Goal: Information Seeking & Learning: Find specific fact

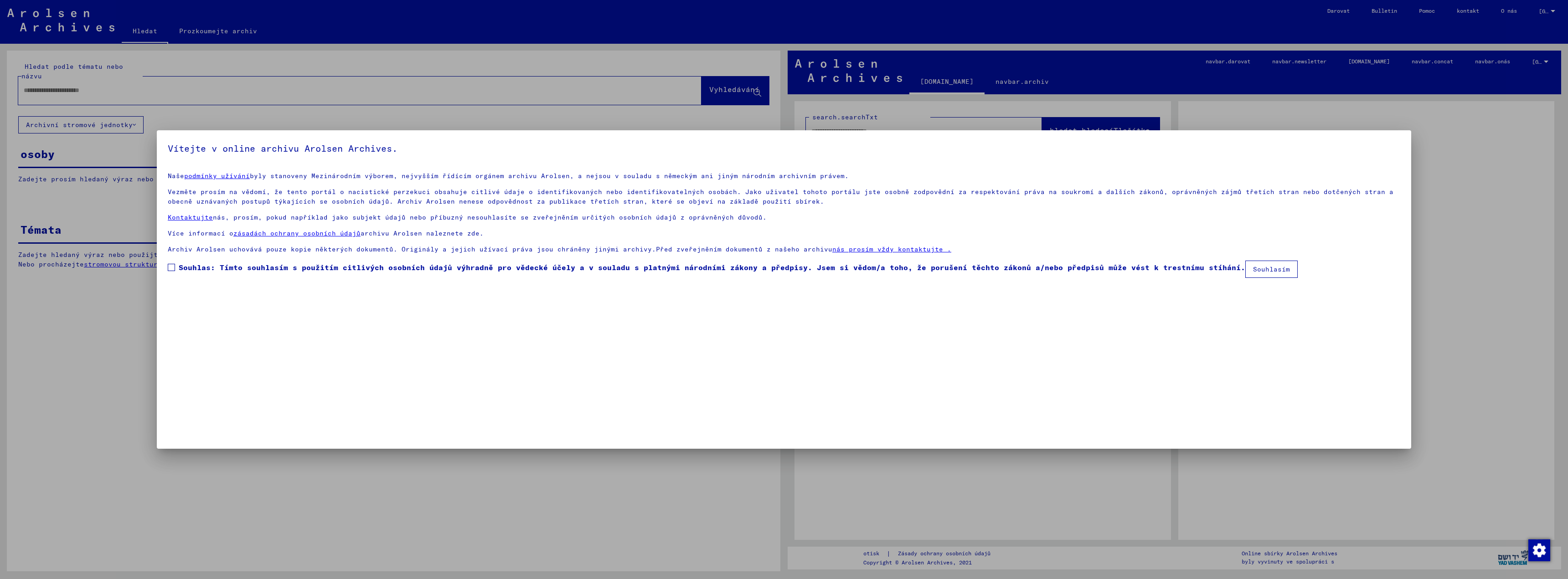
click at [174, 266] on span at bounding box center [171, 268] width 8 height 8
click at [1266, 273] on font "Souhlasím" at bounding box center [1271, 269] width 37 height 8
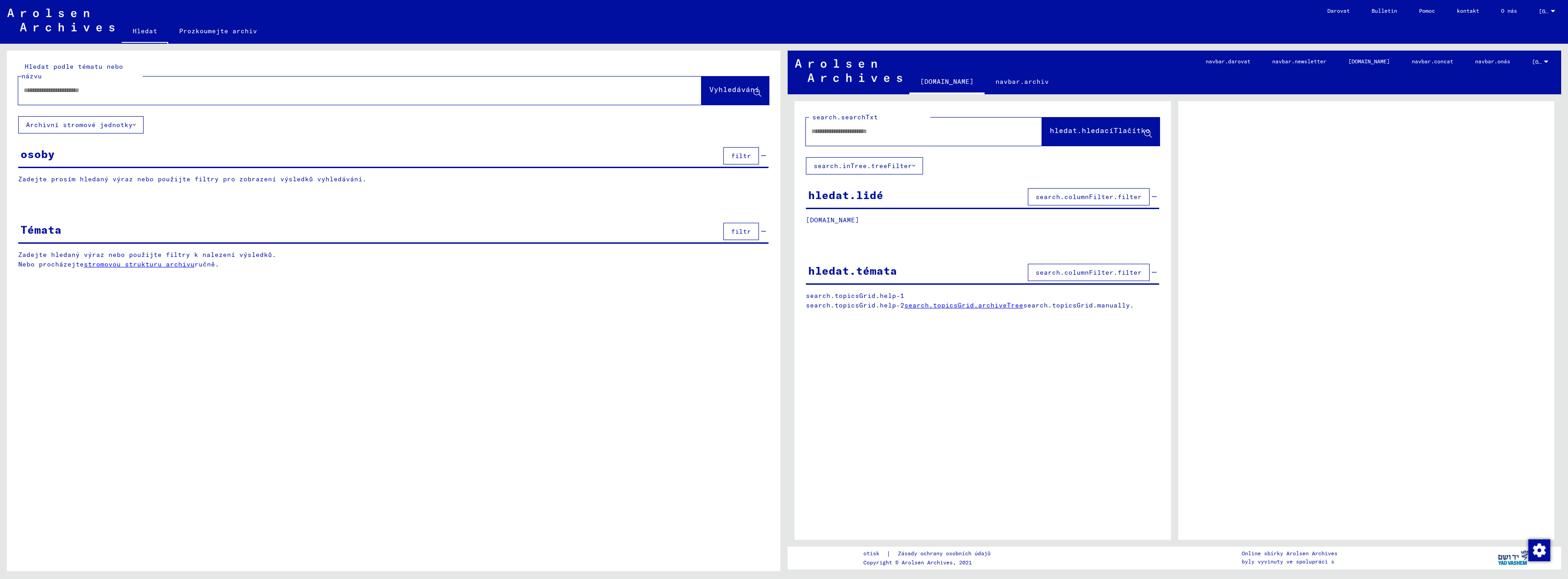
click at [87, 157] on div "osoby filtr" at bounding box center [393, 156] width 751 height 23
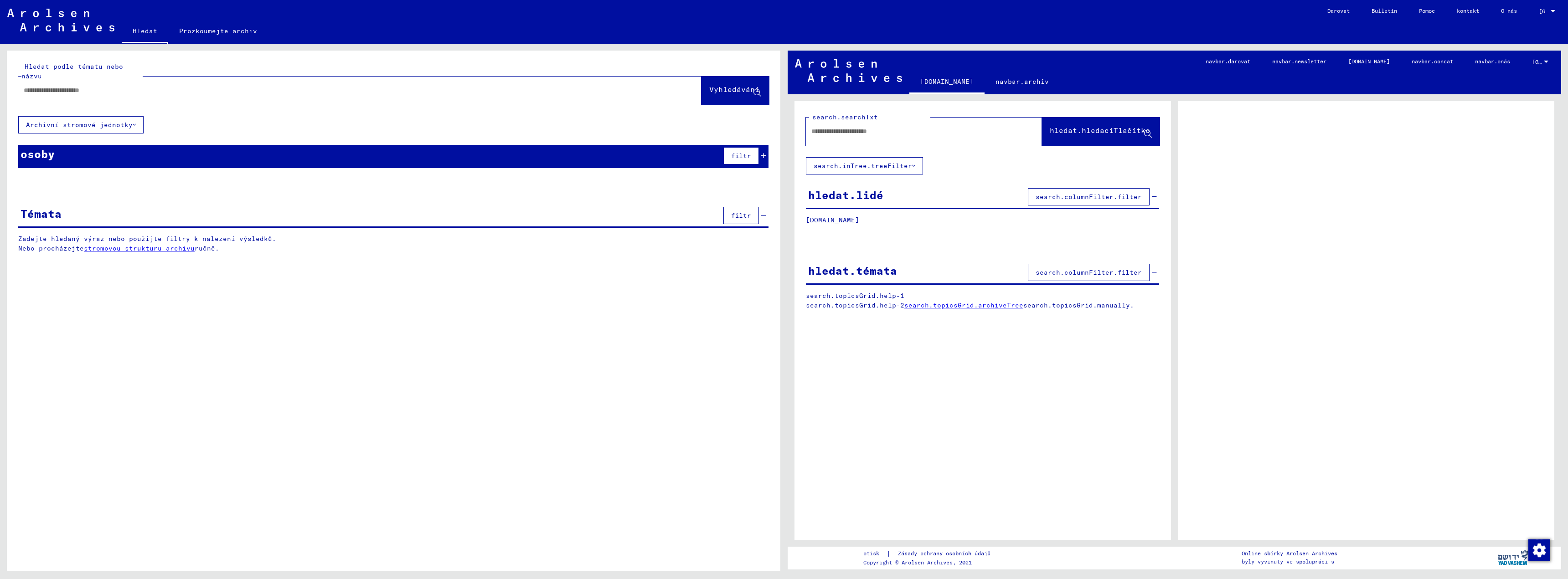
click at [89, 194] on div "Hledat podle tématu nebo názvu Vyhledávání Archivní stromové jednotky osoby fil…" at bounding box center [393, 159] width 773 height 216
click at [93, 161] on div "osoby filtr" at bounding box center [393, 156] width 751 height 23
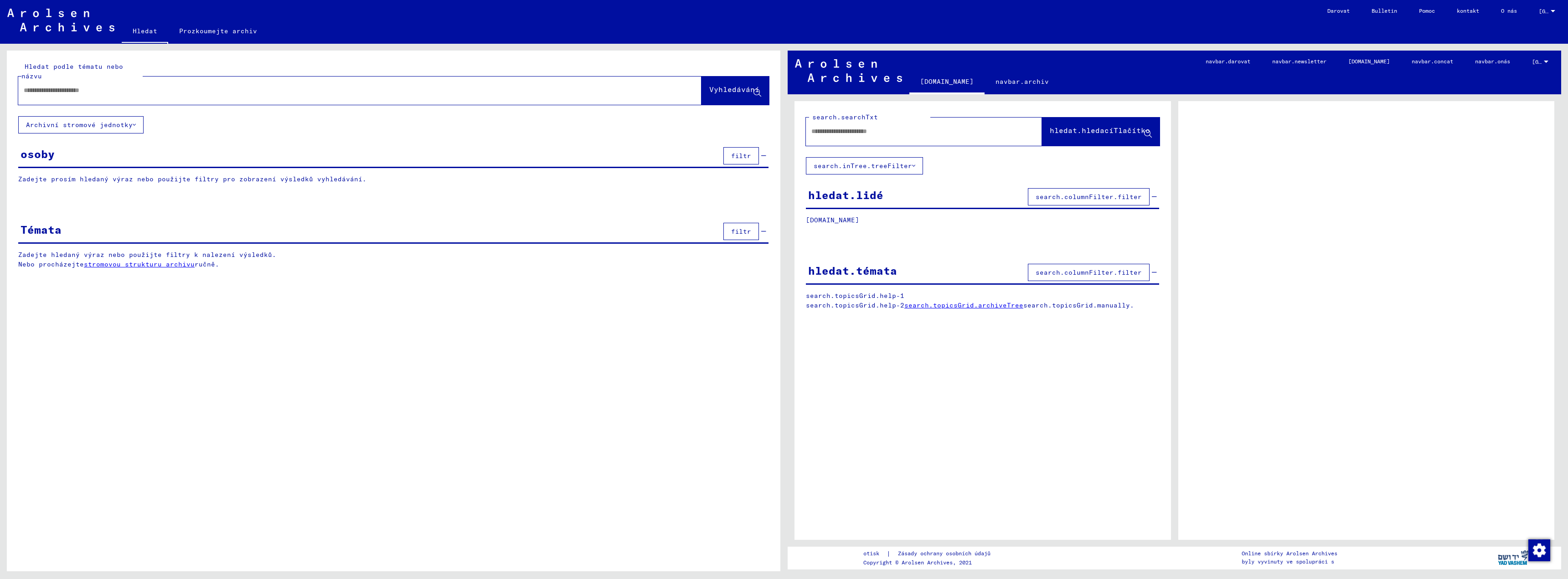
click at [69, 95] on input "text" at bounding box center [351, 90] width 656 height 9
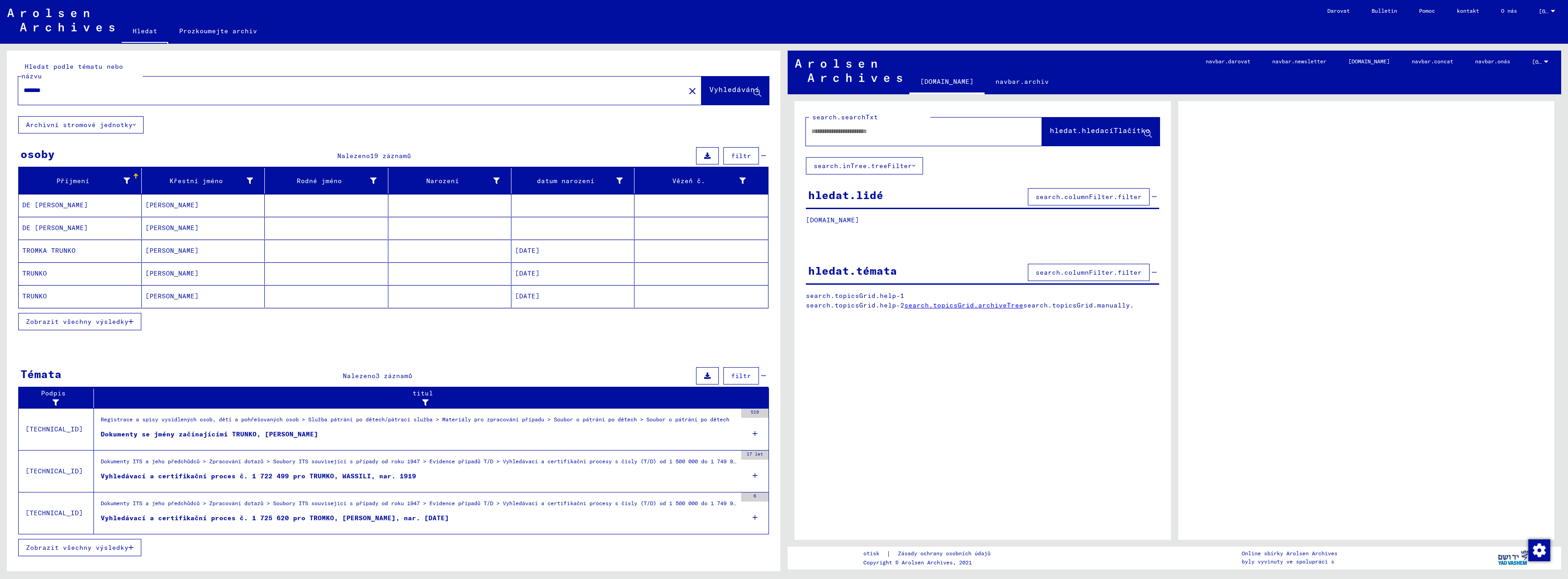
click at [58, 279] on mat-cell "TRUNKO" at bounding box center [80, 274] width 123 height 23
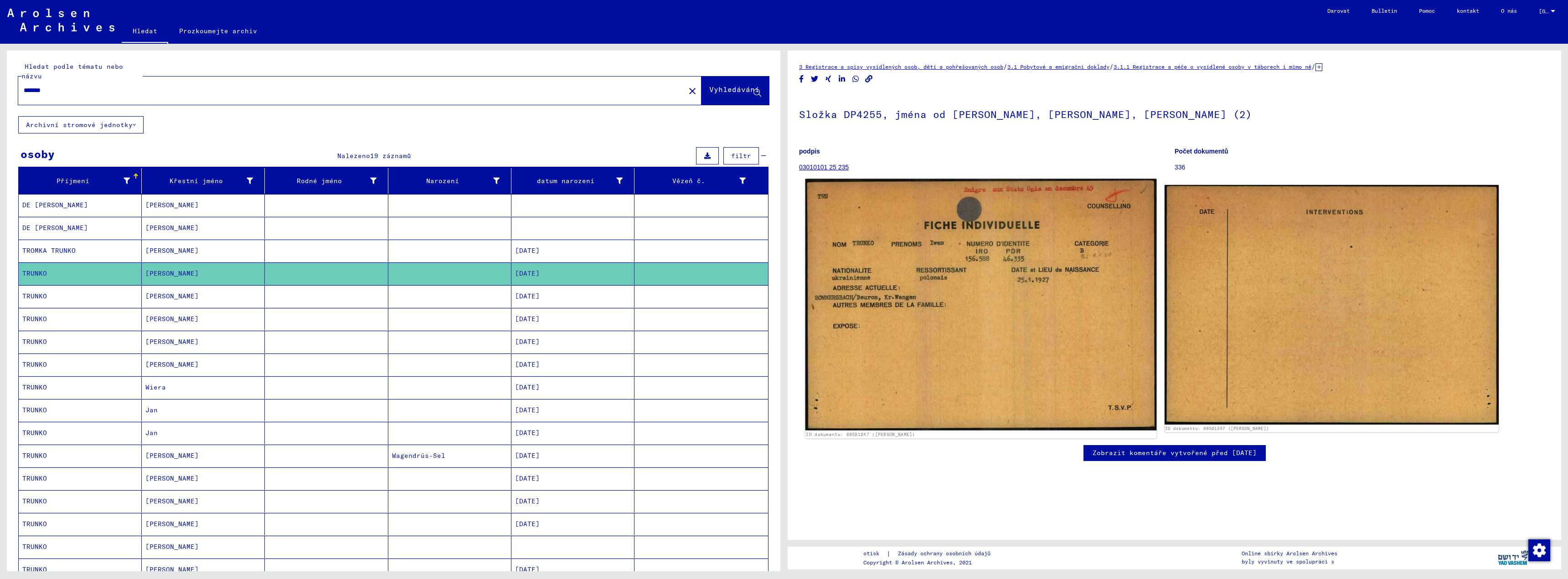
click at [967, 298] on img at bounding box center [980, 305] width 351 height 252
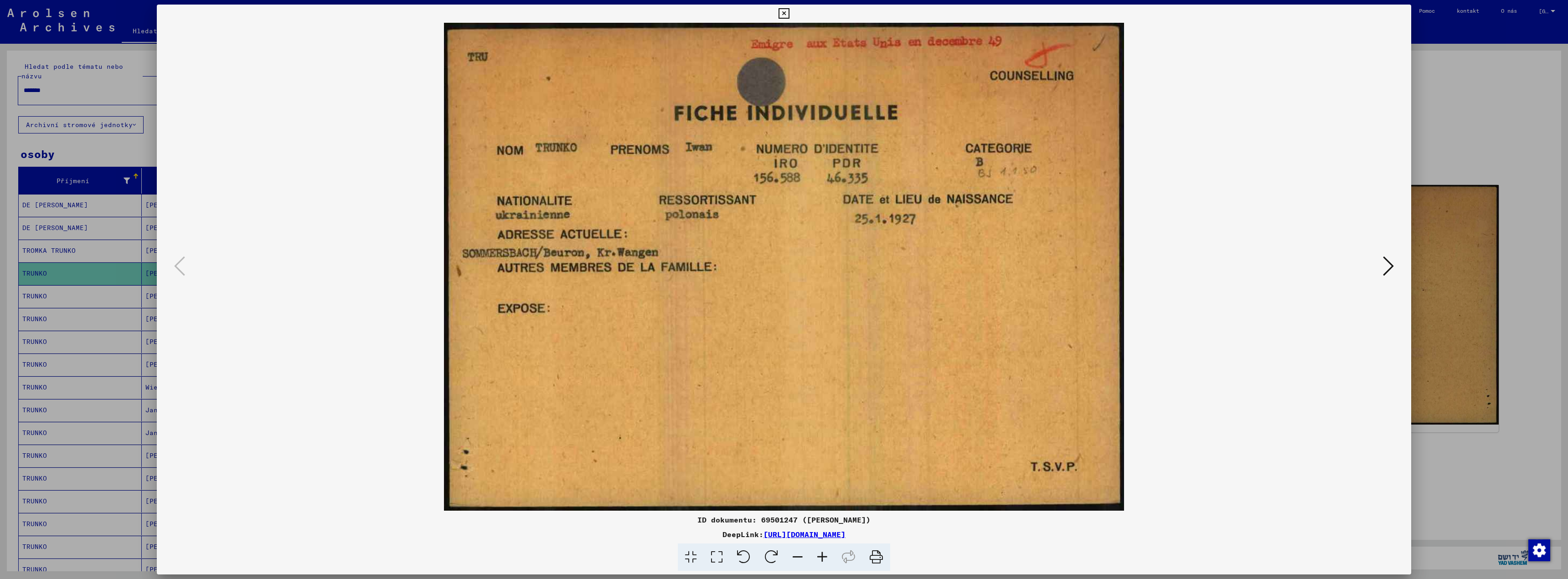
click at [1388, 261] on icon at bounding box center [1388, 265] width 11 height 22
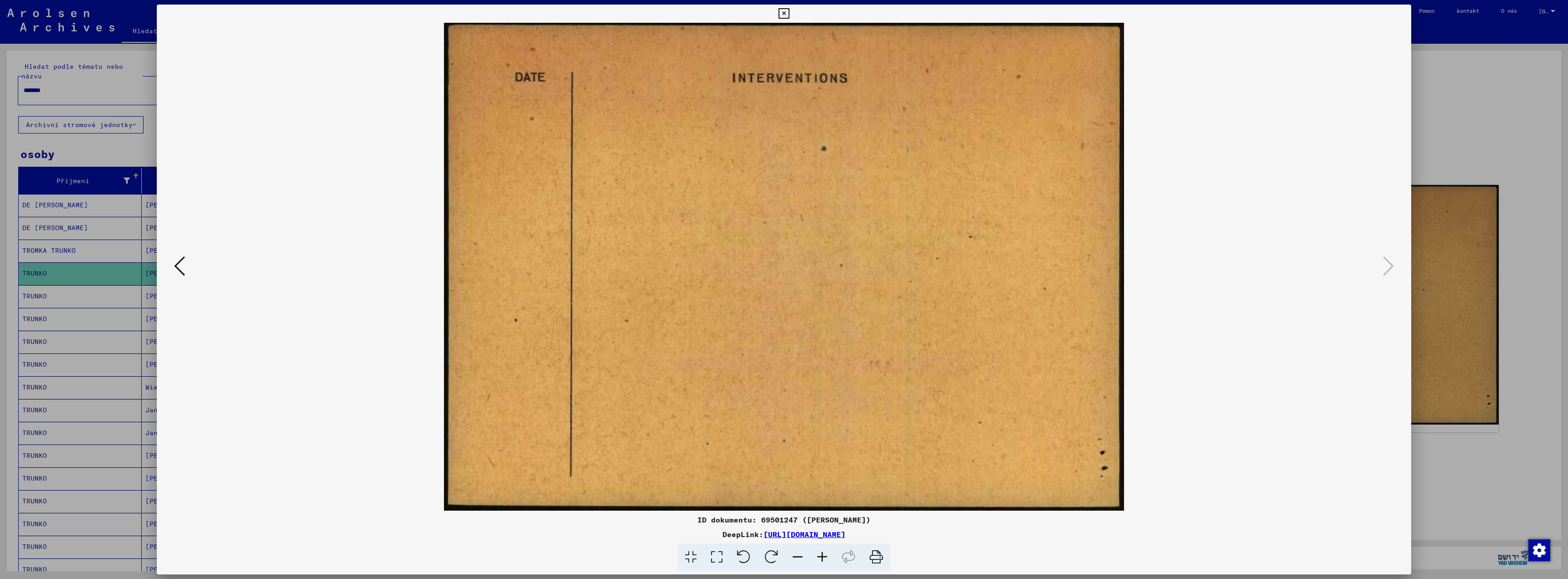
click at [1540, 137] on div at bounding box center [784, 290] width 1568 height 579
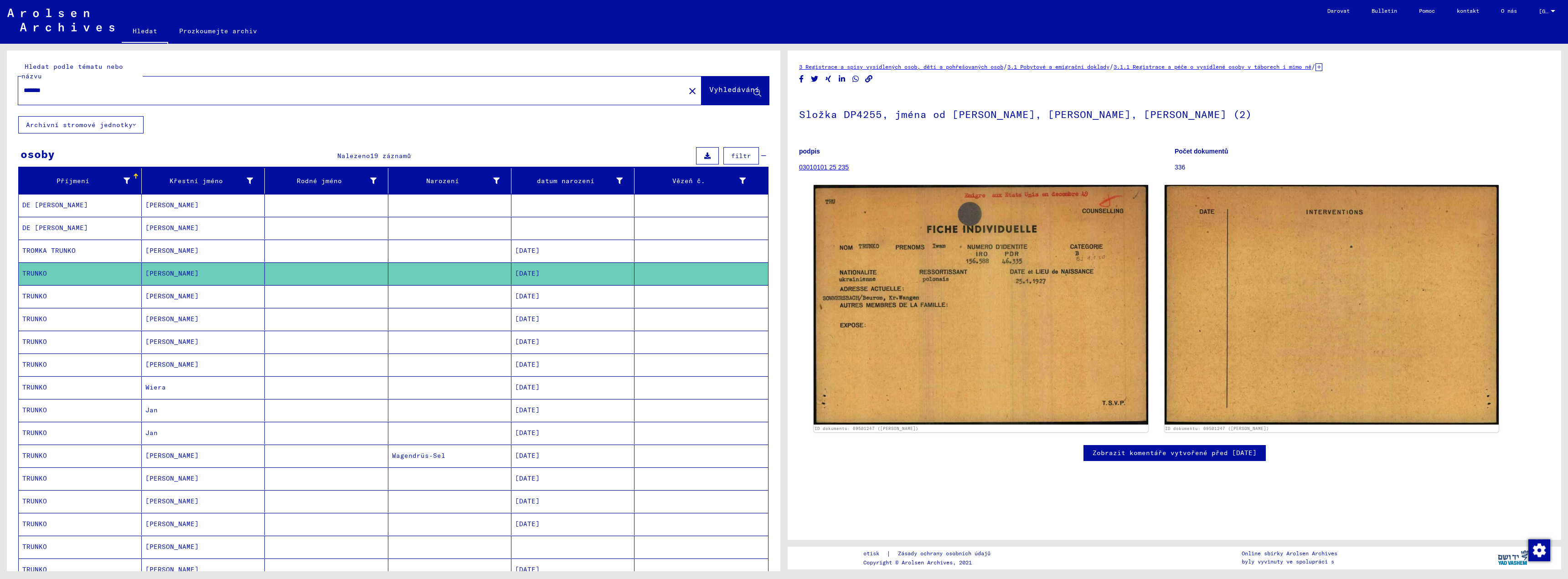
click at [157, 361] on font "[PERSON_NAME]" at bounding box center [172, 364] width 54 height 8
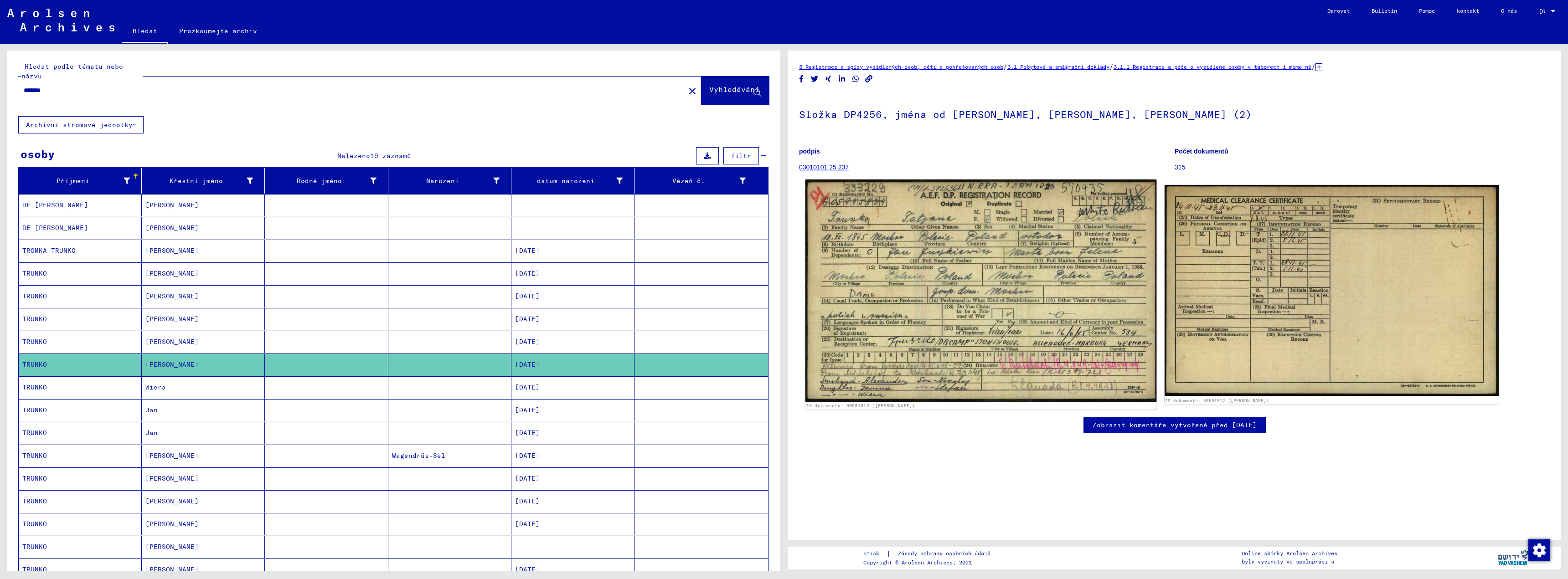
click at [1002, 290] on img at bounding box center [980, 290] width 351 height 222
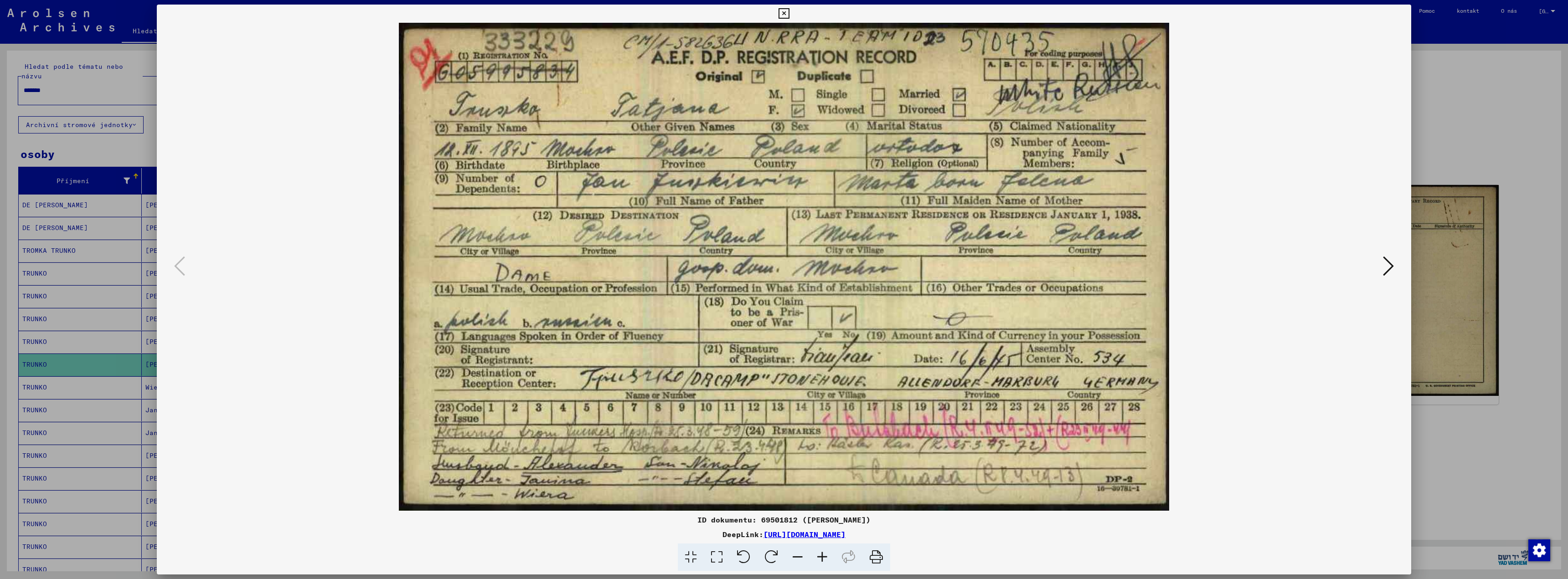
click at [1391, 267] on icon at bounding box center [1388, 265] width 11 height 22
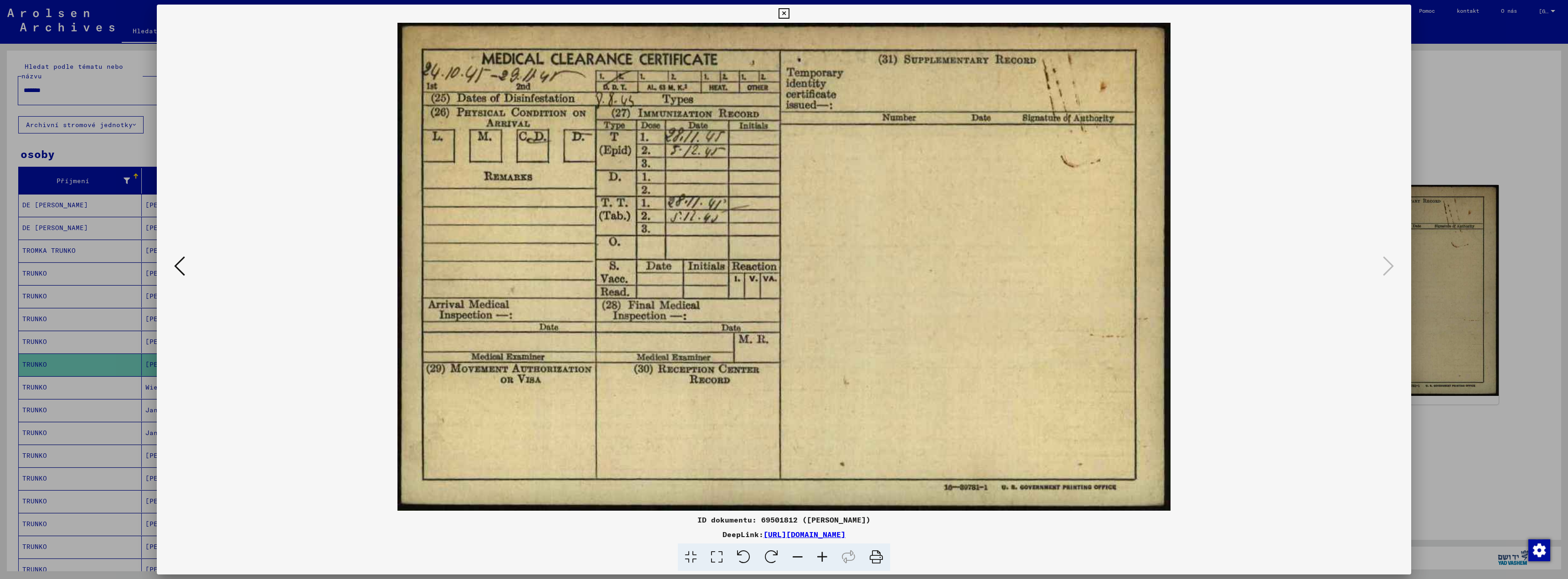
click at [185, 267] on button at bounding box center [179, 267] width 16 height 26
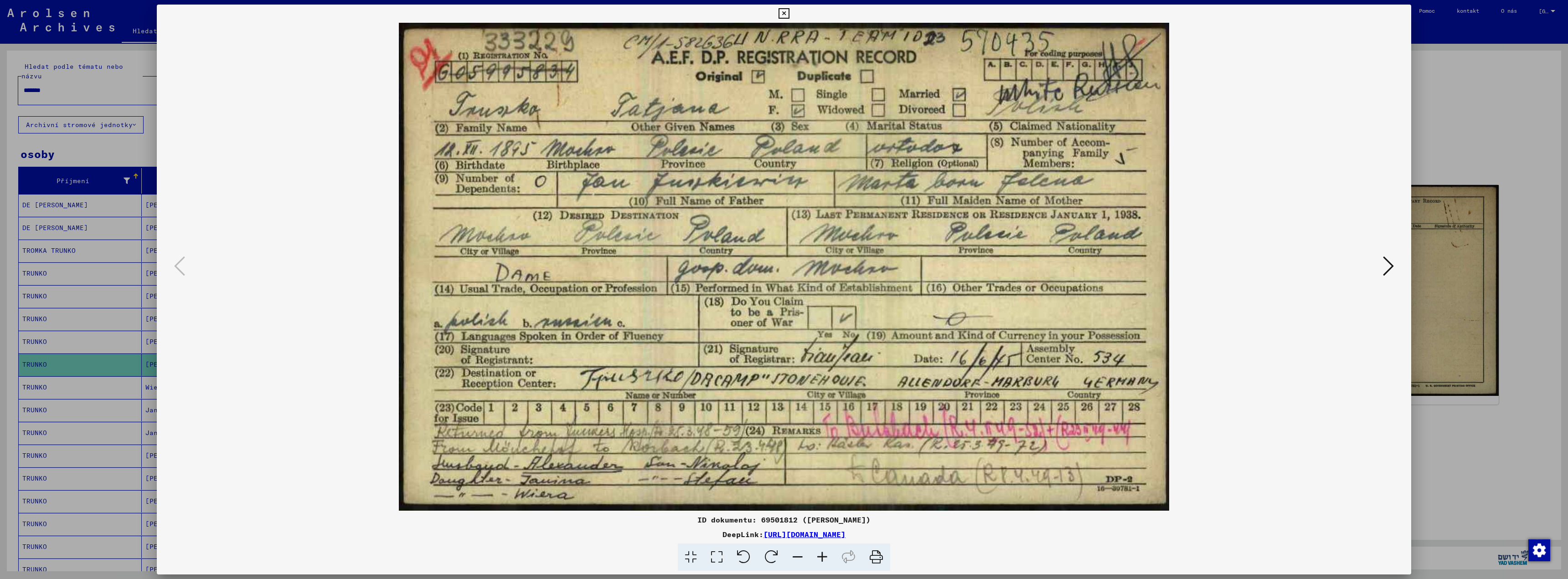
click at [1463, 139] on div at bounding box center [784, 290] width 1568 height 579
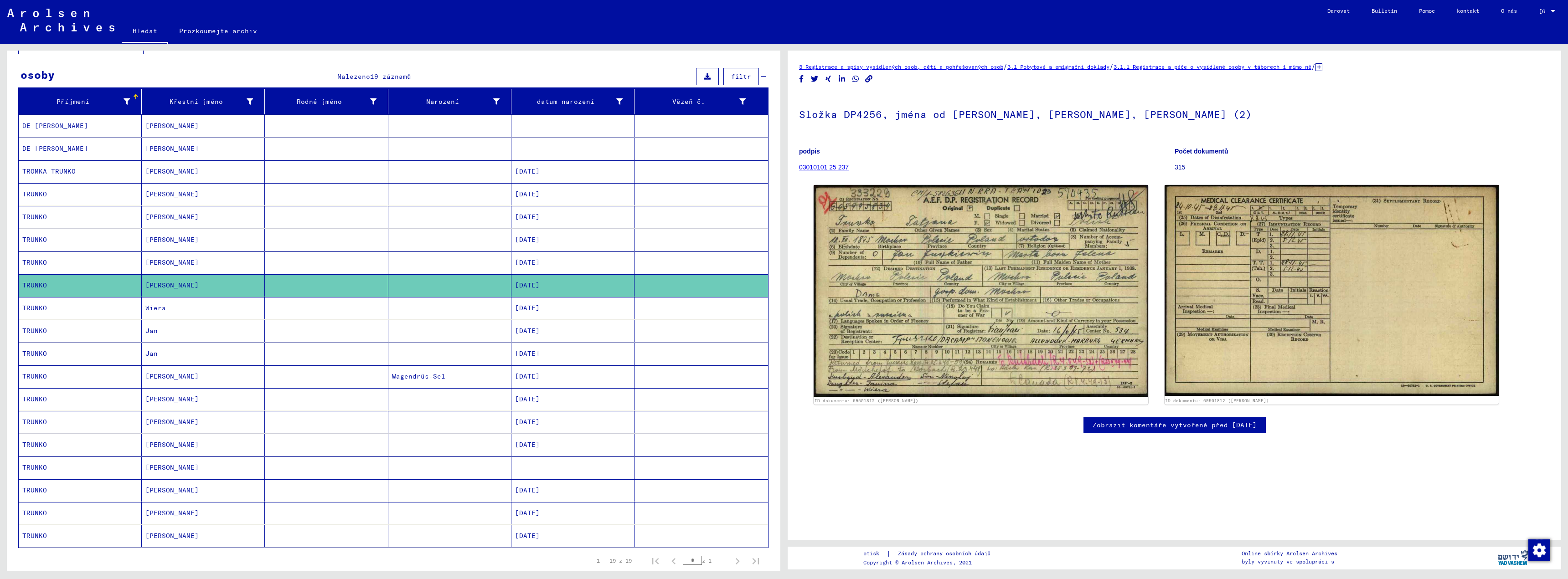
scroll to position [91, 0]
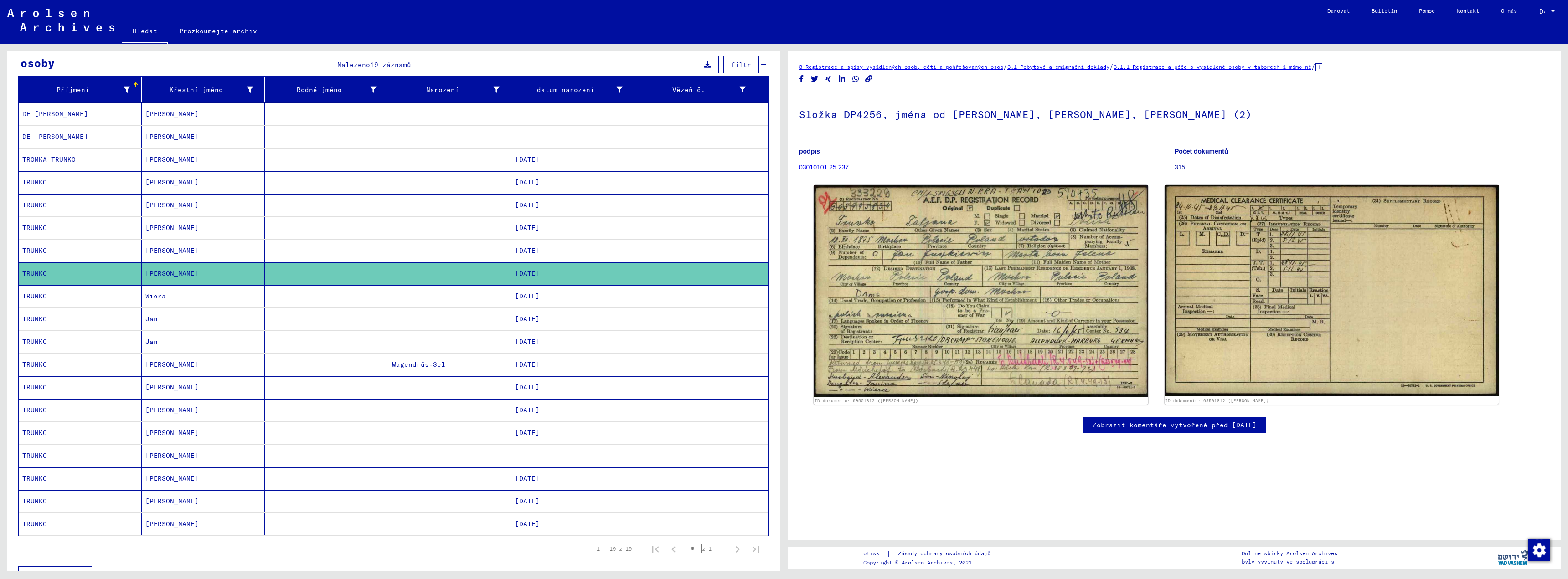
click at [44, 227] on font "TRUNKO" at bounding box center [35, 227] width 24 height 8
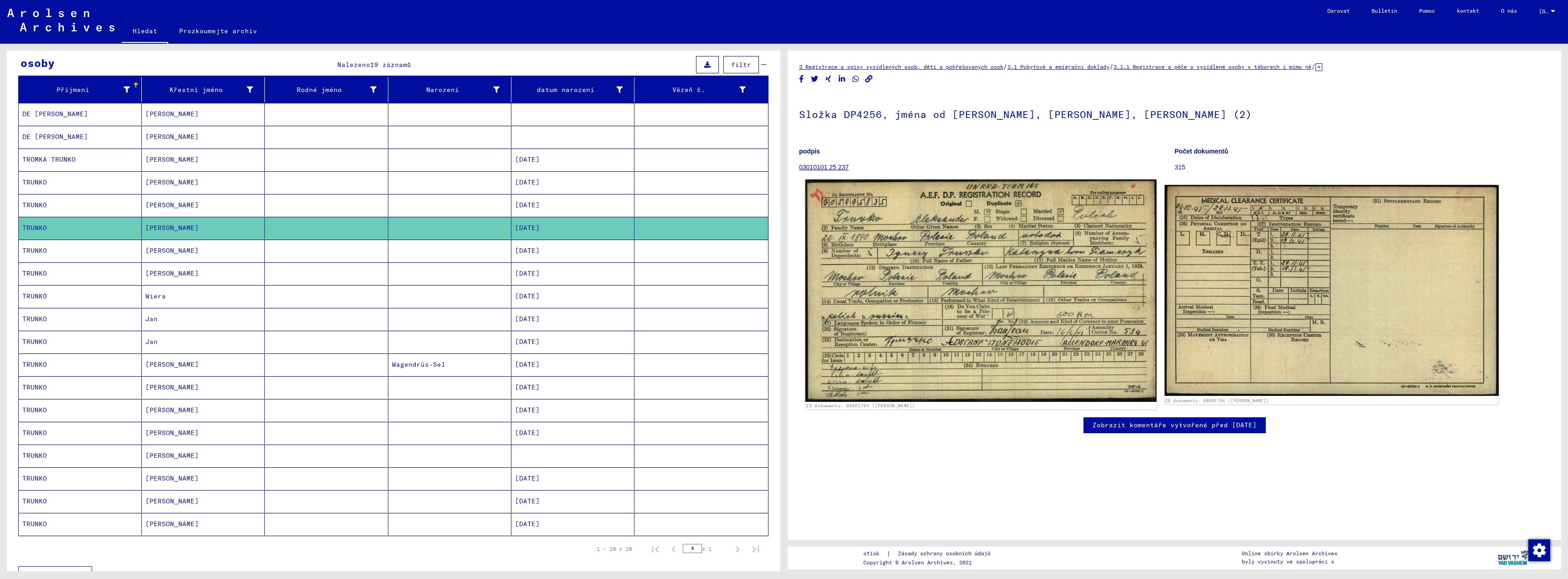
click at [974, 276] on img at bounding box center [980, 290] width 351 height 222
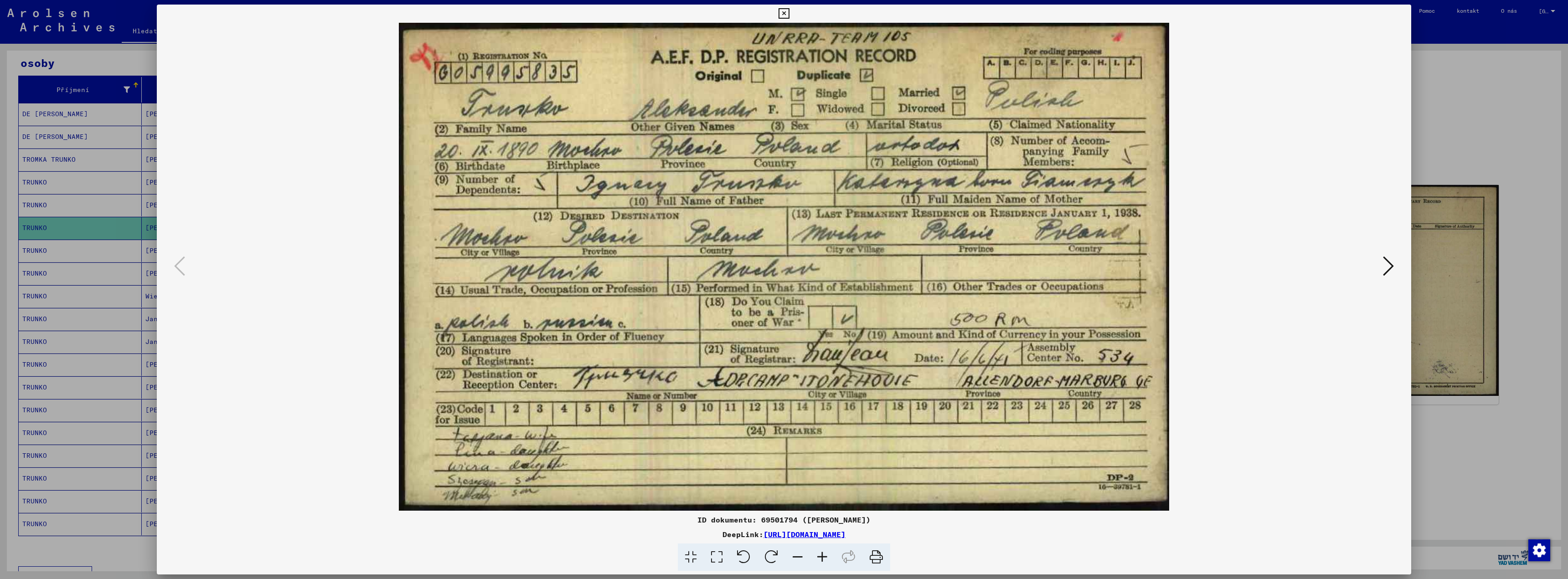
click at [1513, 74] on div at bounding box center [784, 290] width 1568 height 579
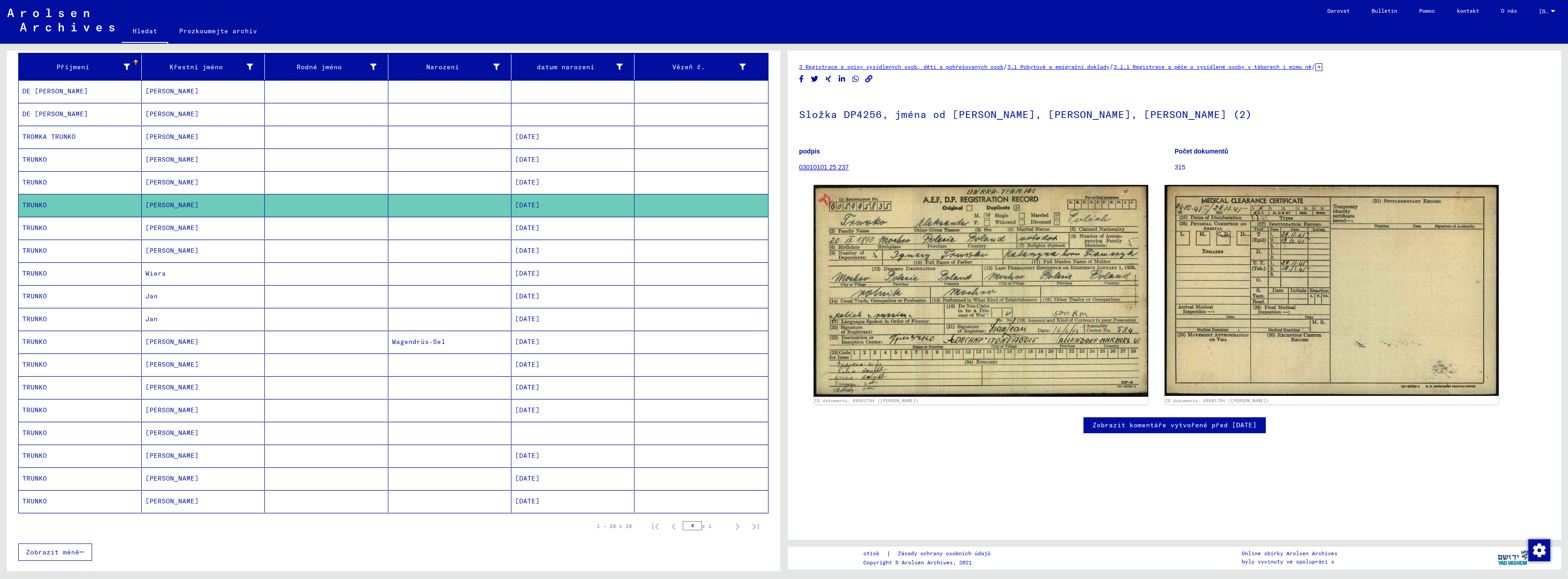
scroll to position [274, 0]
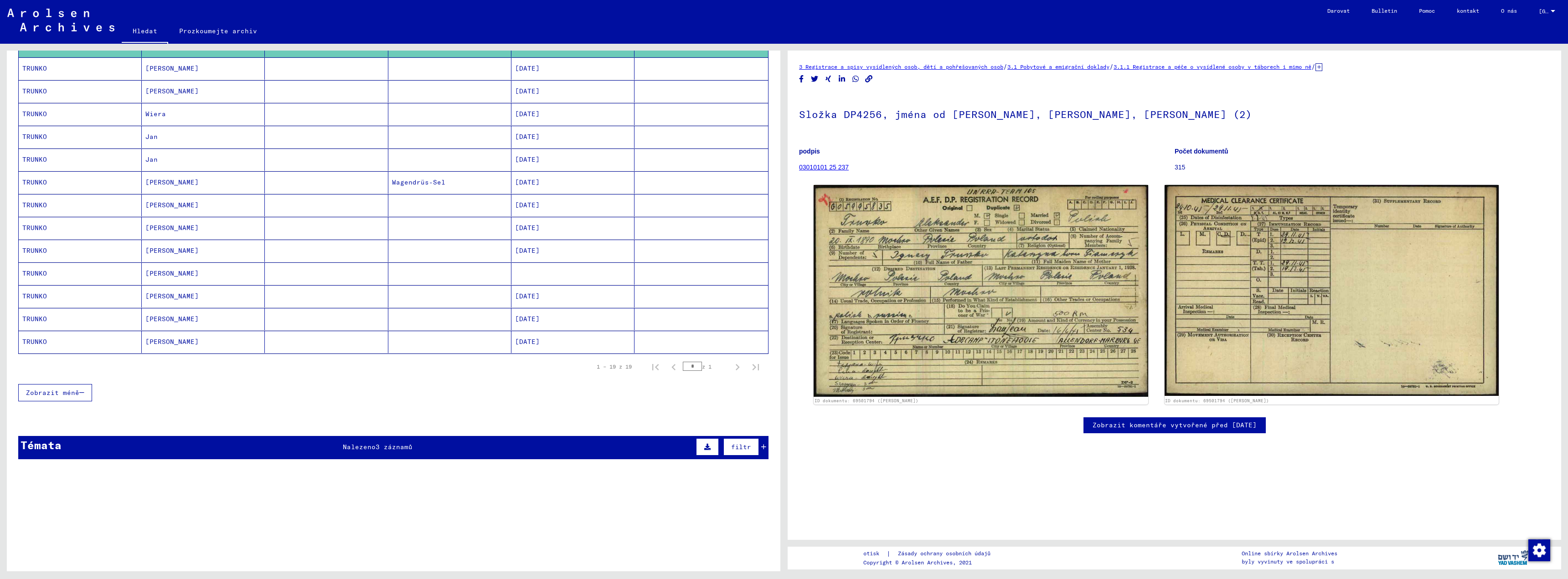
click at [150, 68] on font "[PERSON_NAME]" at bounding box center [172, 68] width 54 height 8
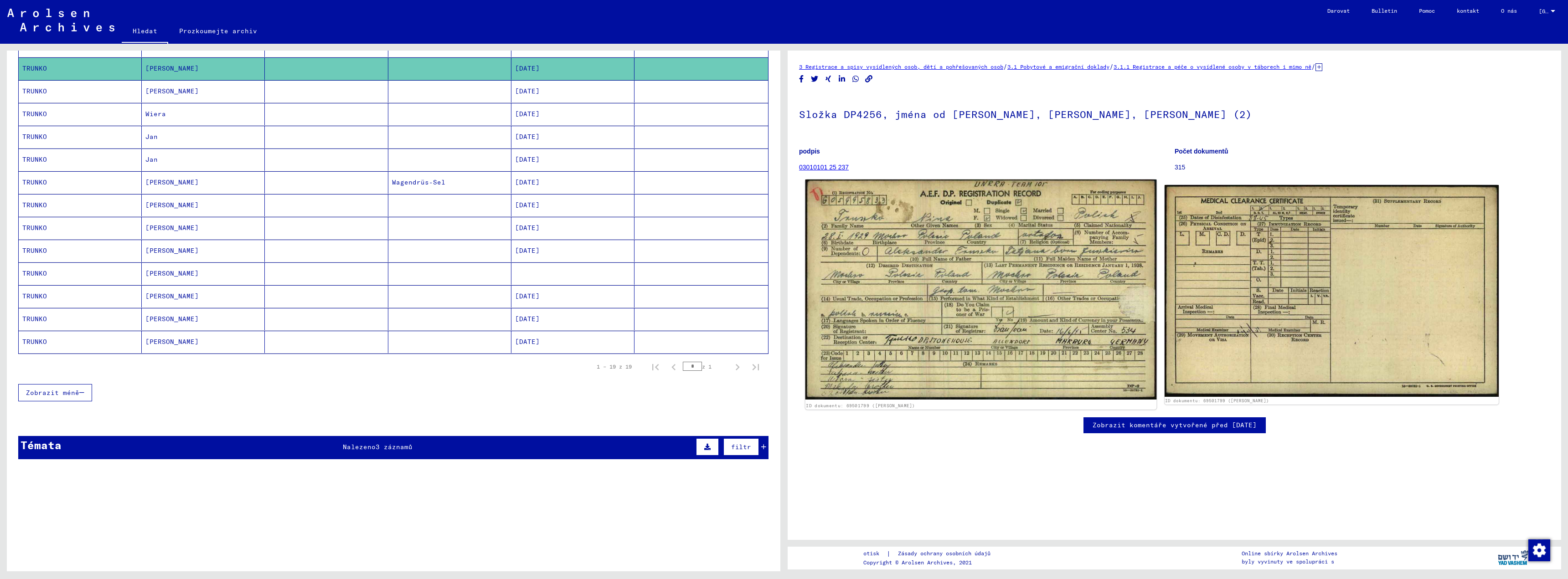
click at [977, 256] on img at bounding box center [980, 290] width 351 height 220
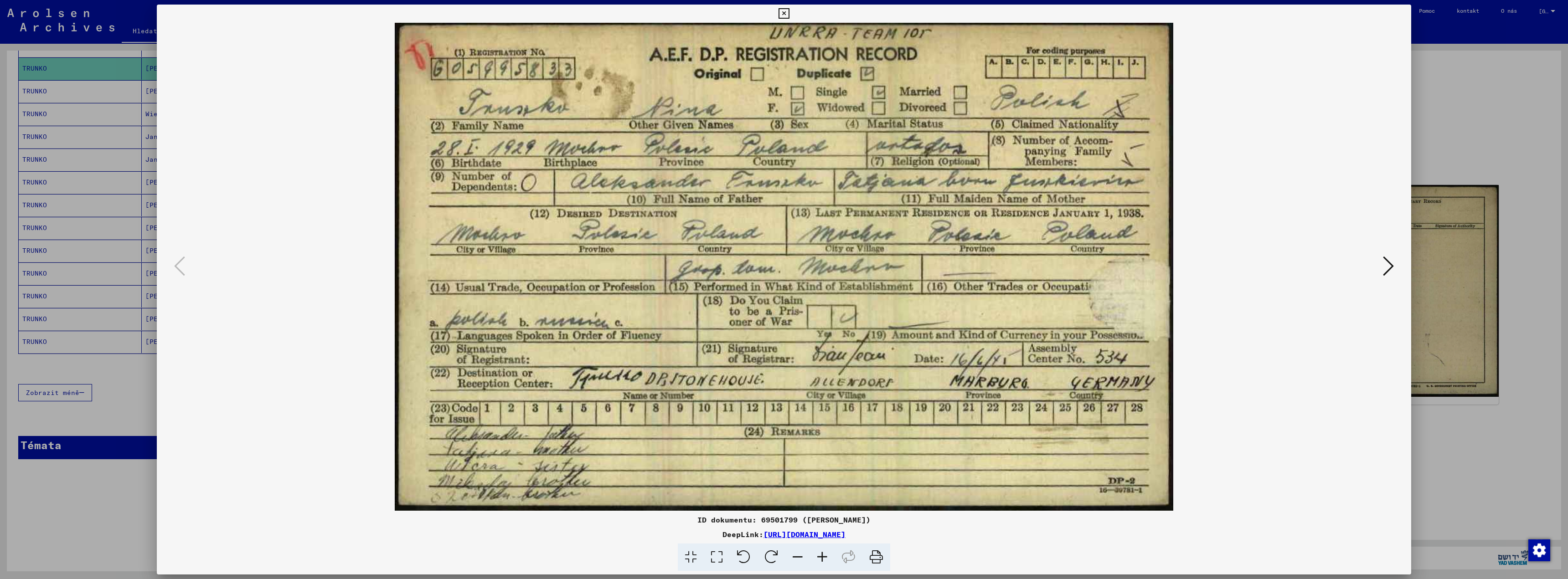
click at [911, 346] on img at bounding box center [784, 266] width 1193 height 488
click at [749, 277] on img at bounding box center [784, 266] width 1193 height 488
click at [430, 220] on img at bounding box center [784, 266] width 1193 height 488
click at [592, 173] on img at bounding box center [784, 266] width 1193 height 488
click at [1390, 265] on icon at bounding box center [1388, 265] width 11 height 22
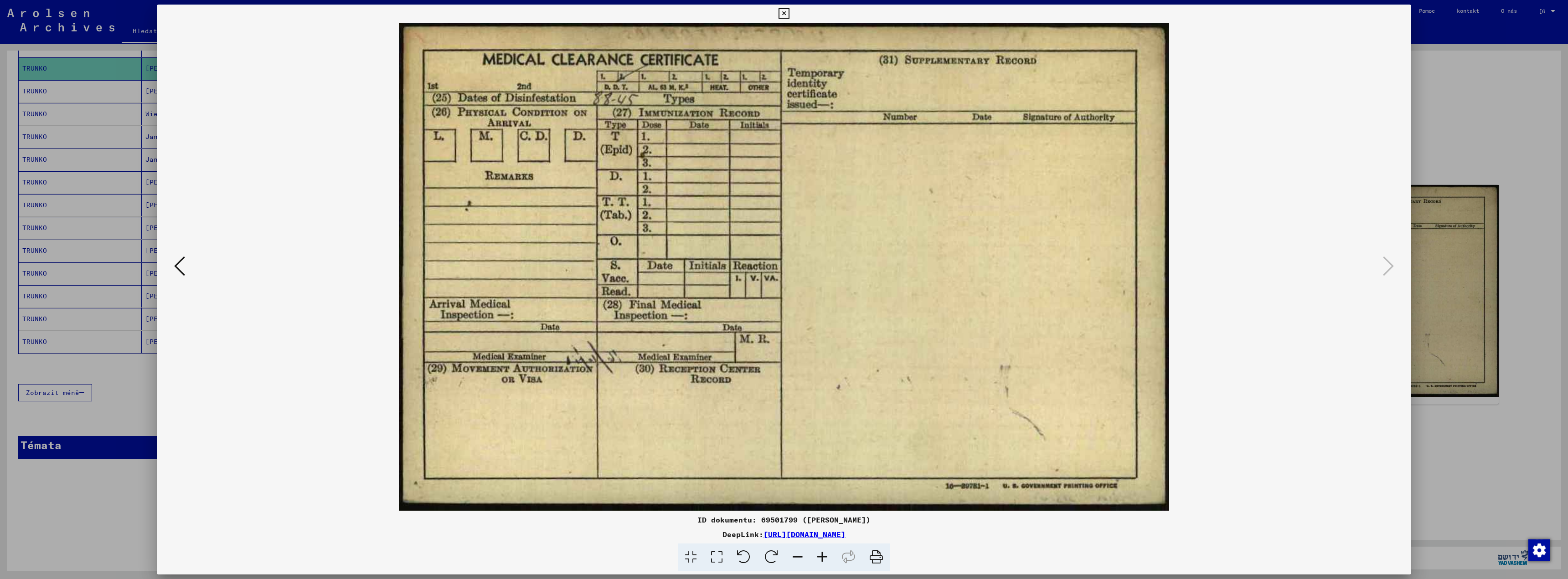
click at [1506, 67] on div at bounding box center [784, 290] width 1568 height 579
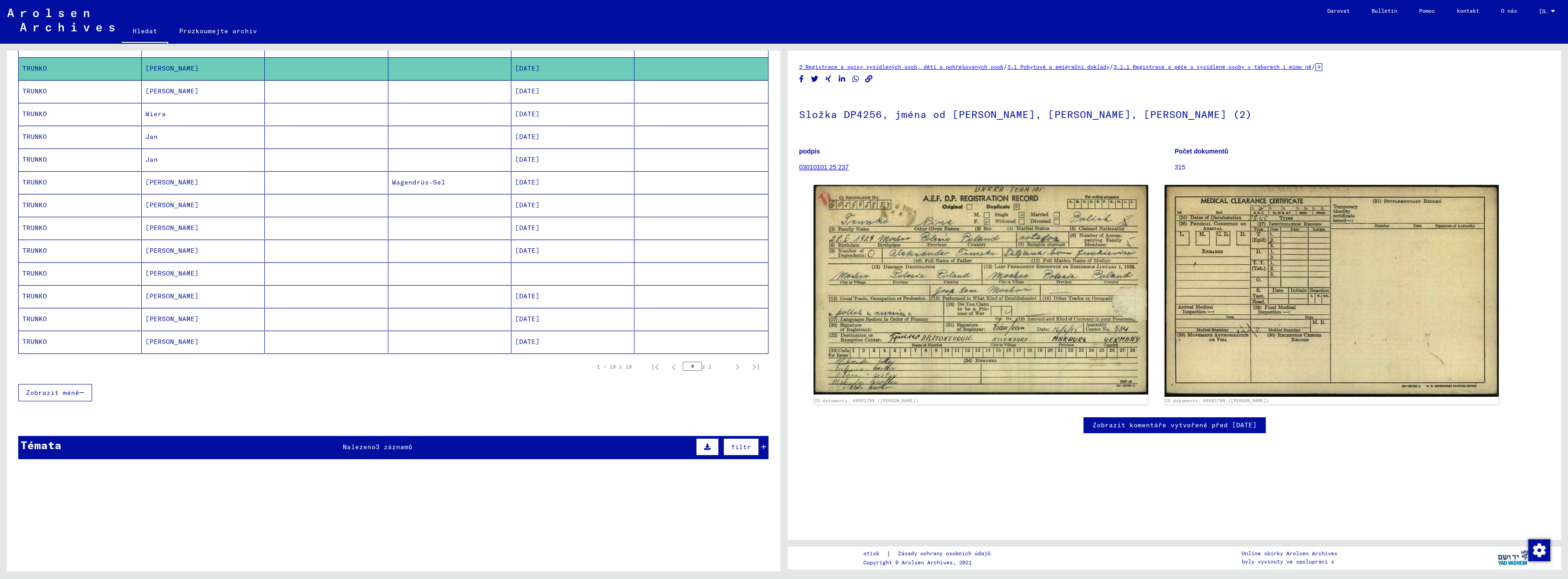
click at [166, 203] on font "[PERSON_NAME]" at bounding box center [172, 205] width 54 height 8
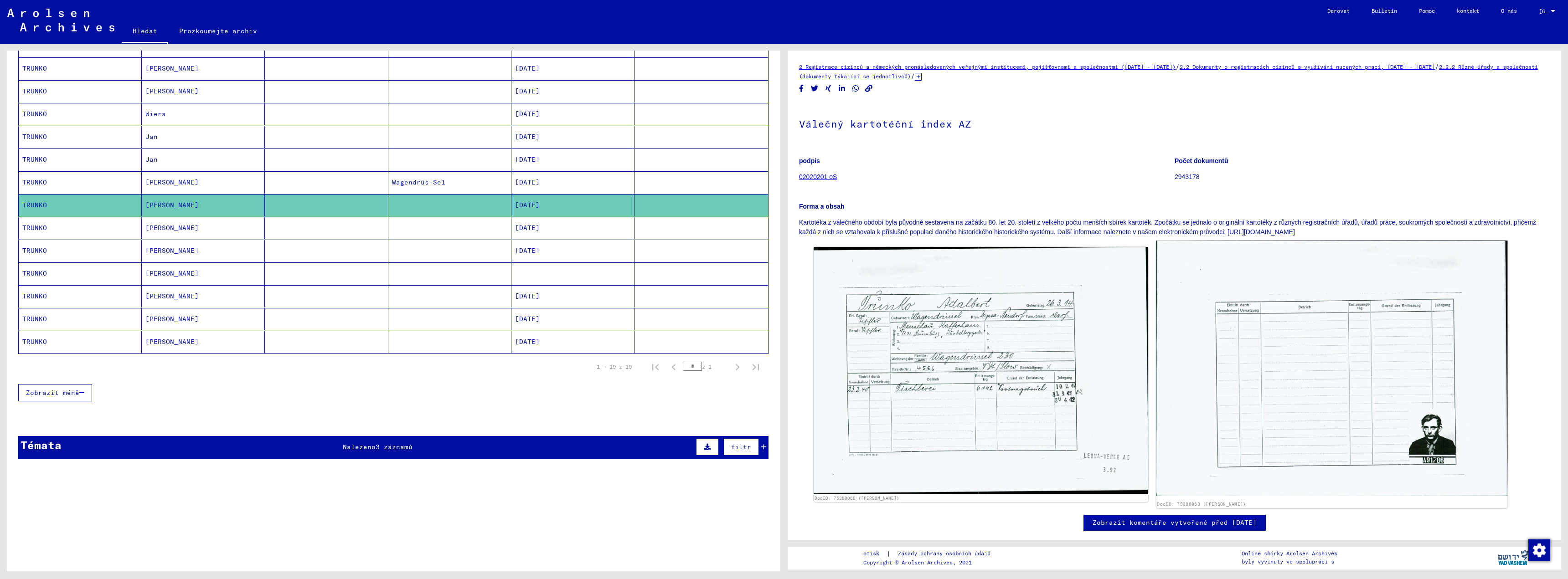
click at [1443, 427] on img at bounding box center [1331, 368] width 351 height 255
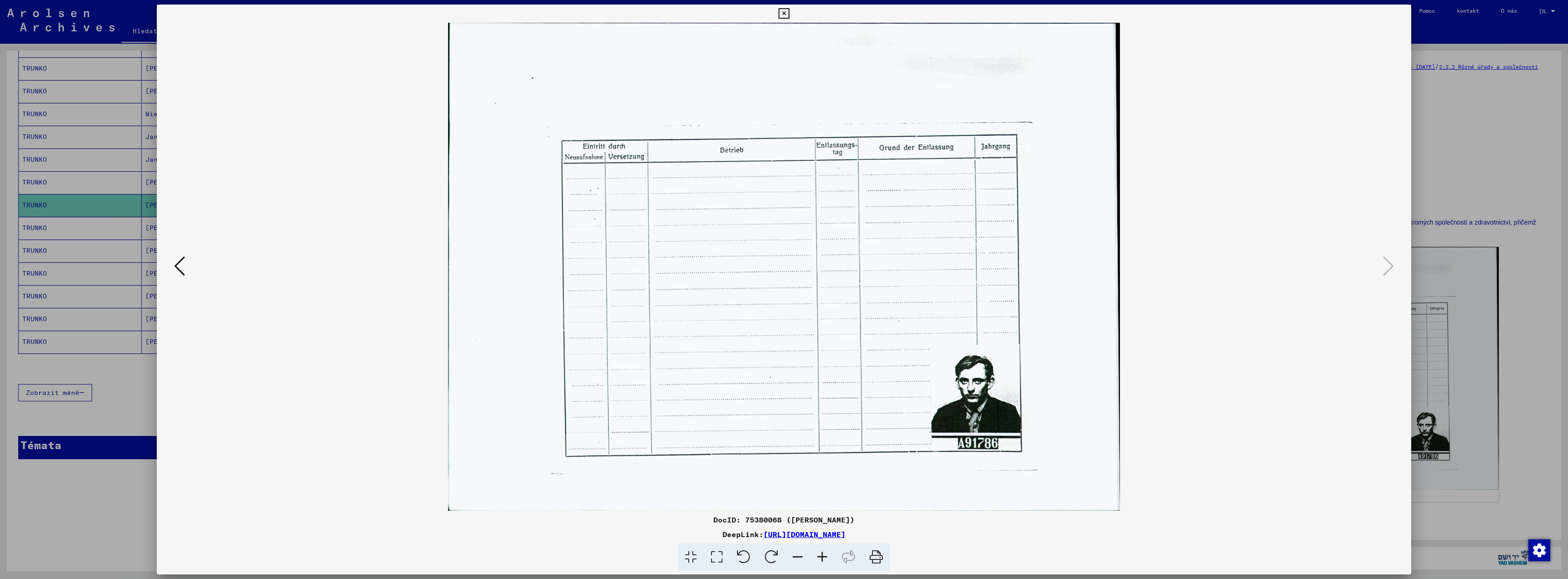
click at [1309, 410] on img at bounding box center [784, 266] width 1193 height 488
click at [1568, 248] on div at bounding box center [784, 290] width 1568 height 579
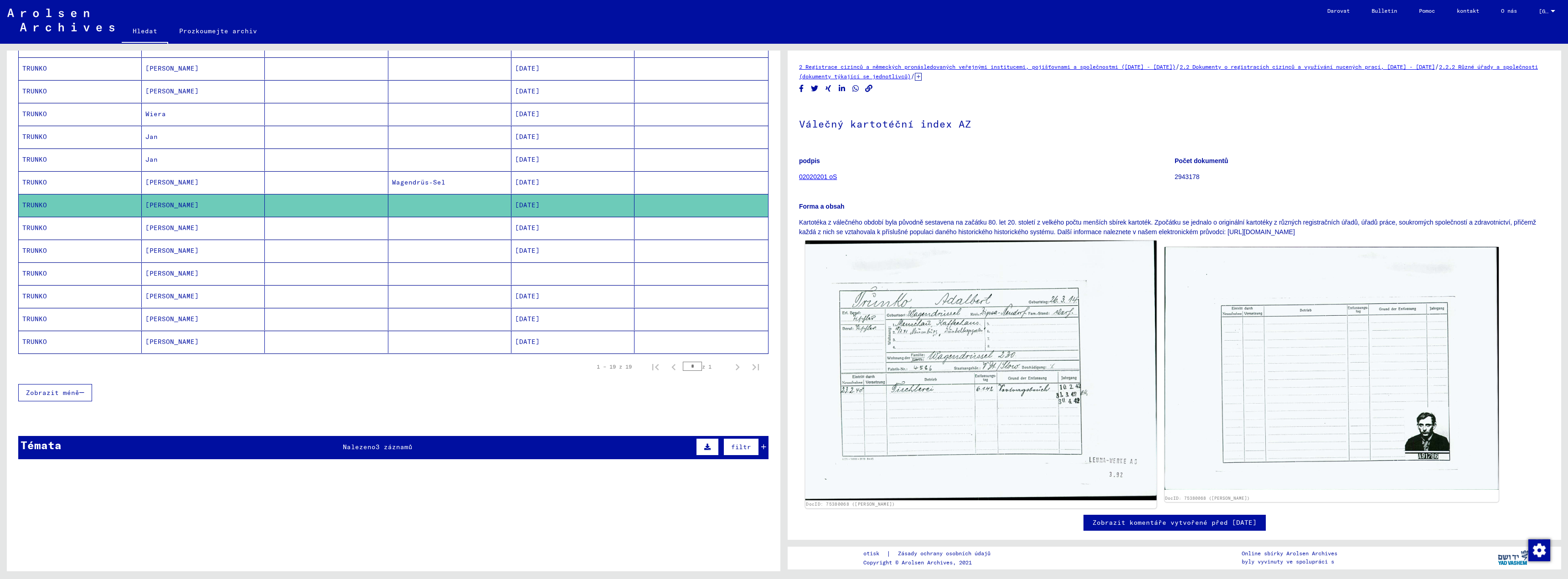
click at [1002, 340] on img at bounding box center [980, 370] width 351 height 259
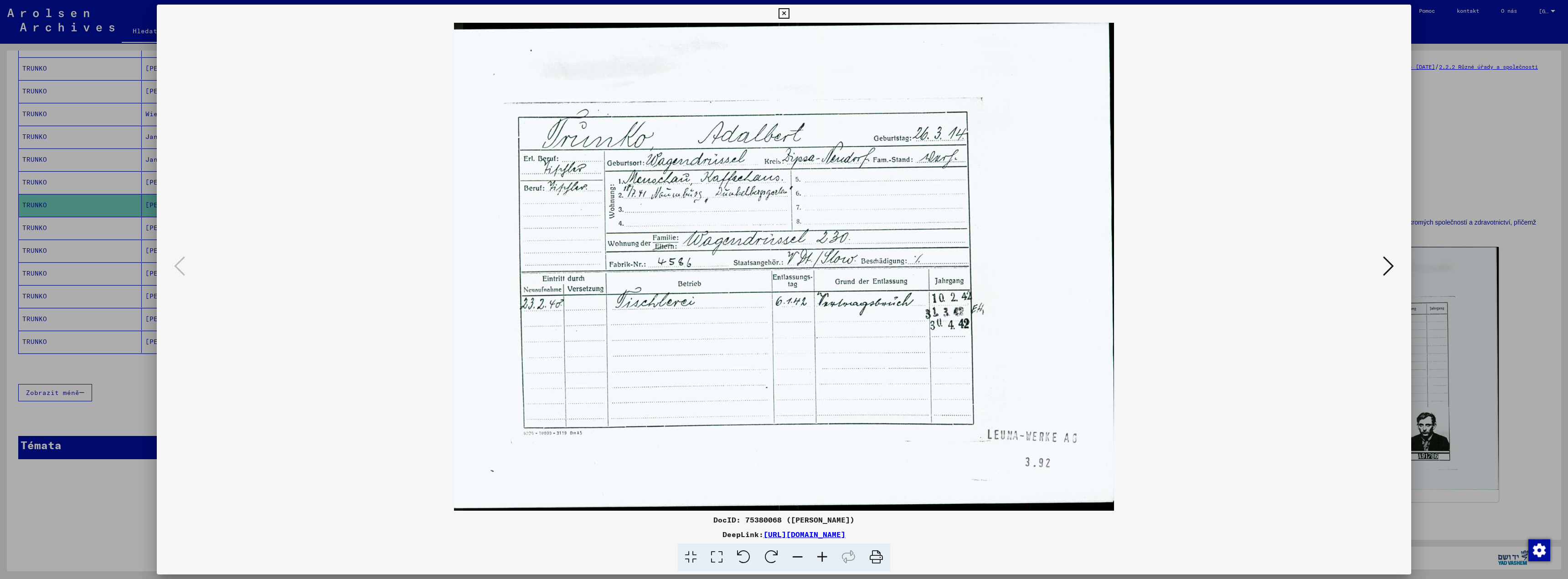
click at [1404, 202] on div at bounding box center [784, 266] width 1255 height 488
click at [742, 340] on img at bounding box center [784, 266] width 1193 height 488
click at [1392, 270] on icon at bounding box center [1388, 265] width 11 height 22
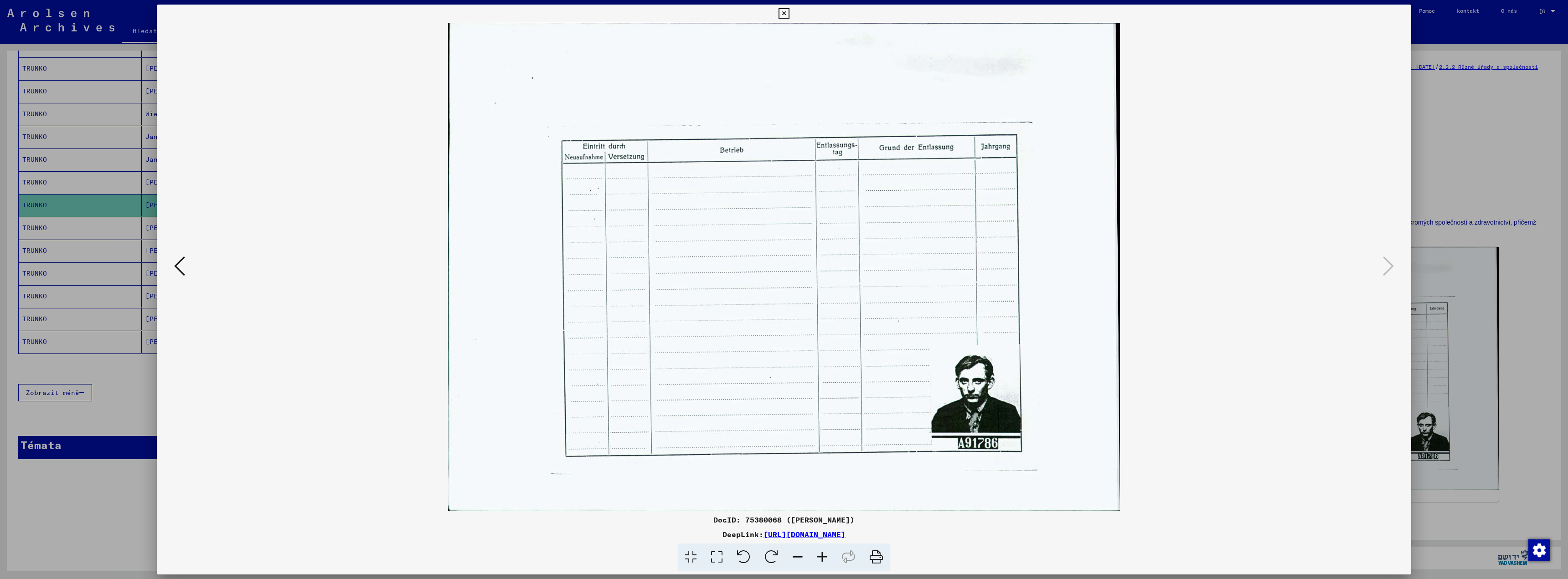
click at [1541, 119] on div at bounding box center [784, 290] width 1568 height 579
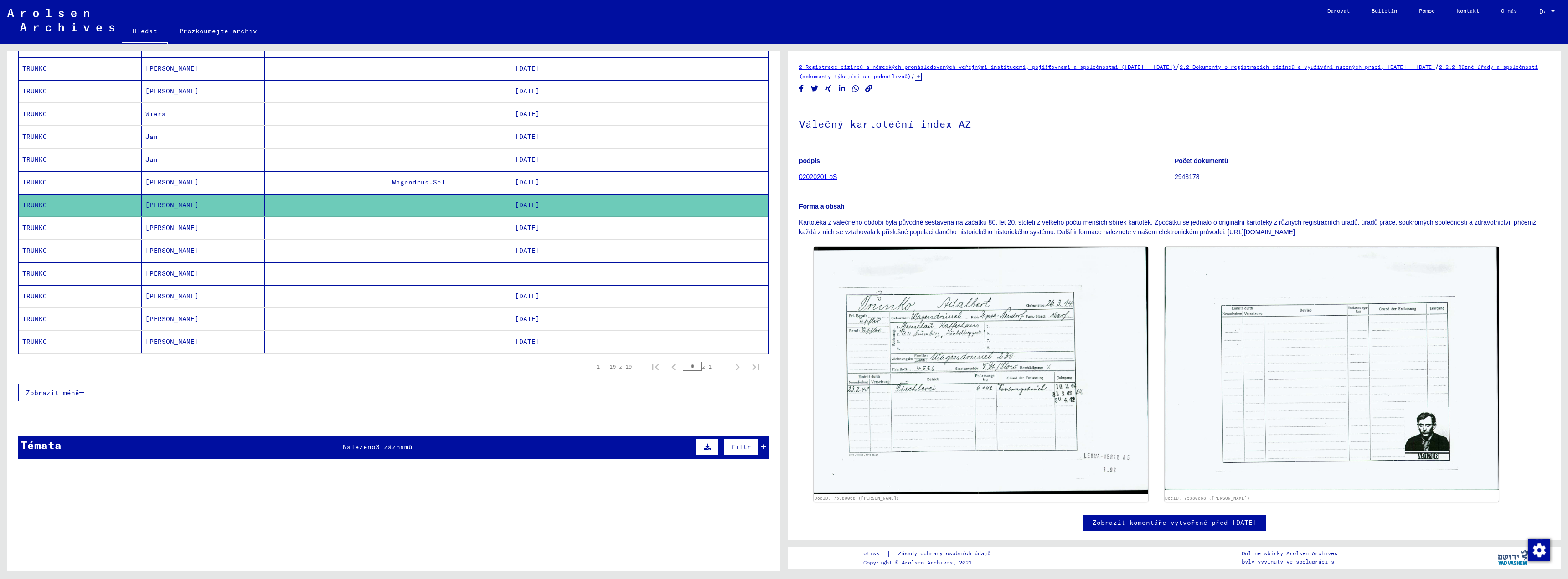
click at [58, 343] on mat-cell "TRUNKO" at bounding box center [80, 342] width 123 height 23
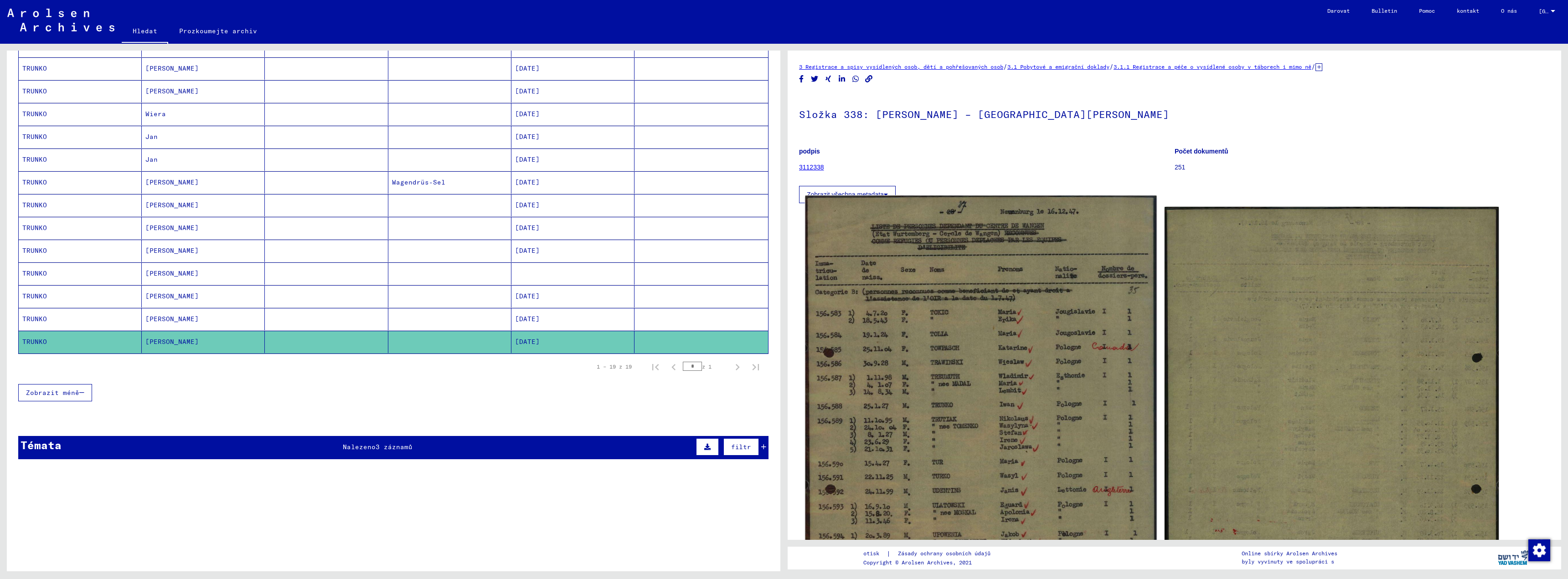
click at [1039, 326] on img at bounding box center [980, 425] width 351 height 459
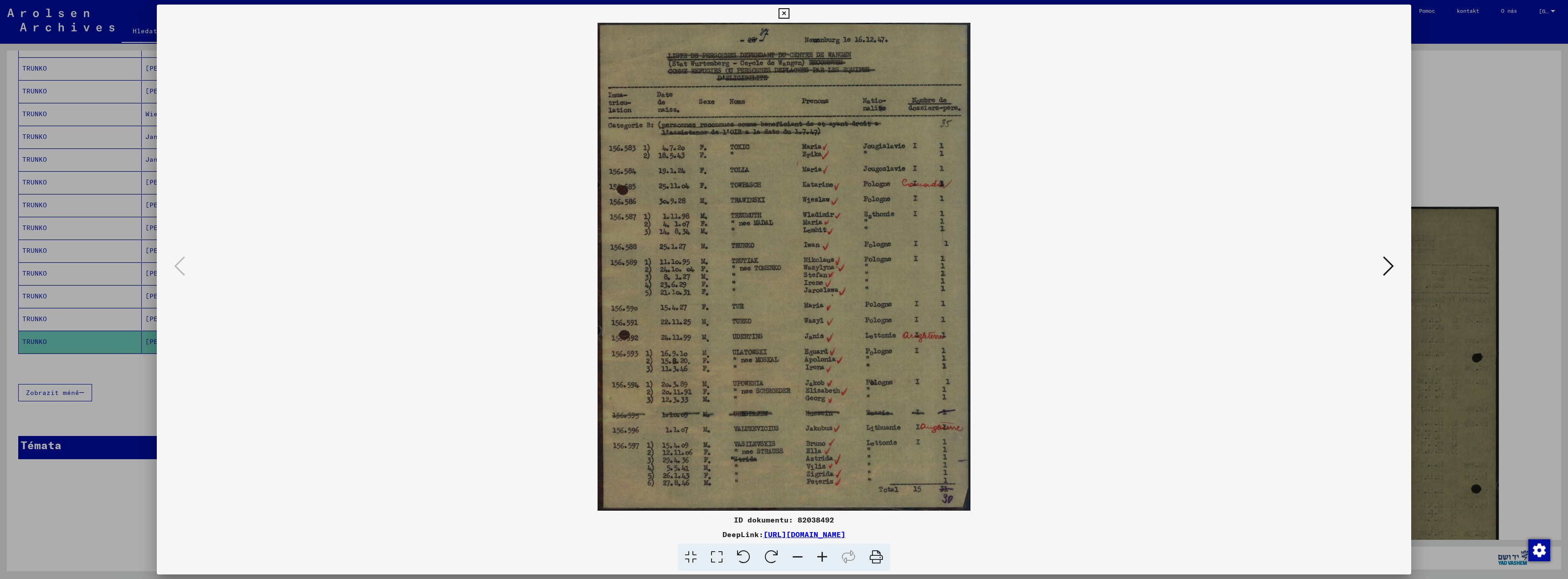
click at [823, 559] on icon at bounding box center [822, 557] width 24 height 28
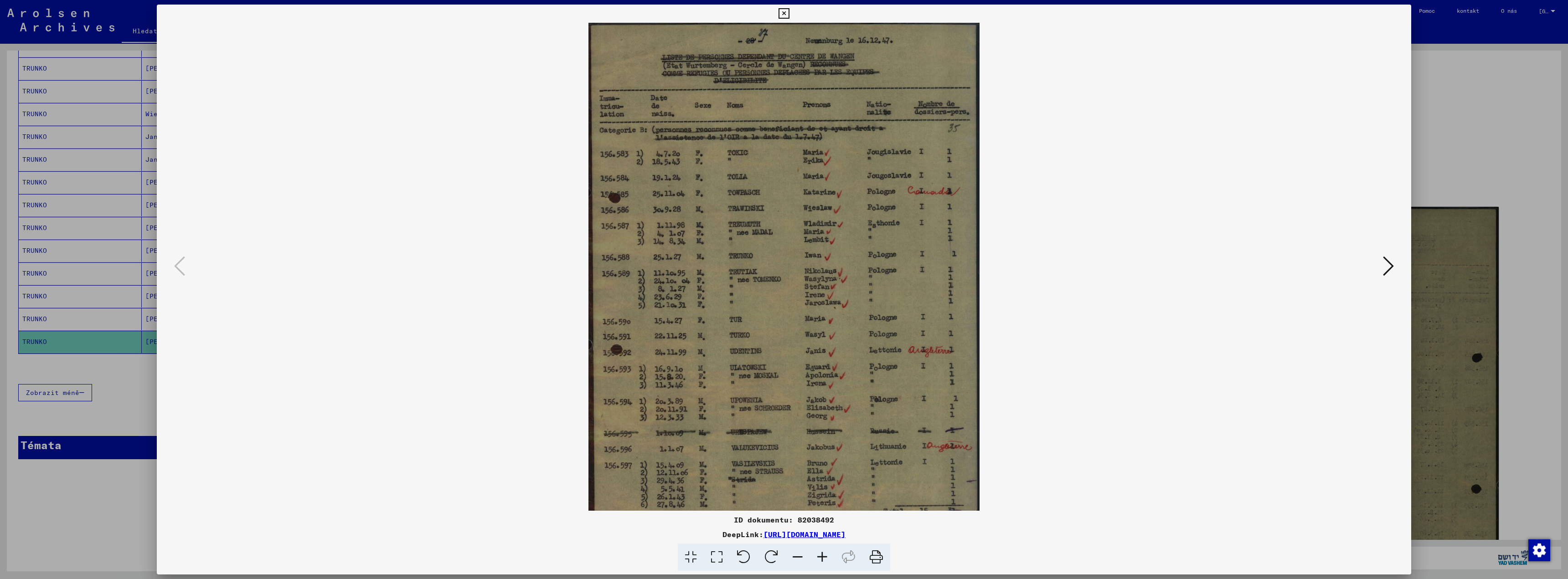
click at [823, 559] on icon at bounding box center [822, 557] width 24 height 28
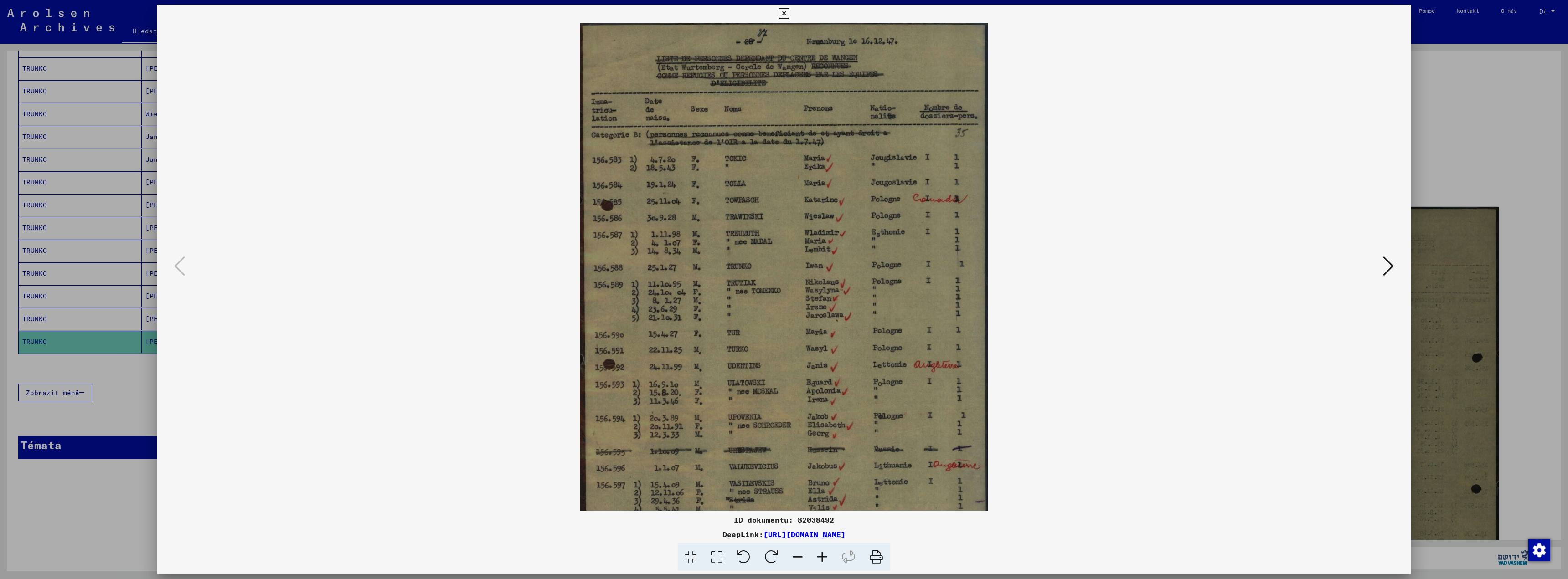
click at [823, 559] on icon at bounding box center [822, 557] width 24 height 28
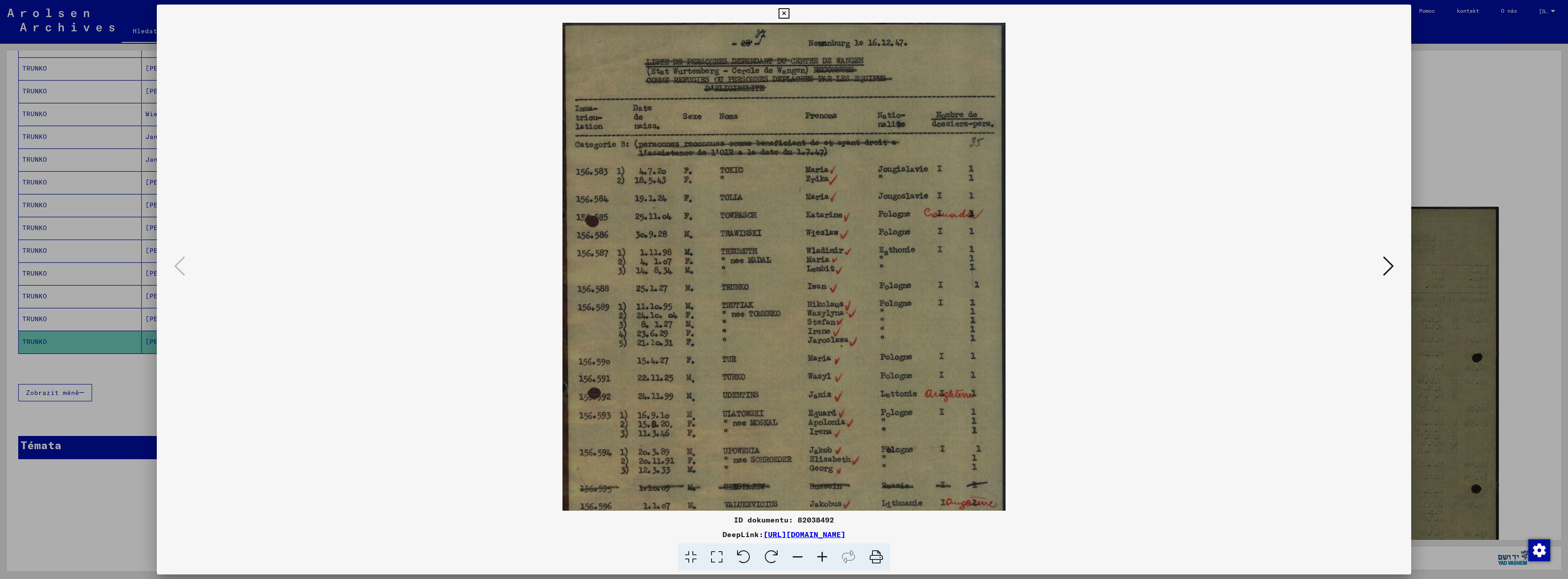
click at [823, 559] on icon at bounding box center [822, 557] width 24 height 28
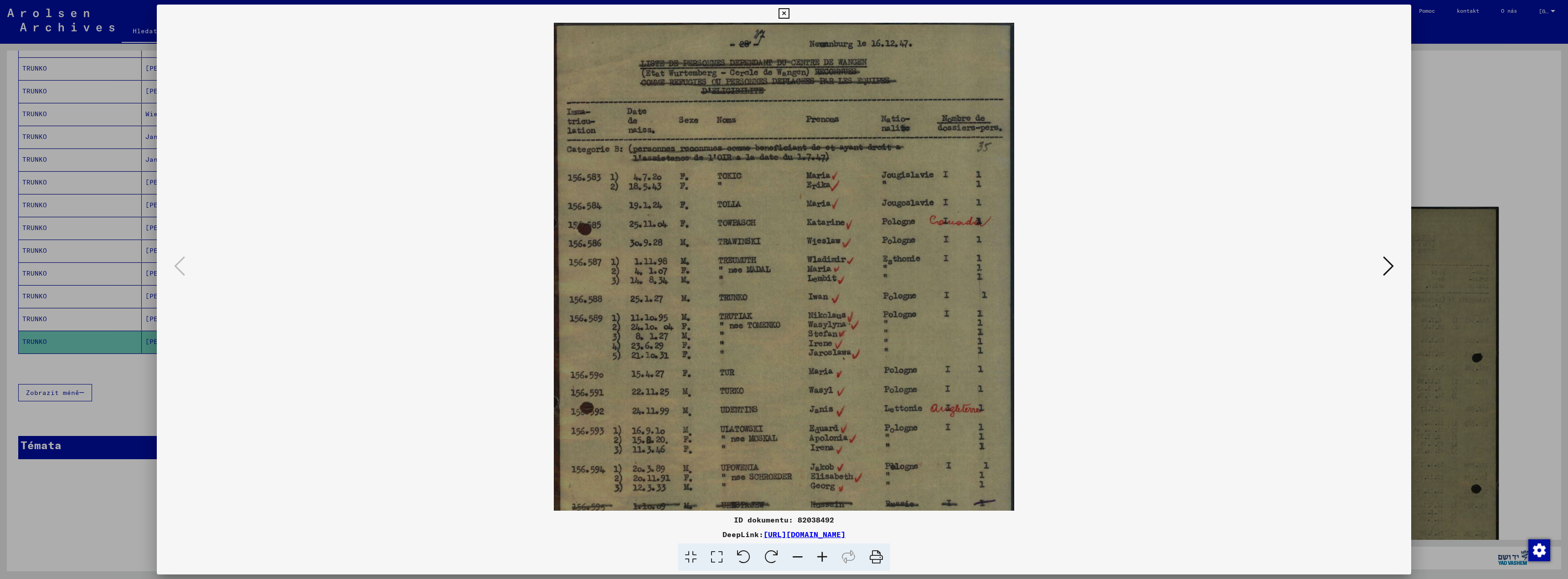
click at [823, 559] on icon at bounding box center [822, 557] width 24 height 28
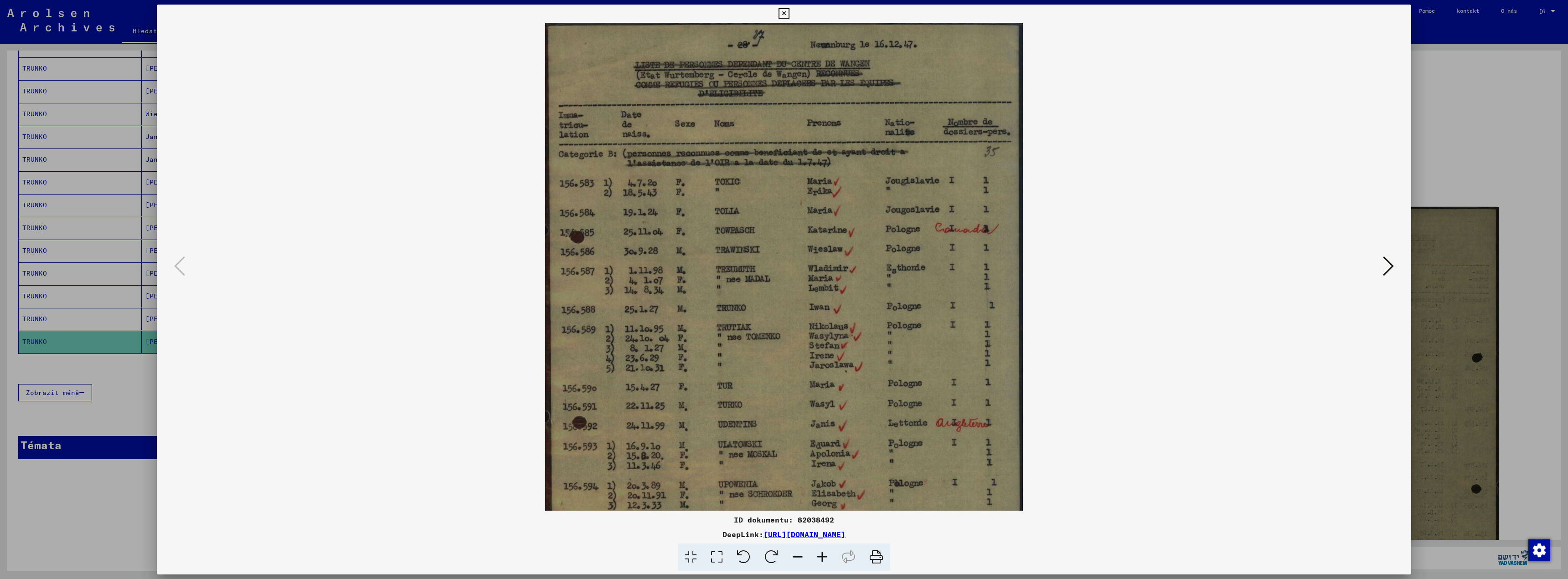
click at [823, 559] on icon at bounding box center [822, 557] width 24 height 28
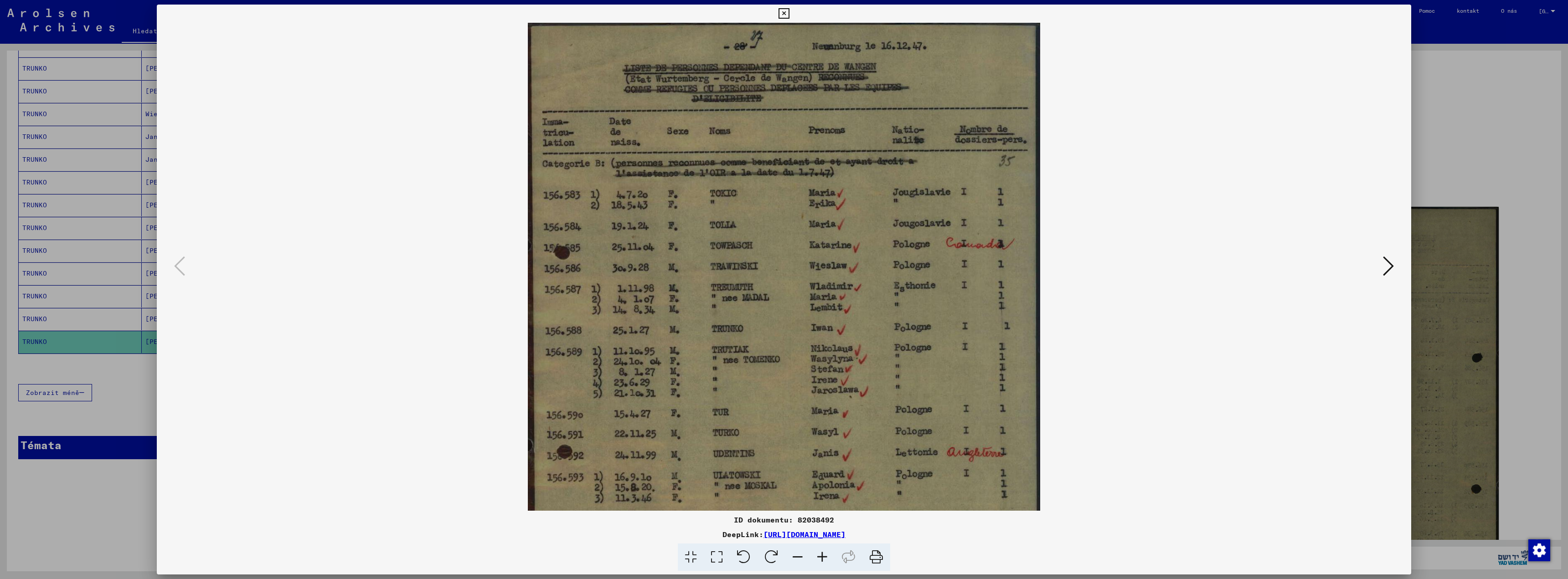
click at [823, 559] on icon at bounding box center [822, 557] width 24 height 28
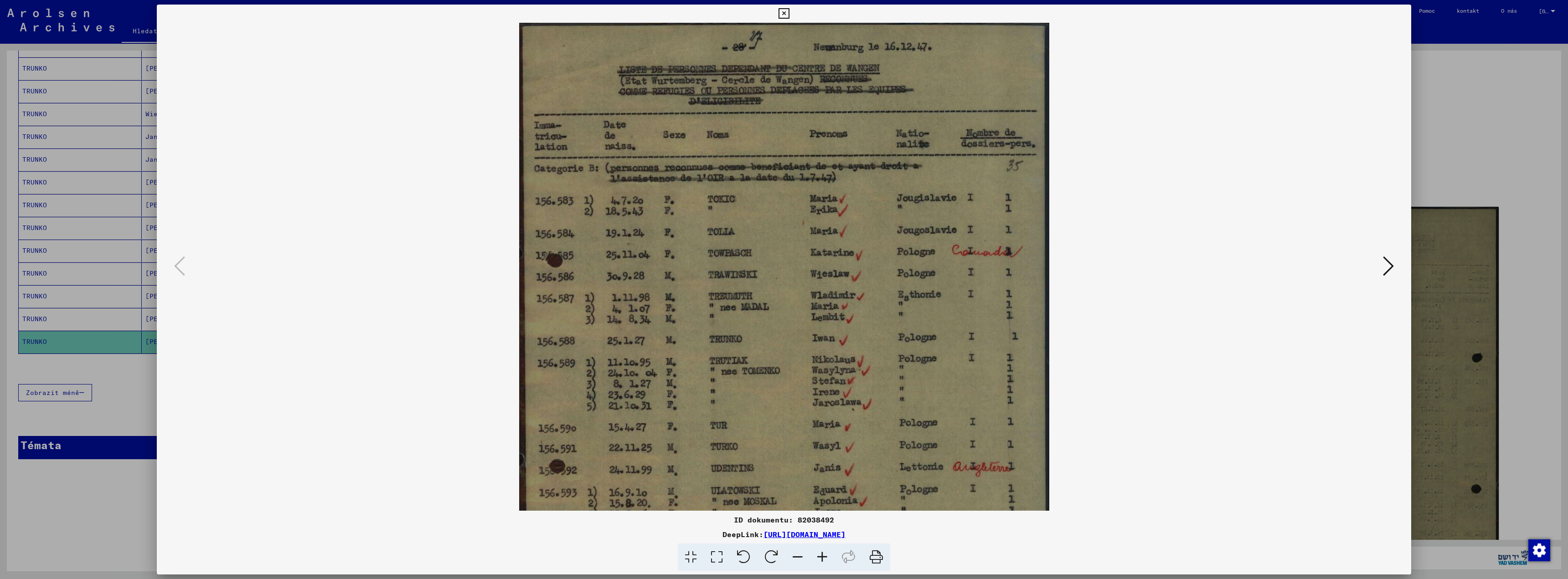
click at [823, 559] on icon at bounding box center [822, 557] width 24 height 28
click at [1493, 139] on div at bounding box center [784, 290] width 1568 height 579
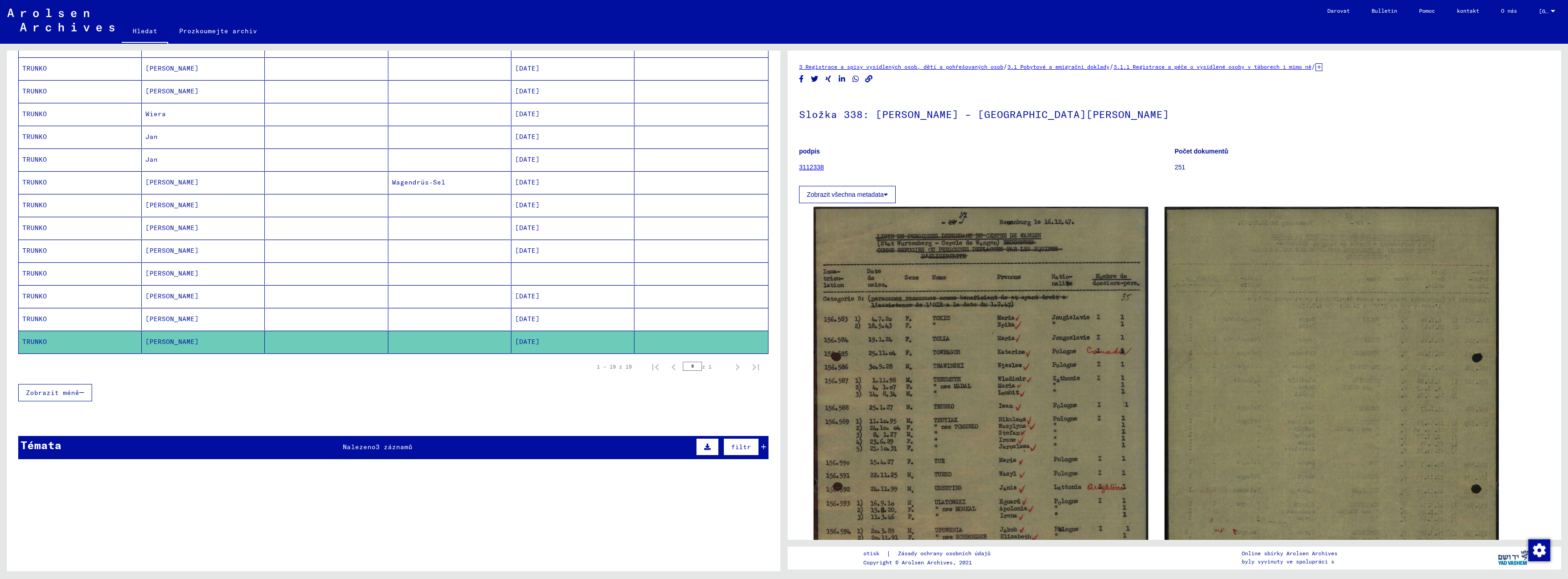
click at [156, 318] on font "[PERSON_NAME]" at bounding box center [172, 319] width 54 height 8
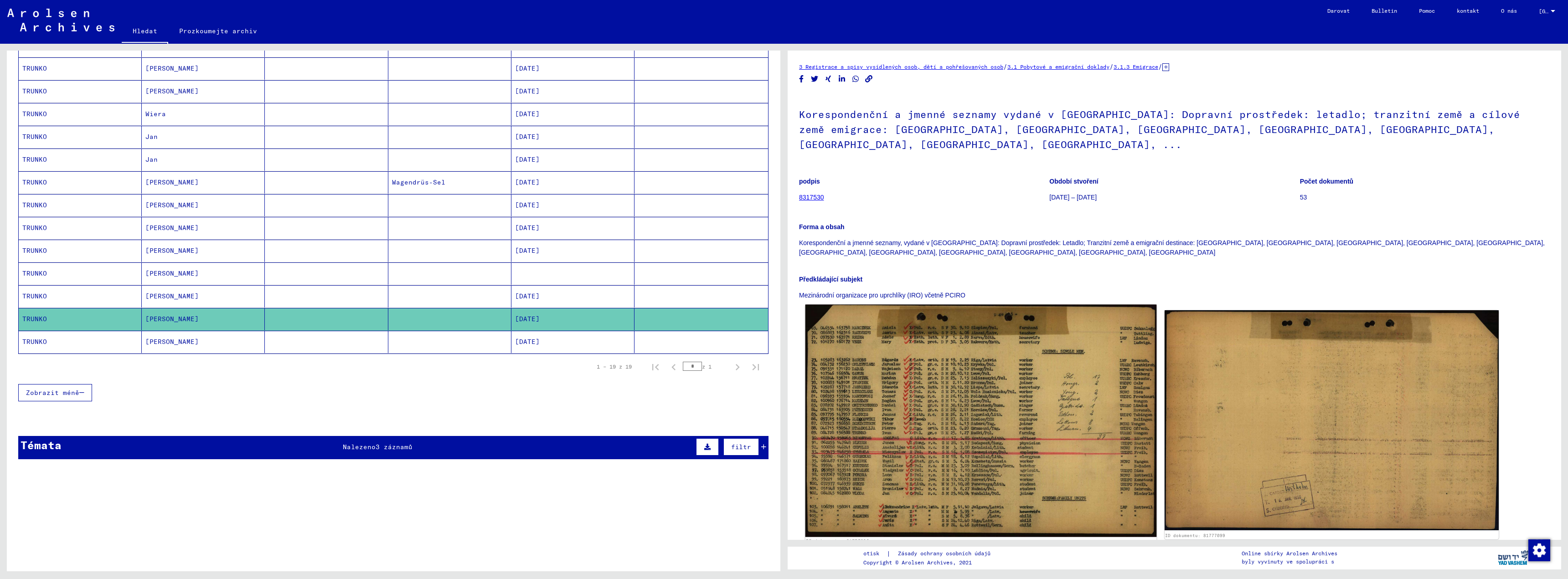
click at [941, 432] on img at bounding box center [980, 420] width 351 height 232
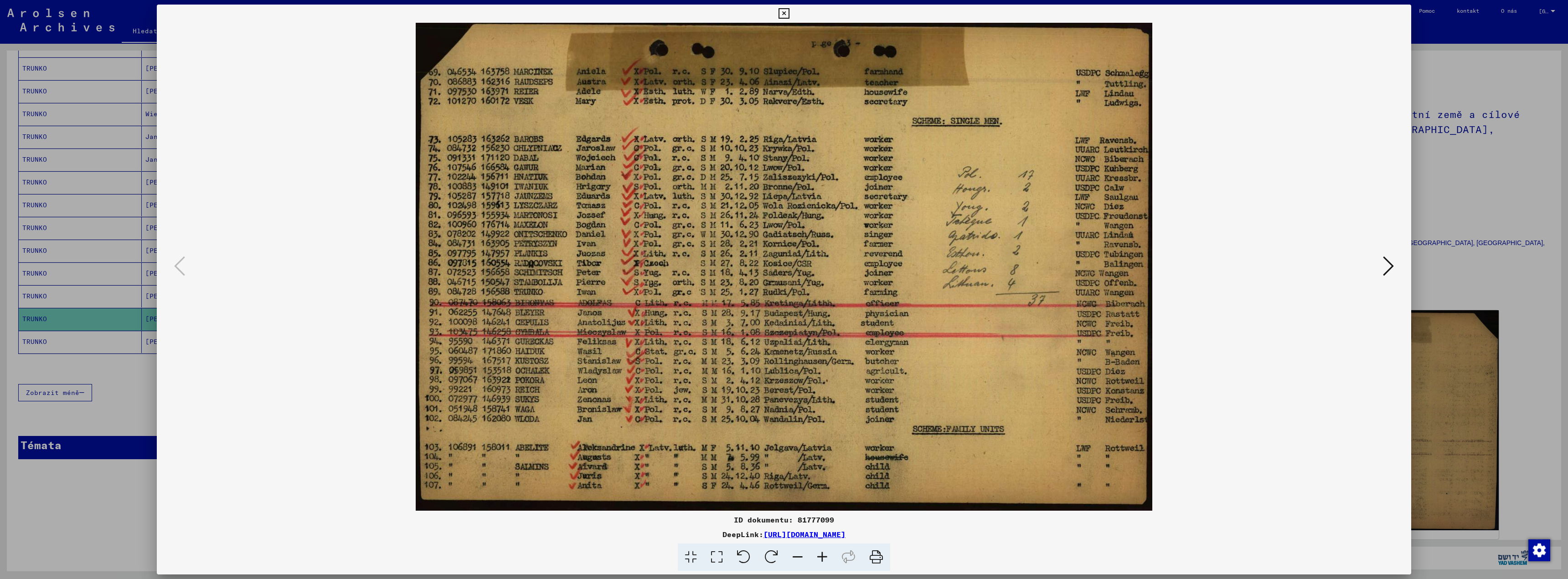
click at [822, 555] on icon at bounding box center [822, 557] width 24 height 28
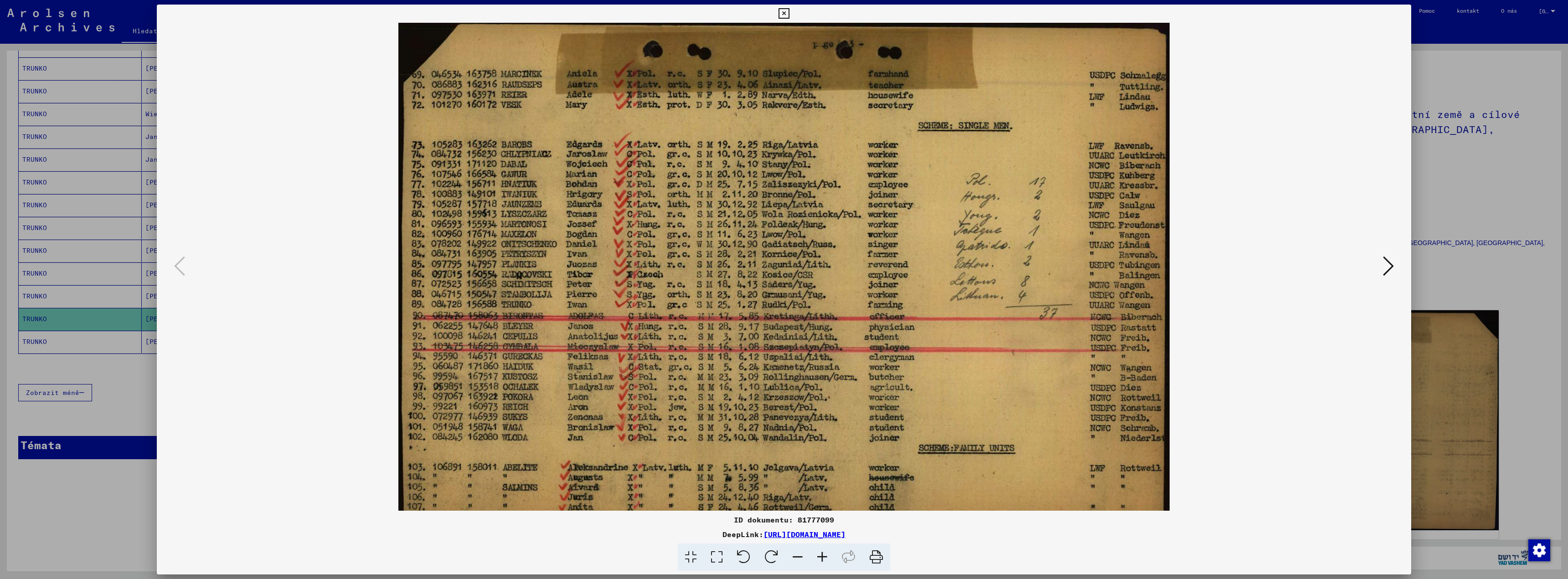
click at [822, 555] on icon at bounding box center [822, 557] width 24 height 28
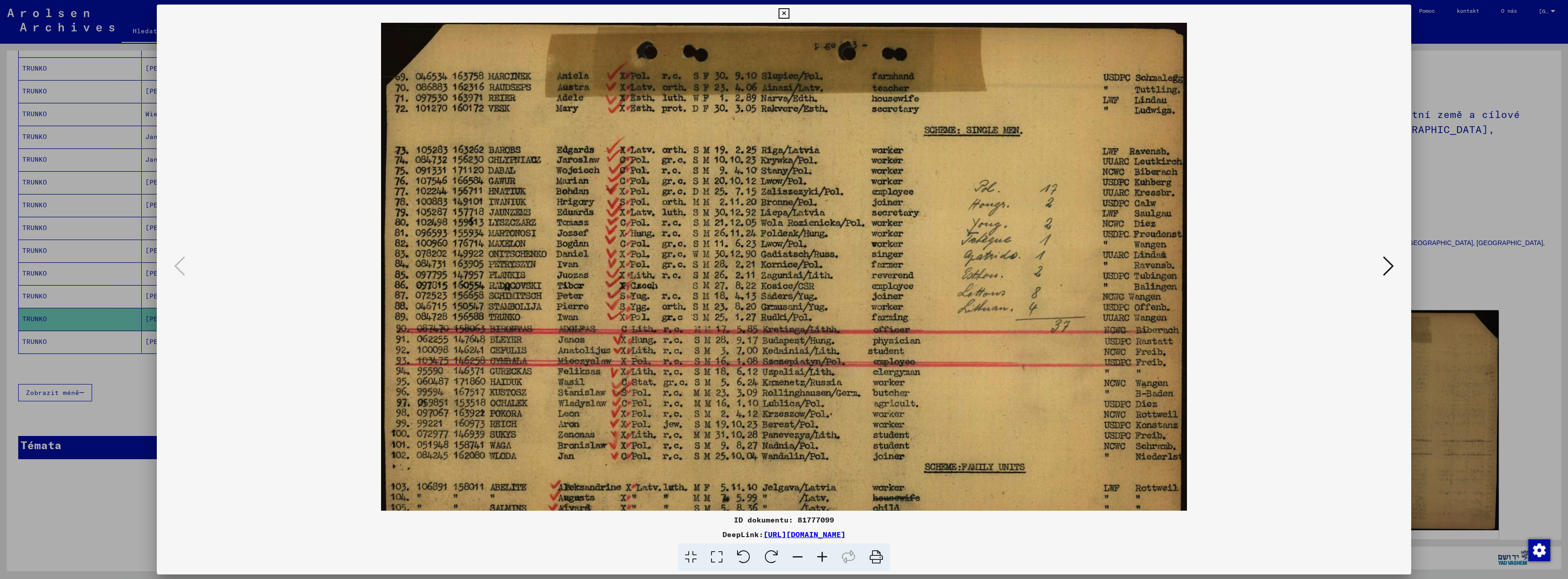
click at [822, 555] on icon at bounding box center [822, 557] width 24 height 28
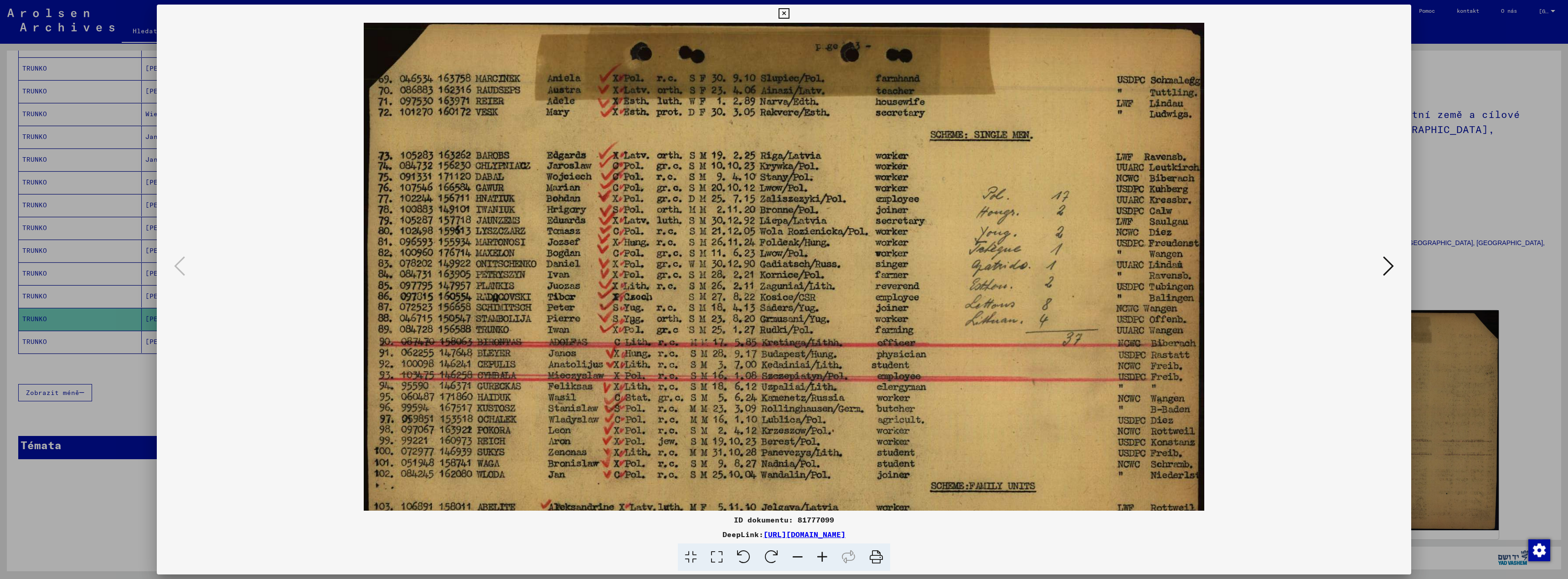
click at [822, 555] on icon at bounding box center [822, 557] width 24 height 28
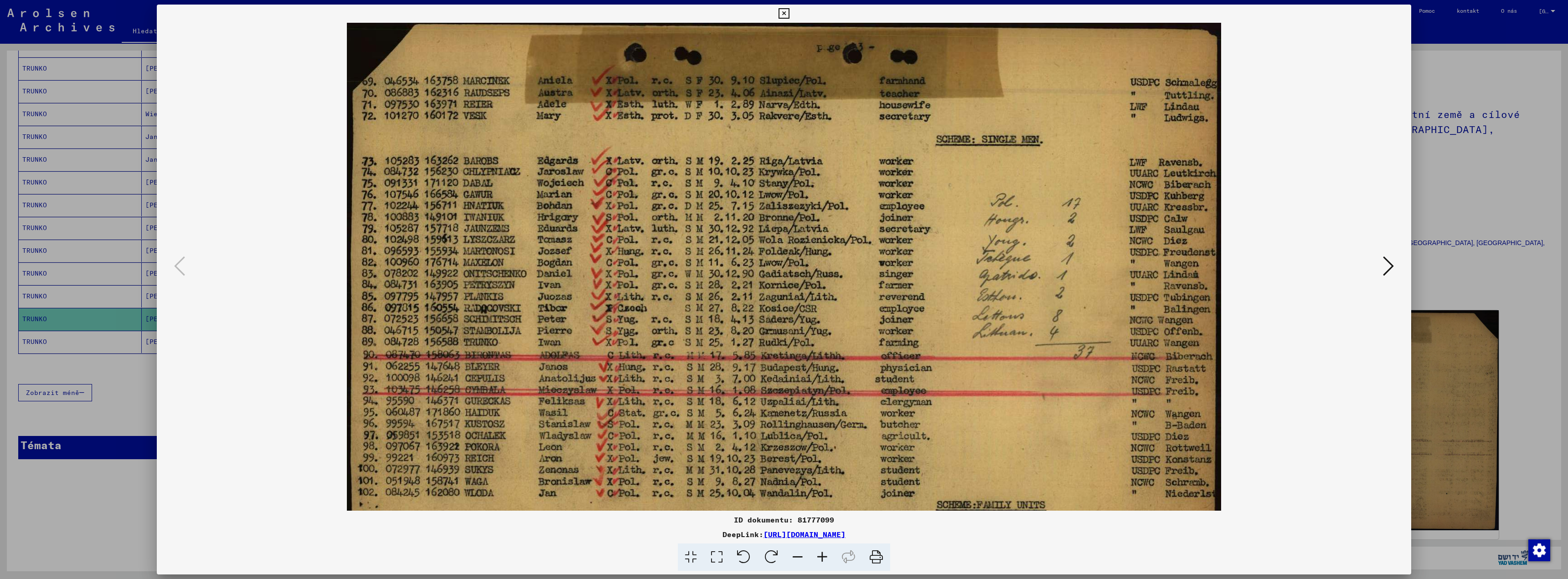
click at [822, 555] on icon at bounding box center [822, 557] width 24 height 28
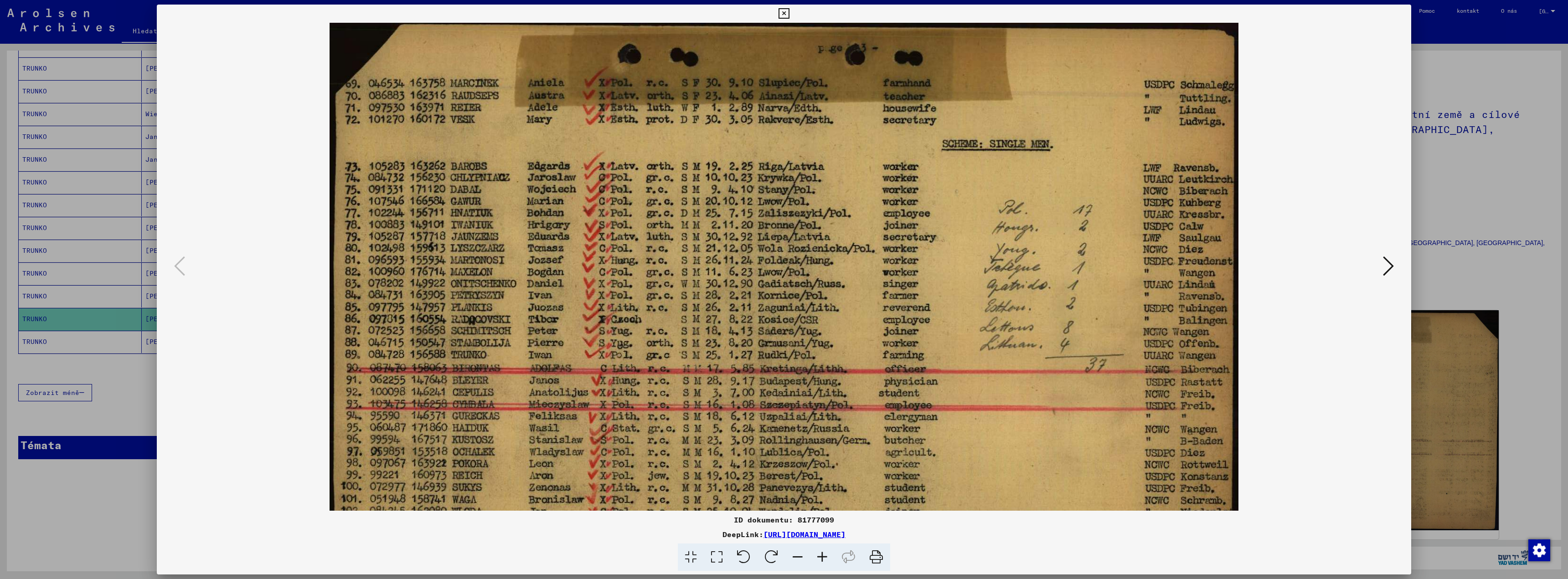
click at [822, 555] on icon at bounding box center [822, 557] width 24 height 28
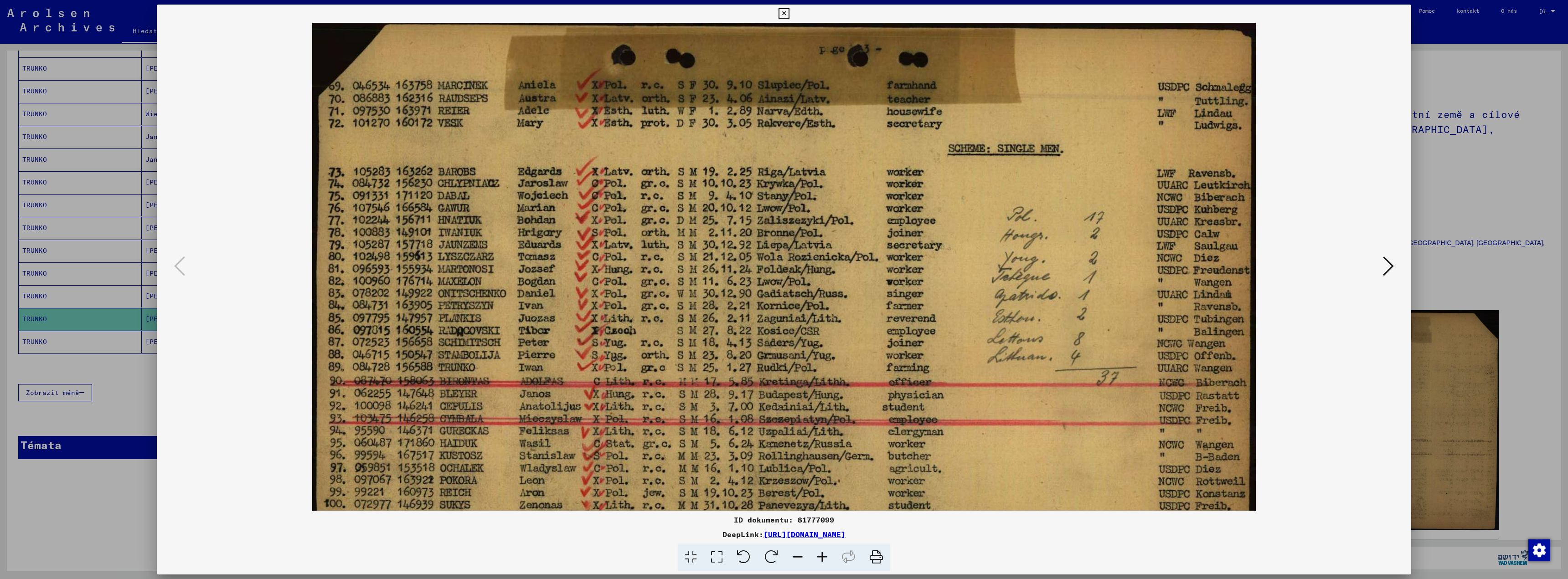
click at [822, 555] on icon at bounding box center [822, 557] width 24 height 28
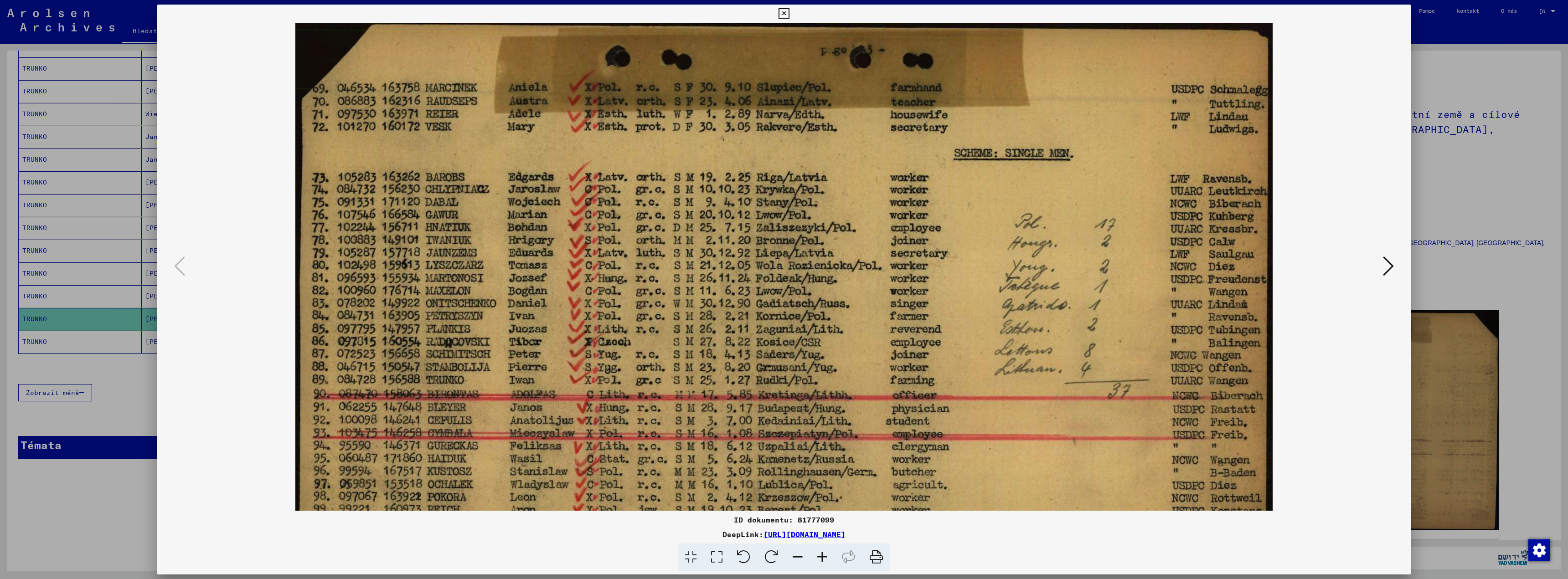
click at [822, 555] on icon at bounding box center [822, 557] width 24 height 28
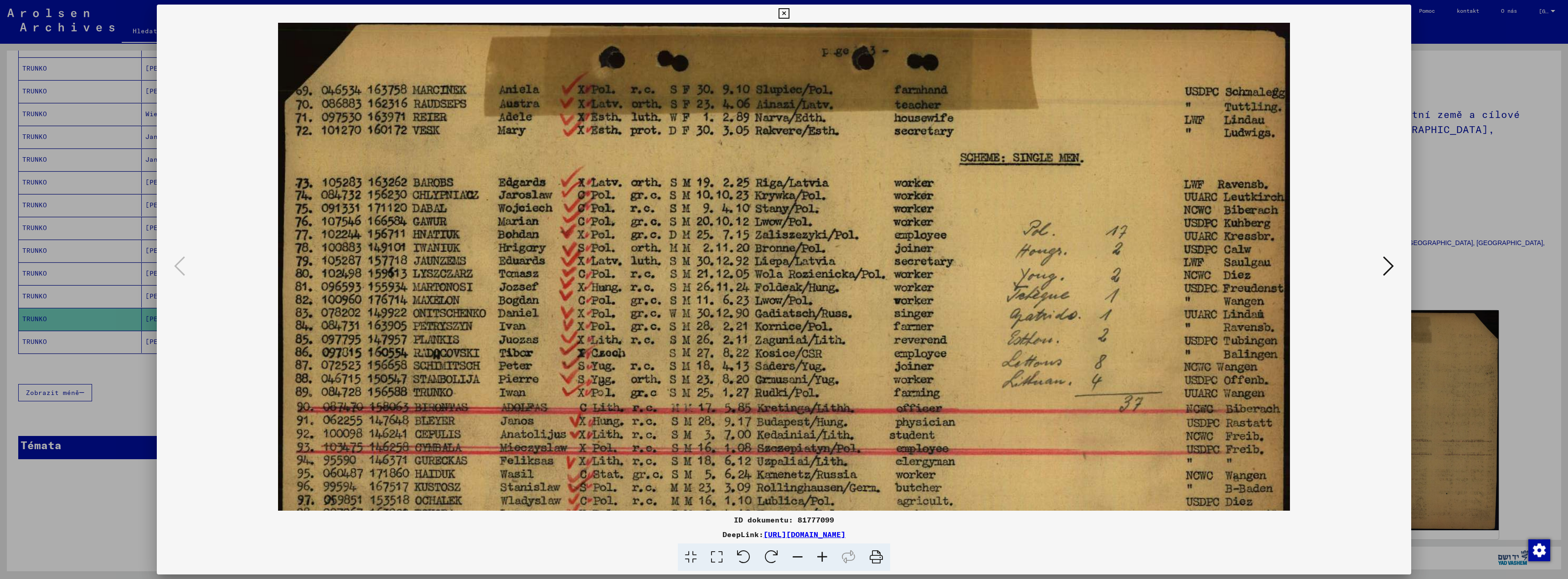
click at [1489, 213] on div at bounding box center [784, 290] width 1568 height 579
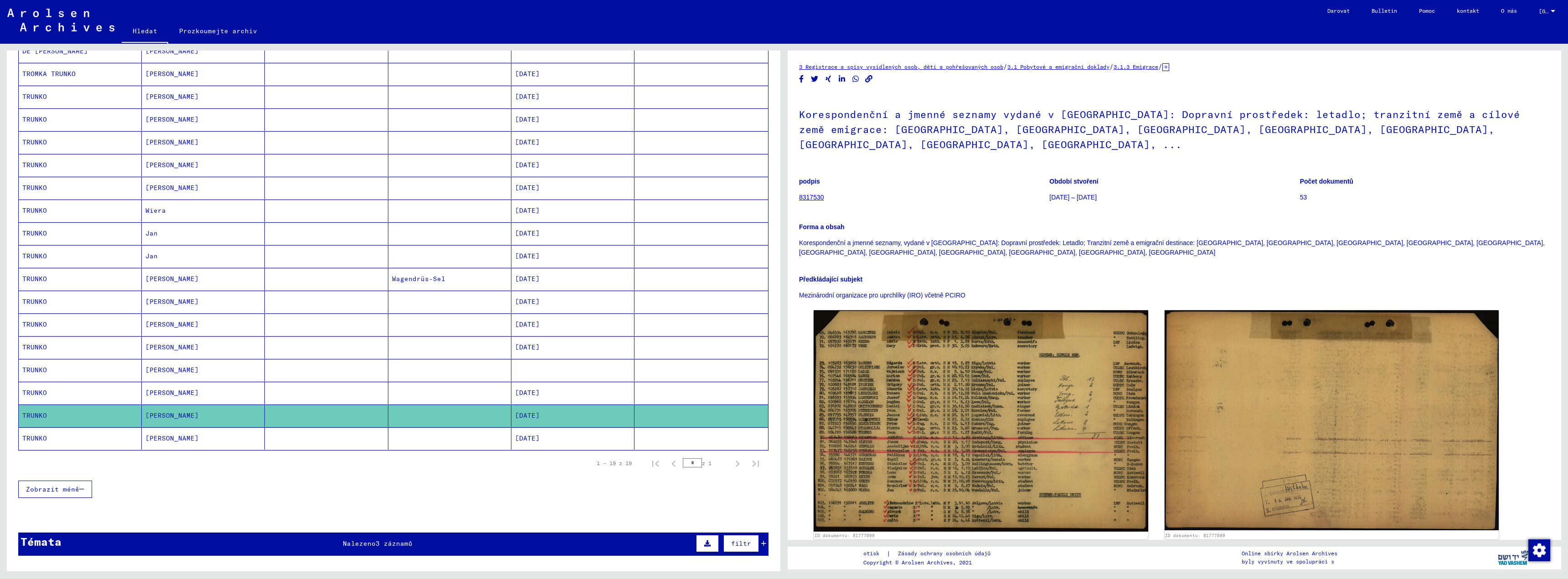
scroll to position [91, 0]
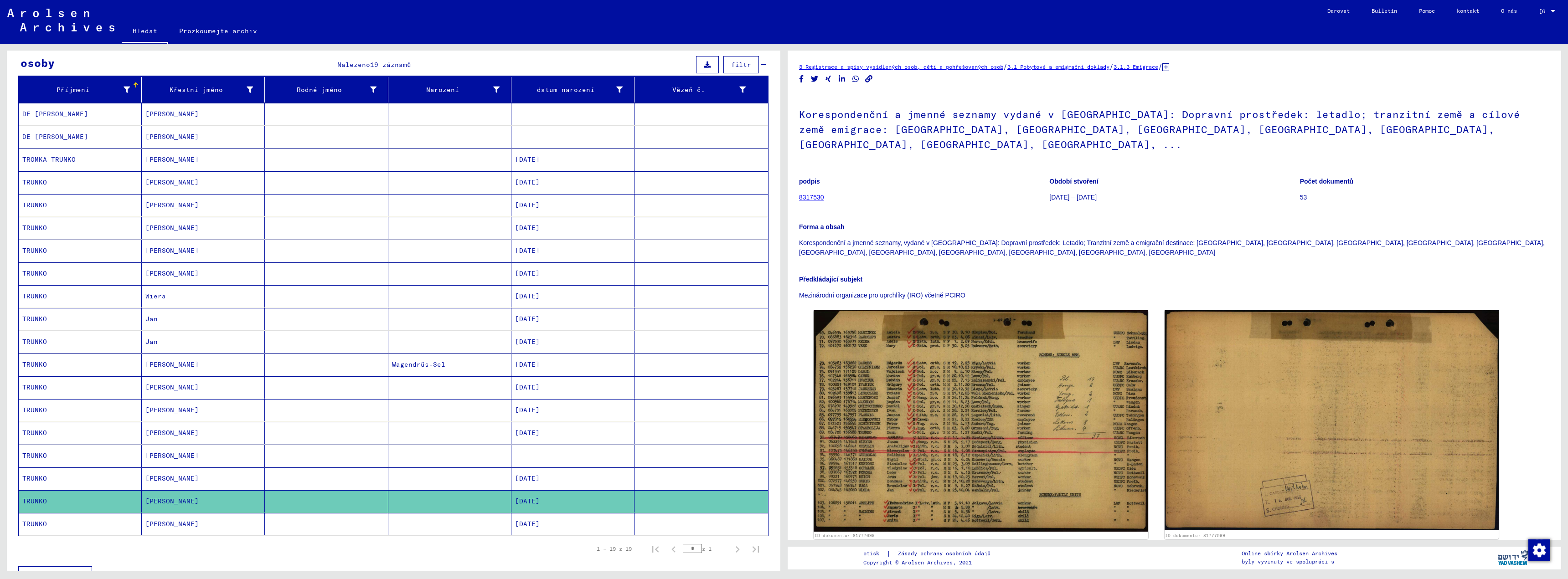
click at [43, 296] on font "TRUNKO" at bounding box center [35, 296] width 24 height 8
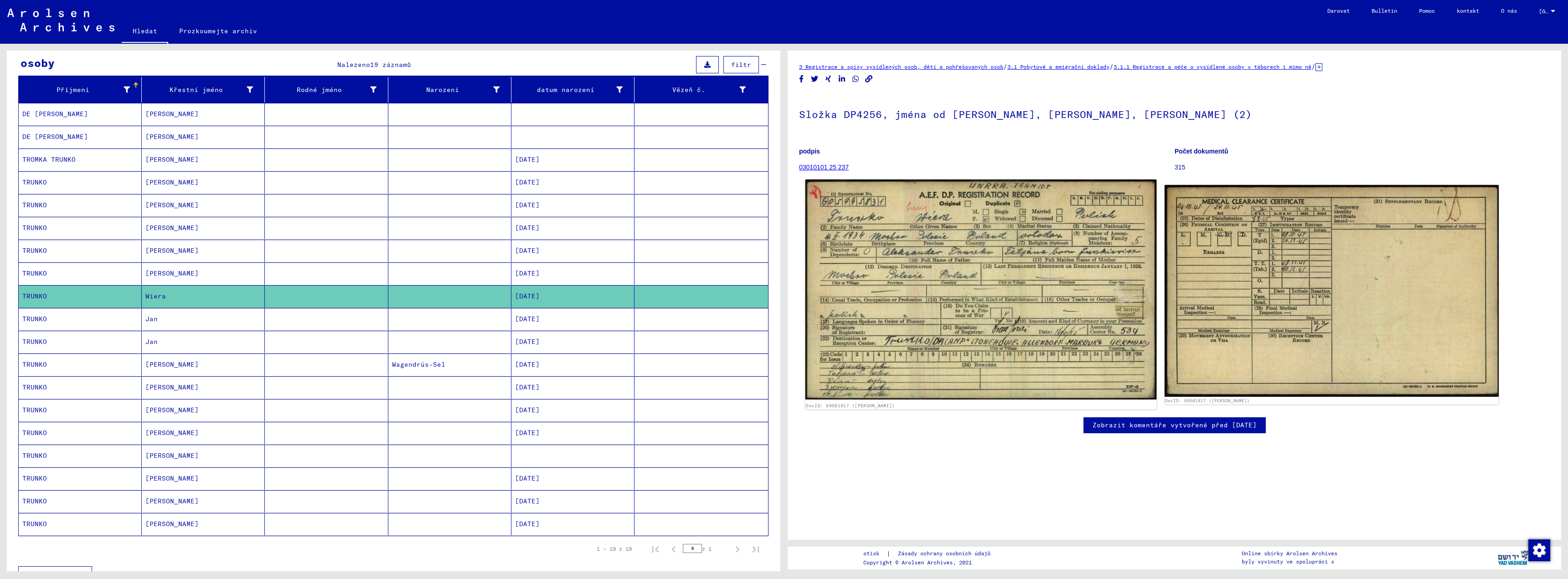
click at [955, 247] on img at bounding box center [980, 290] width 351 height 220
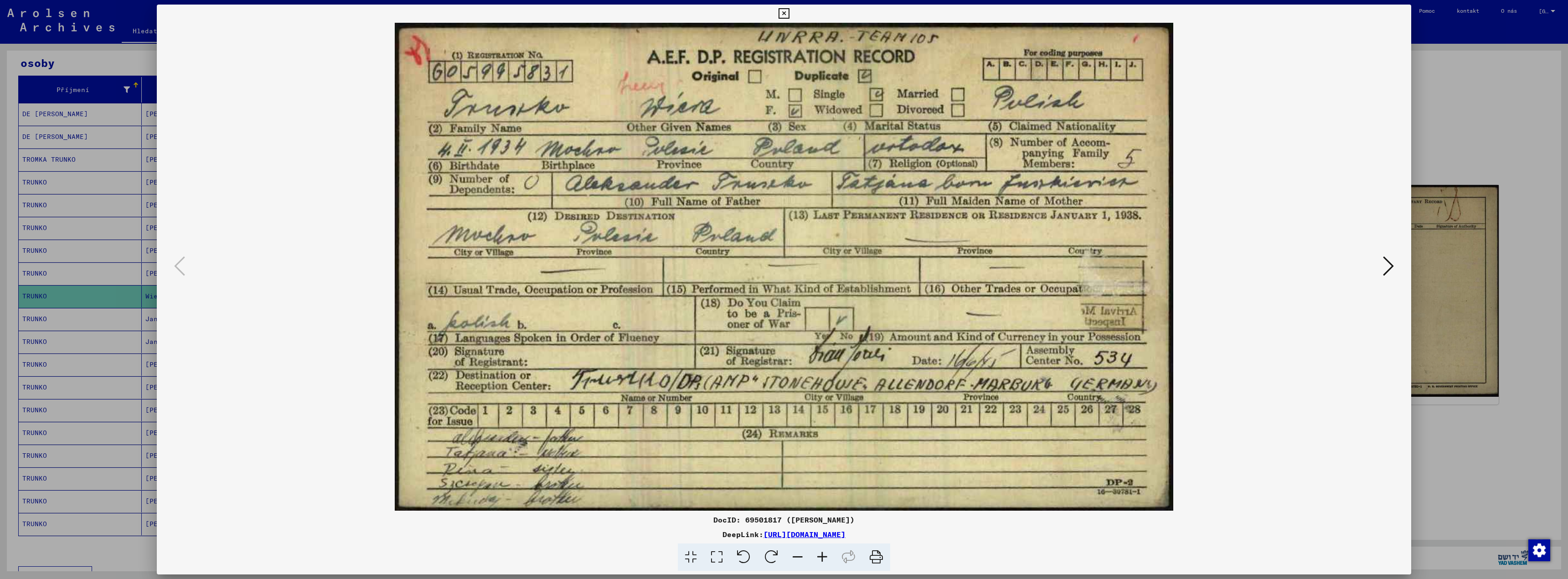
click at [1394, 268] on button at bounding box center [1387, 267] width 16 height 26
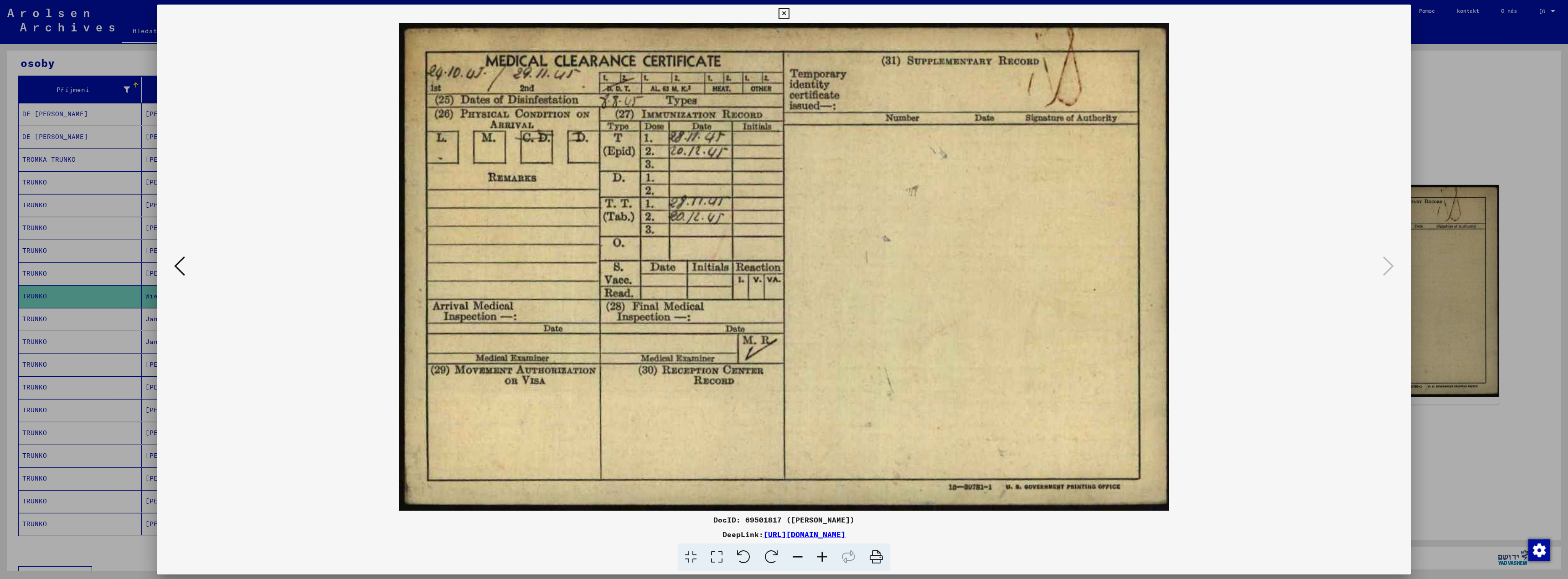
click at [1461, 149] on div at bounding box center [784, 290] width 1568 height 579
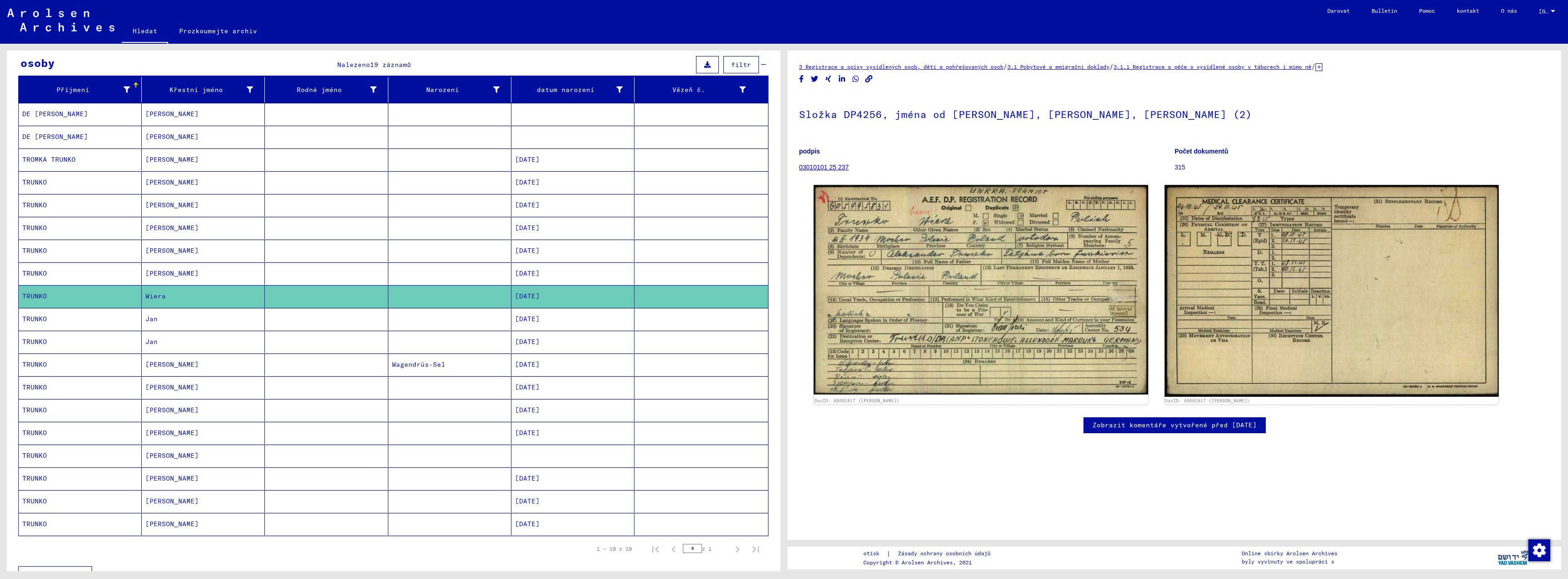
click at [159, 181] on font "[PERSON_NAME]" at bounding box center [172, 181] width 54 height 8
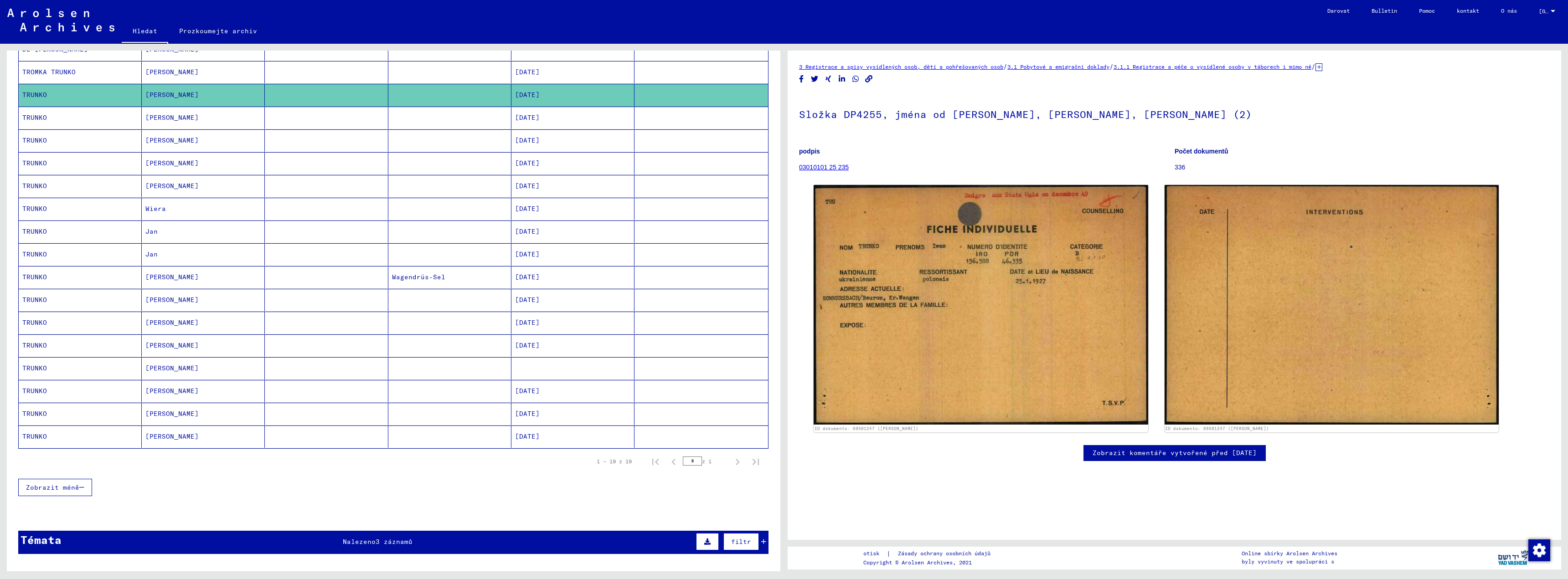
scroll to position [182, 0]
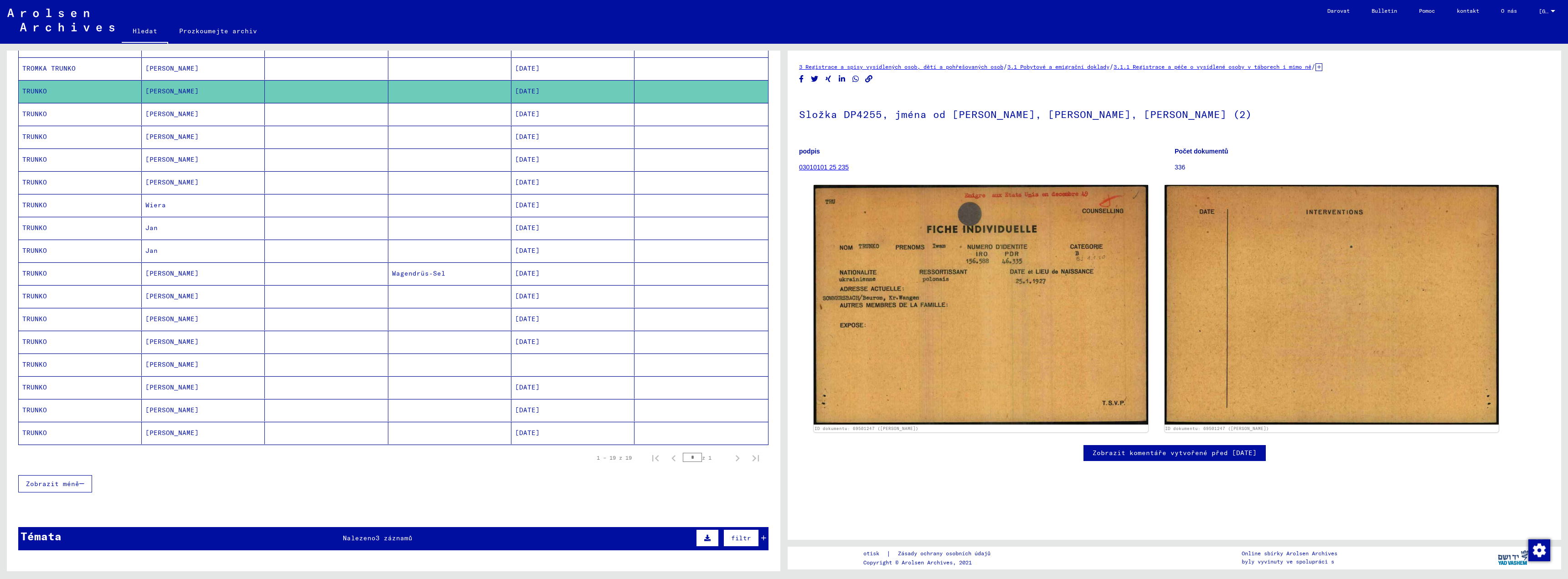
click at [183, 274] on mat-cell "[PERSON_NAME]" at bounding box center [203, 274] width 123 height 23
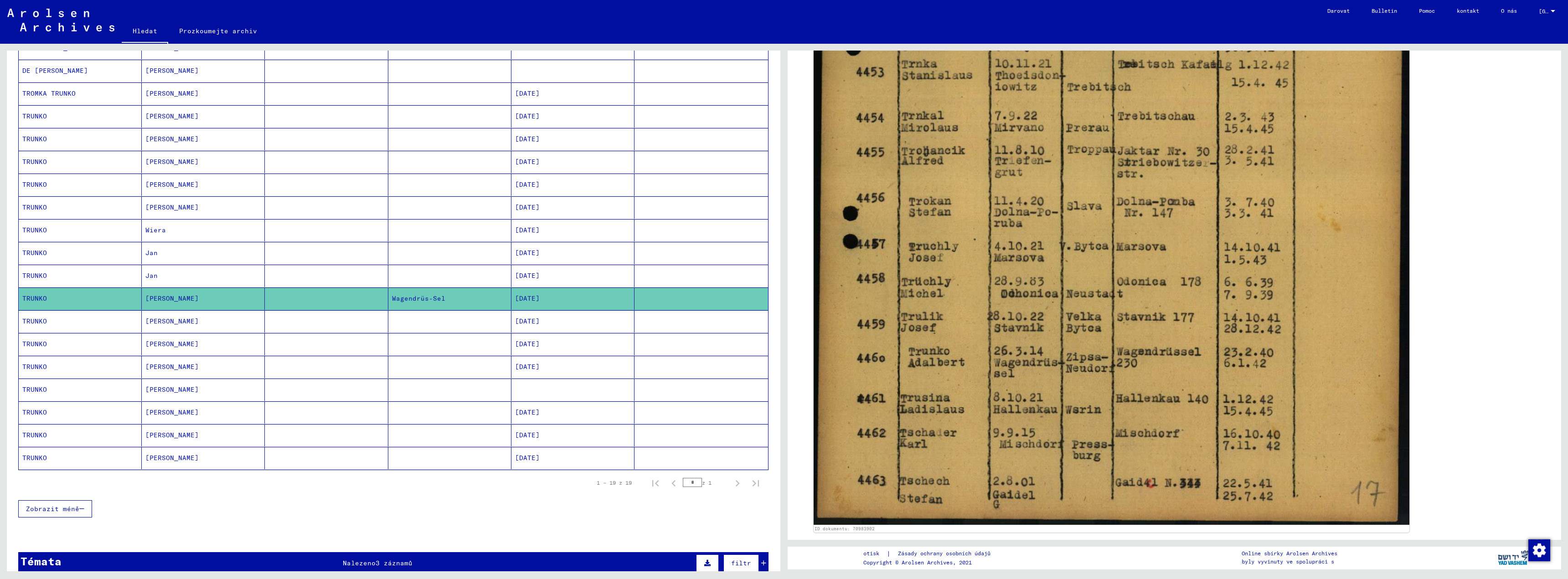
scroll to position [136, 0]
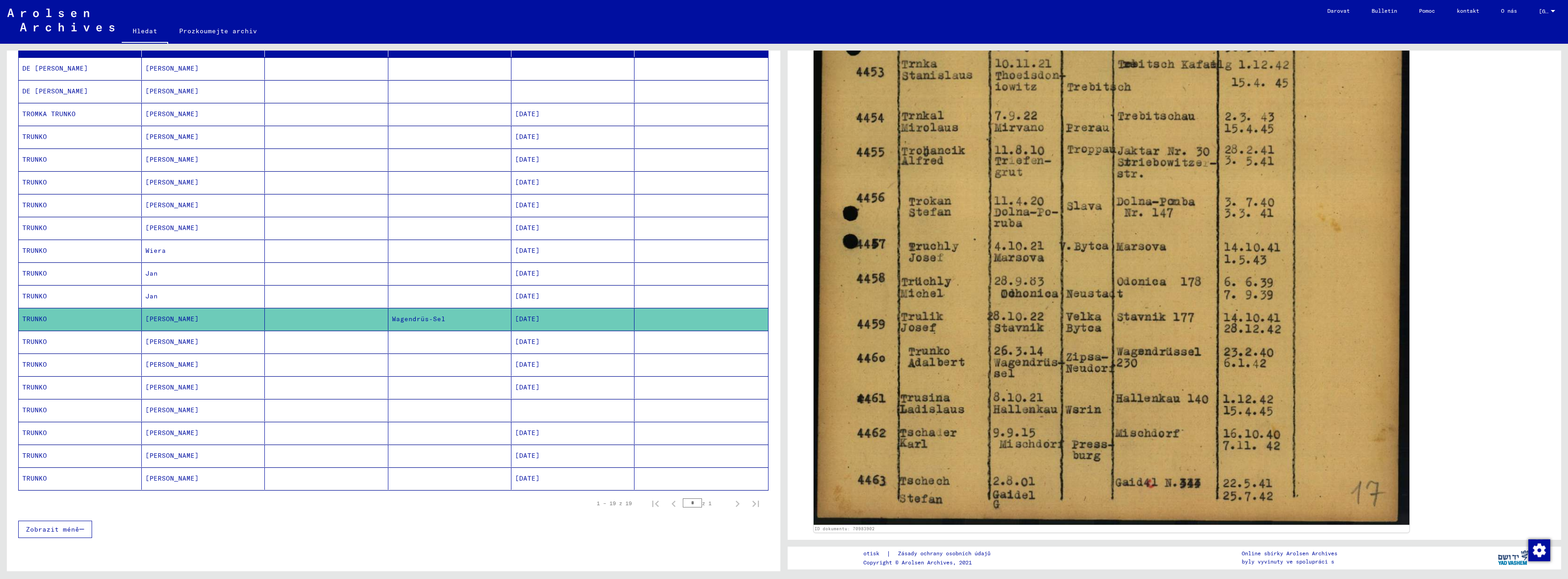
click at [165, 181] on font "[PERSON_NAME]" at bounding box center [172, 181] width 54 height 8
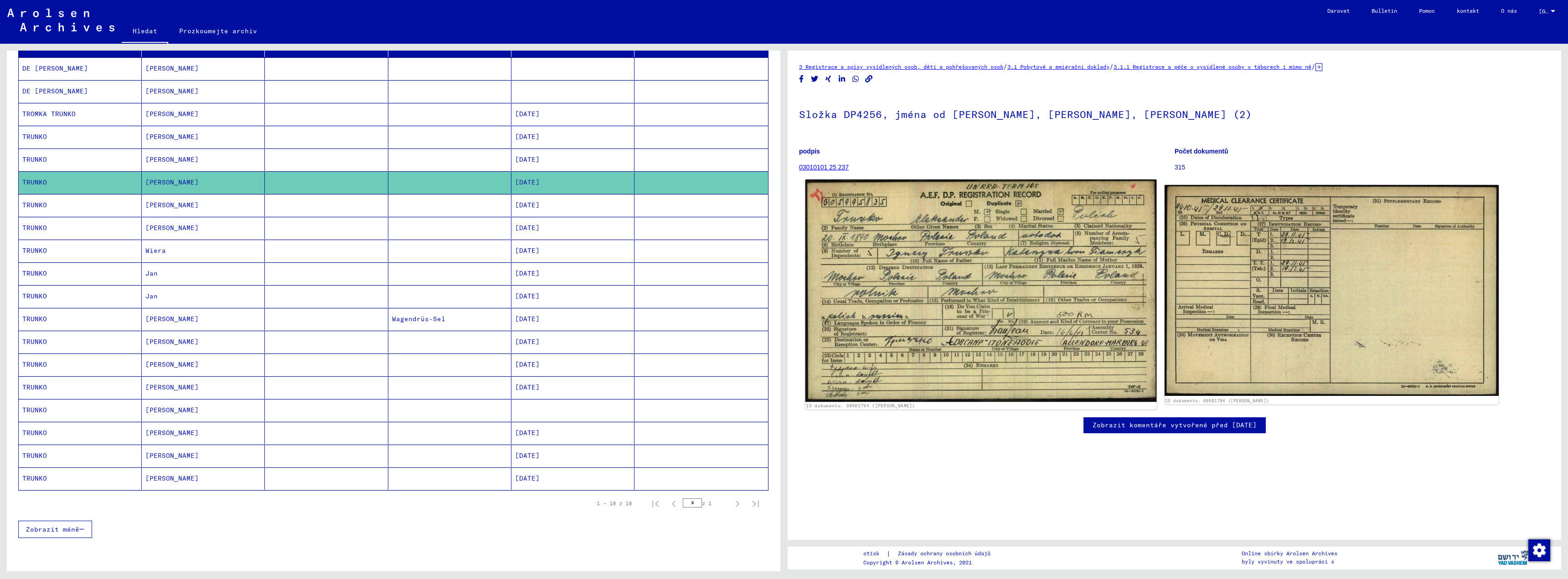
click at [1023, 343] on img at bounding box center [980, 290] width 351 height 222
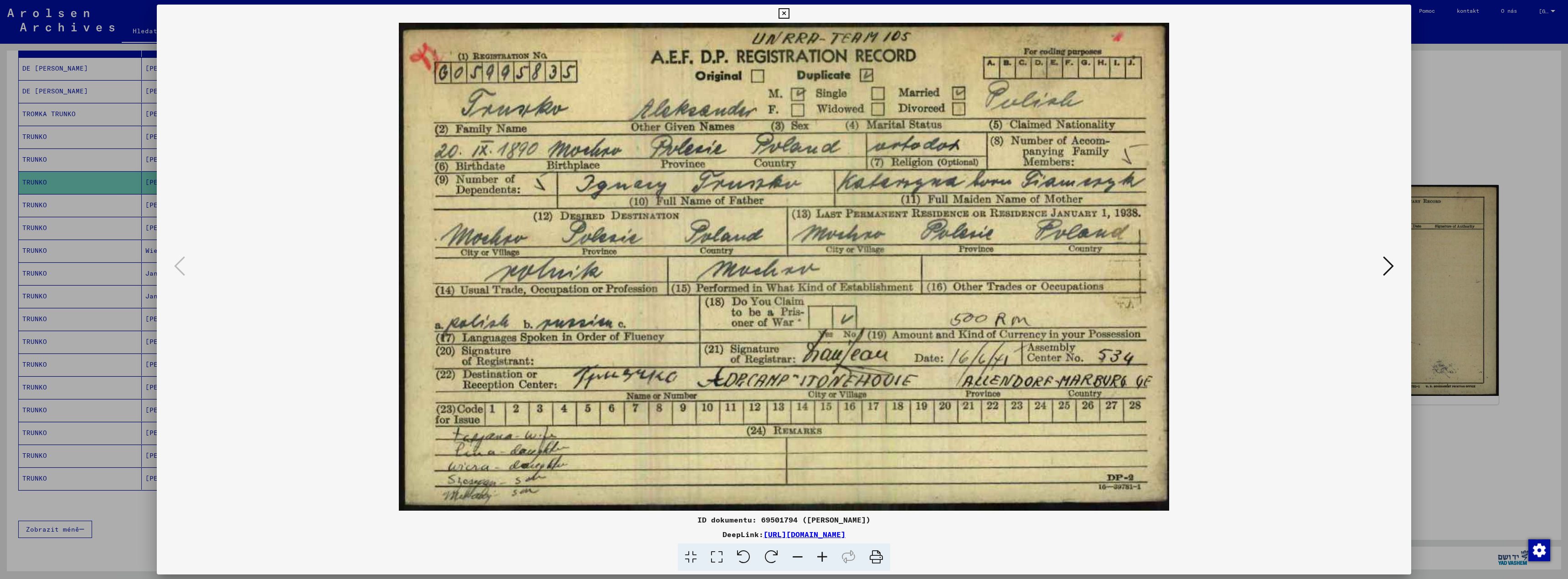
click at [1389, 273] on icon at bounding box center [1388, 265] width 11 height 22
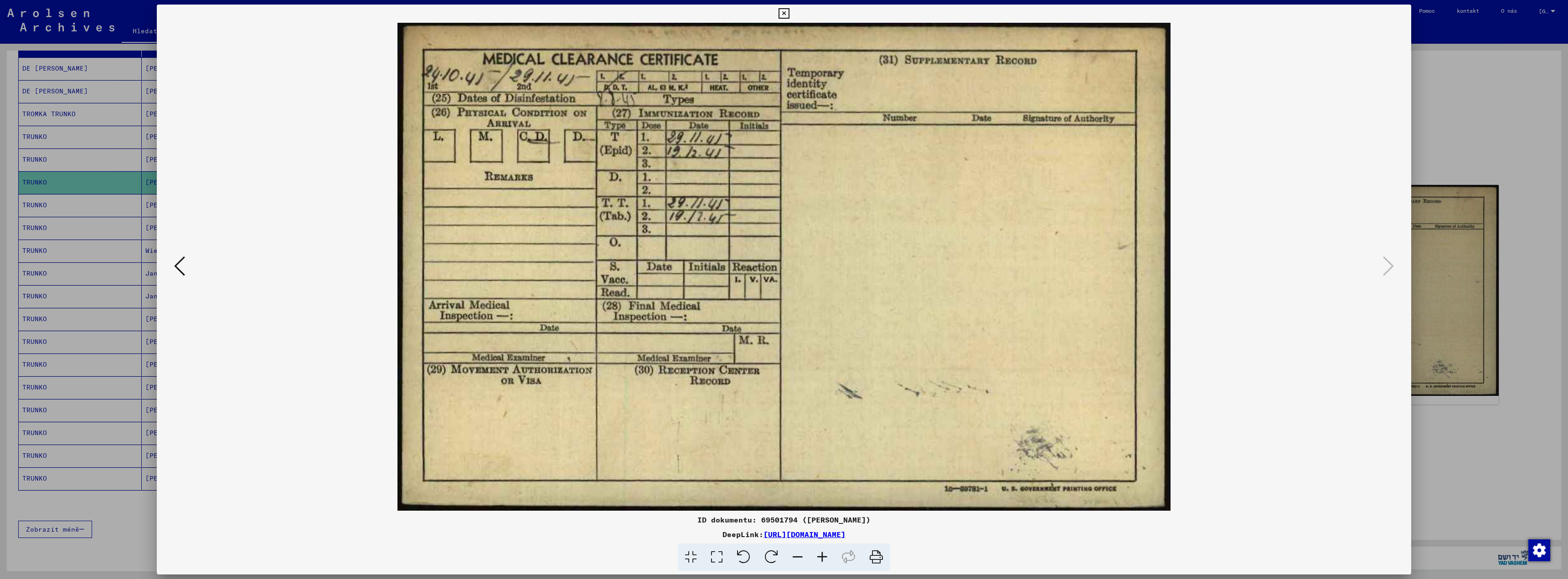
click at [1472, 110] on div at bounding box center [784, 290] width 1568 height 579
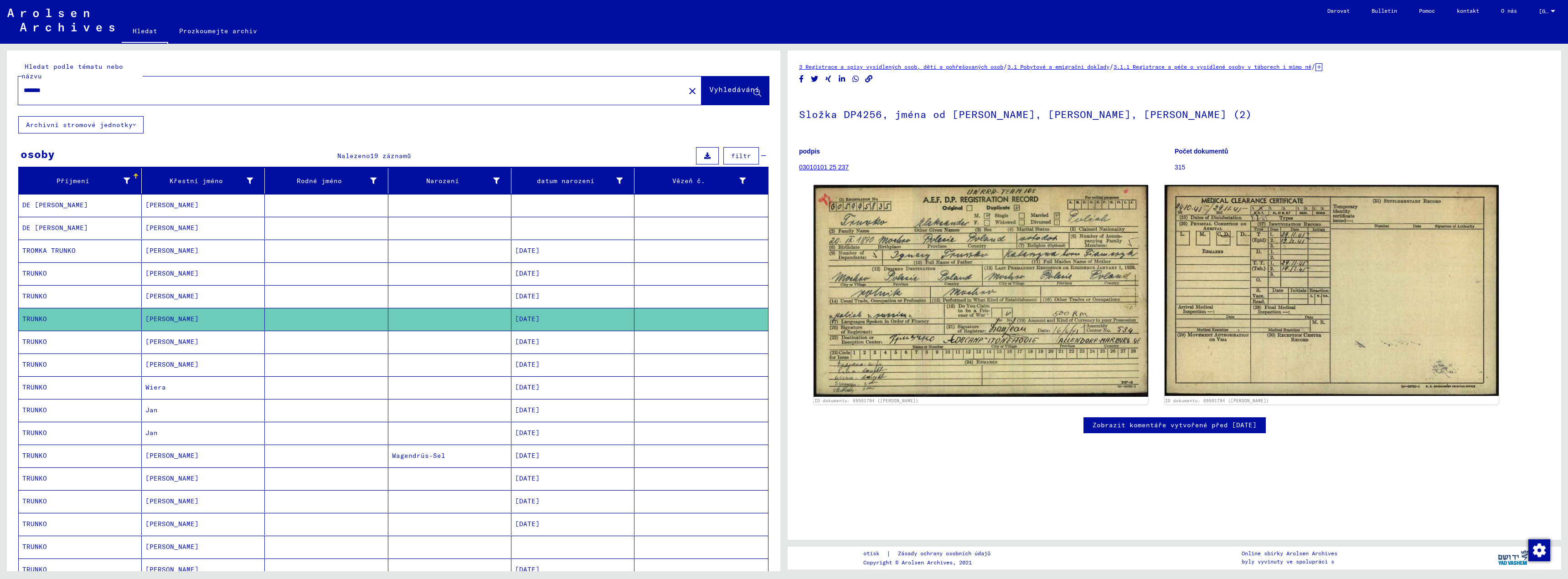
click at [54, 86] on input "******" at bounding box center [351, 90] width 656 height 9
type input "*"
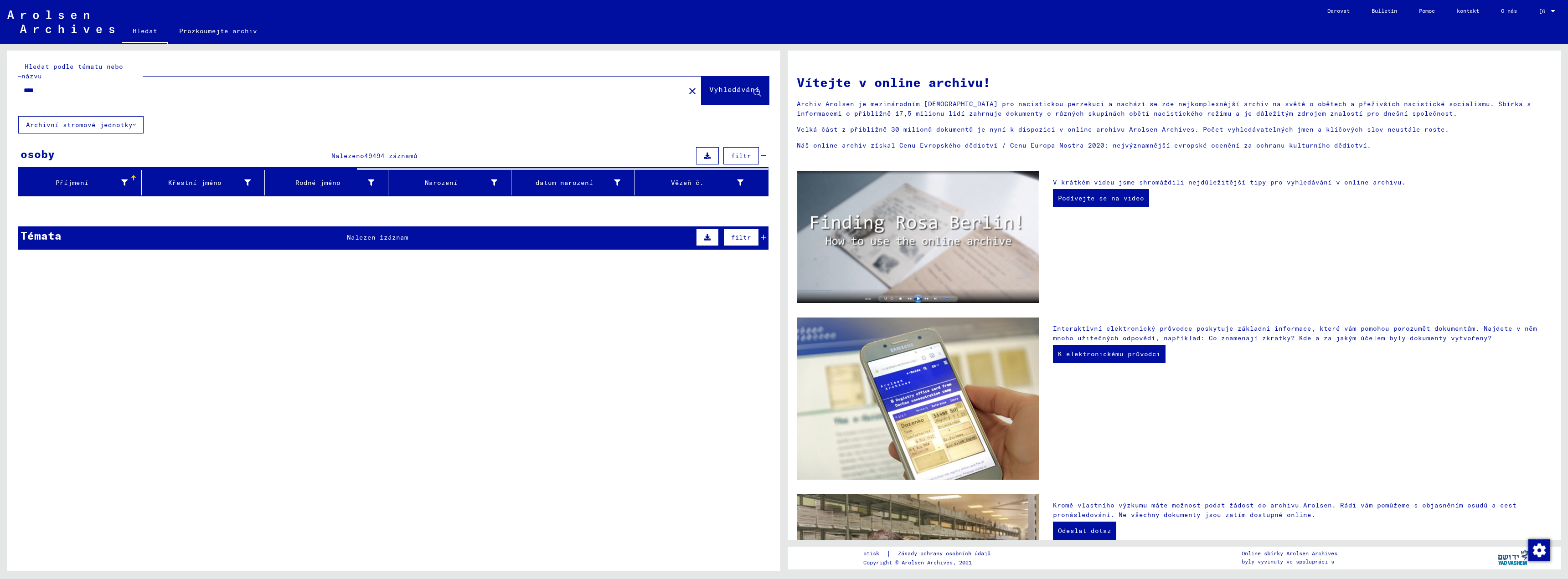
click at [371, 240] on yv-its-search-home "Hledat podle tématu nebo názvu **** close Vyhledávání Archivní stromové jednotk…" at bounding box center [393, 154] width 773 height 207
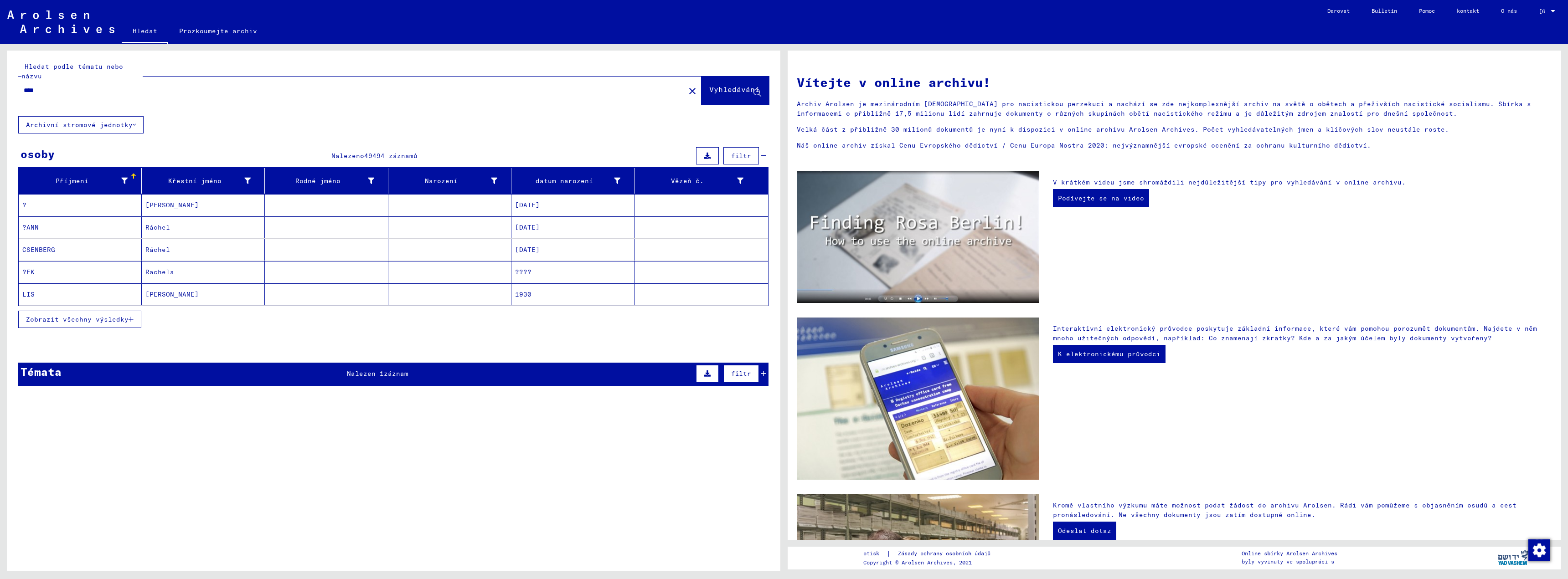
click at [65, 319] on font "Zobrazit všechny výsledky" at bounding box center [77, 319] width 103 height 8
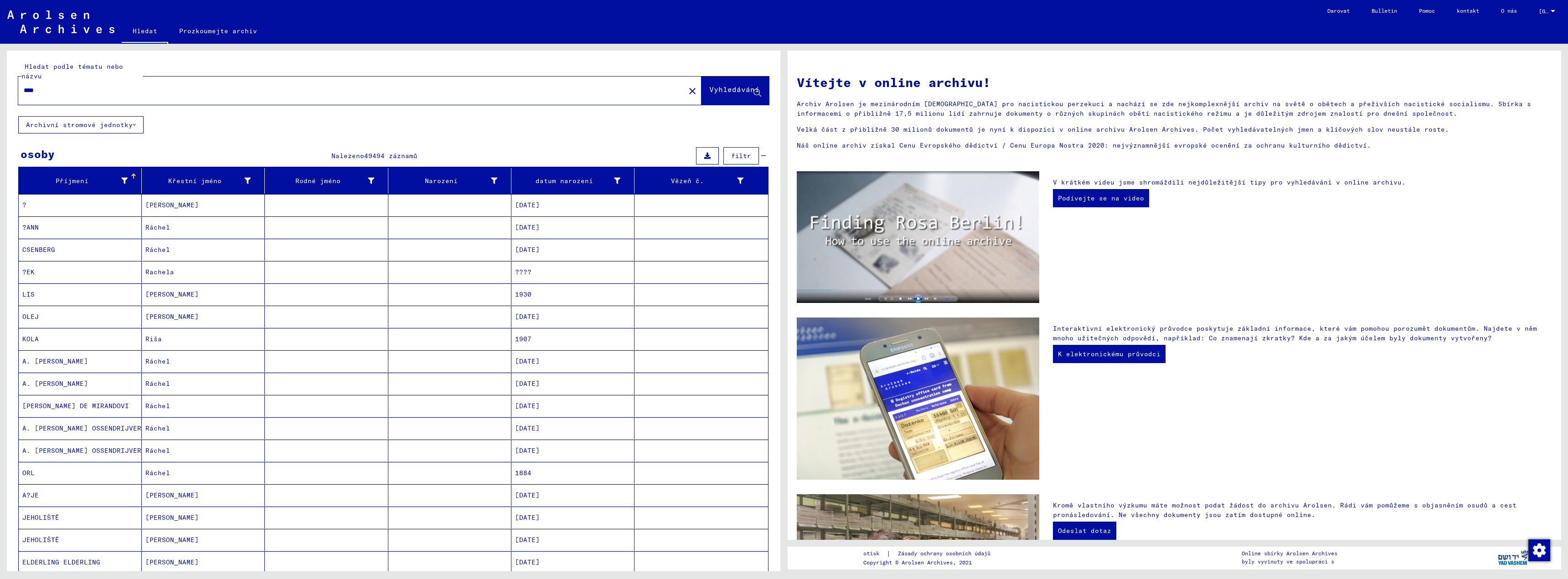
click at [62, 93] on input "****" at bounding box center [349, 90] width 651 height 9
type input "*"
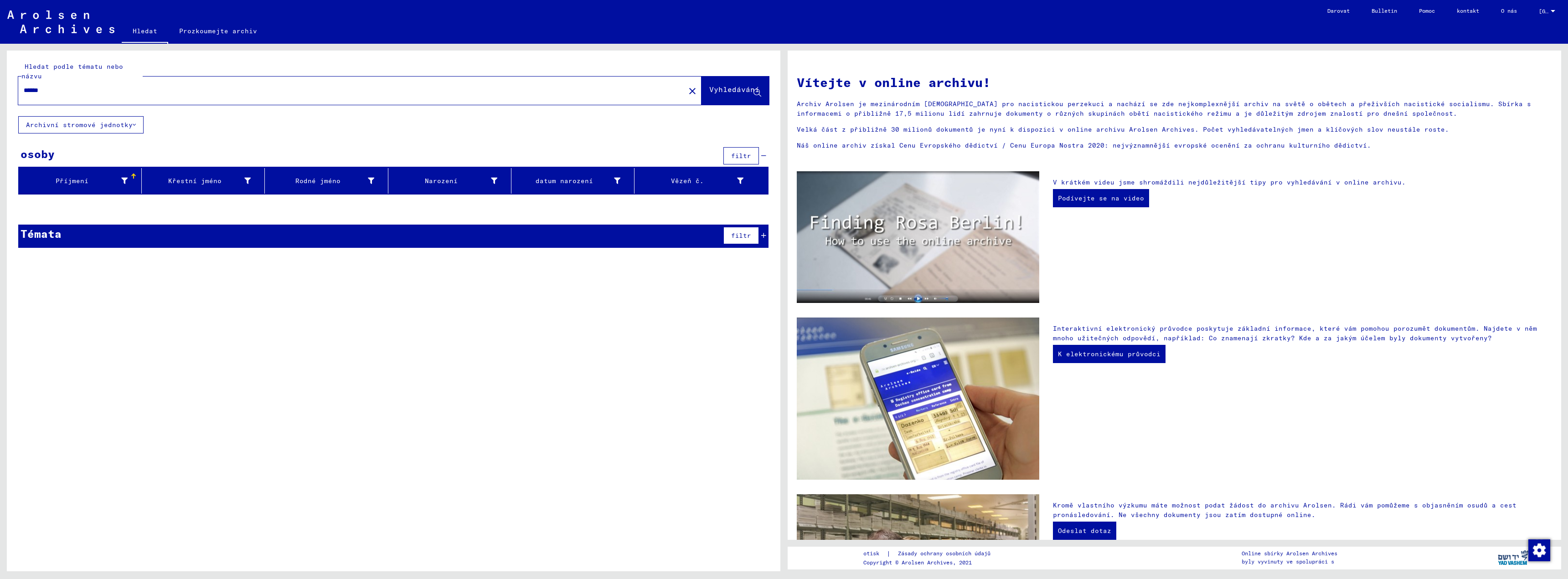
click at [38, 91] on input "******" at bounding box center [349, 90] width 651 height 9
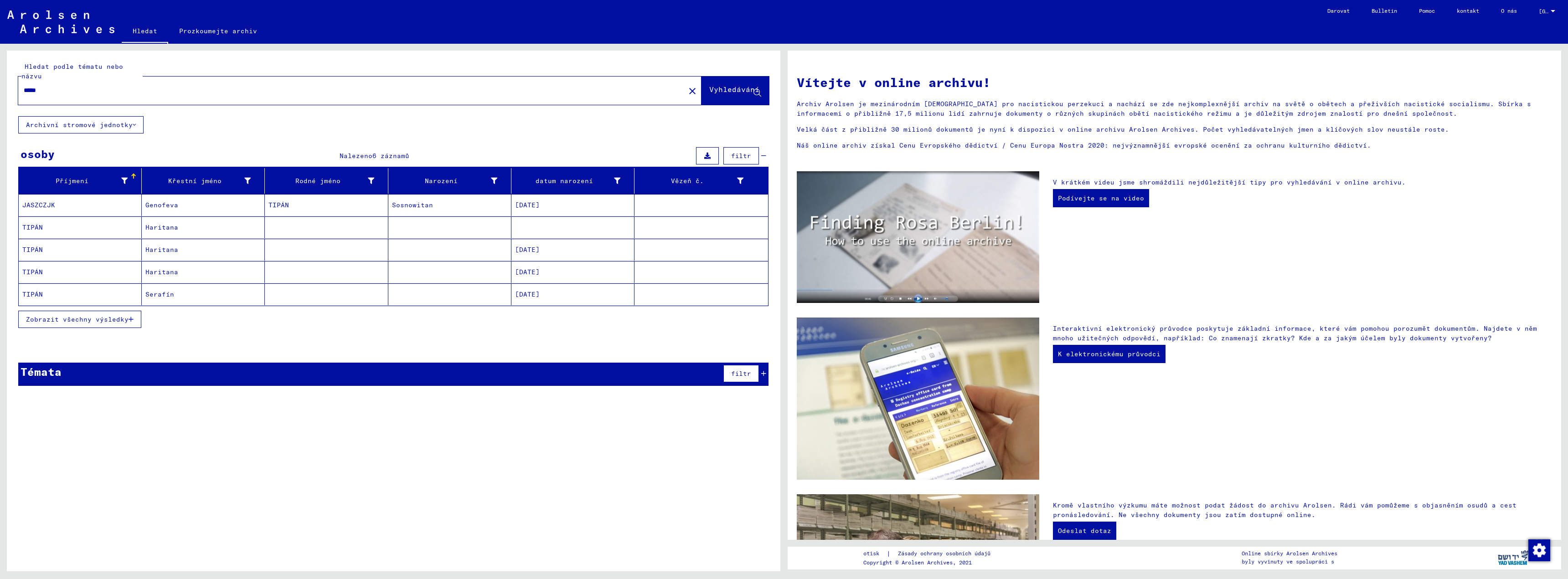
click at [28, 296] on font "TIPÁN" at bounding box center [33, 294] width 21 height 8
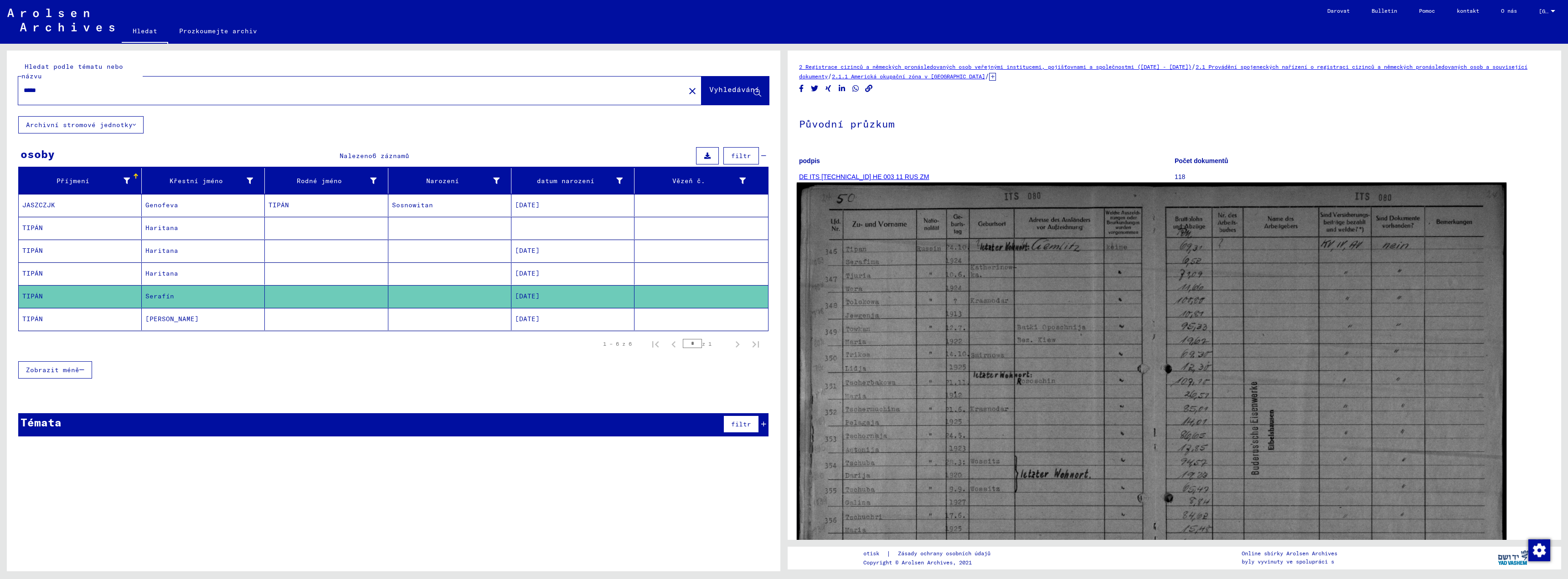
click at [904, 307] on img at bounding box center [1151, 431] width 710 height 499
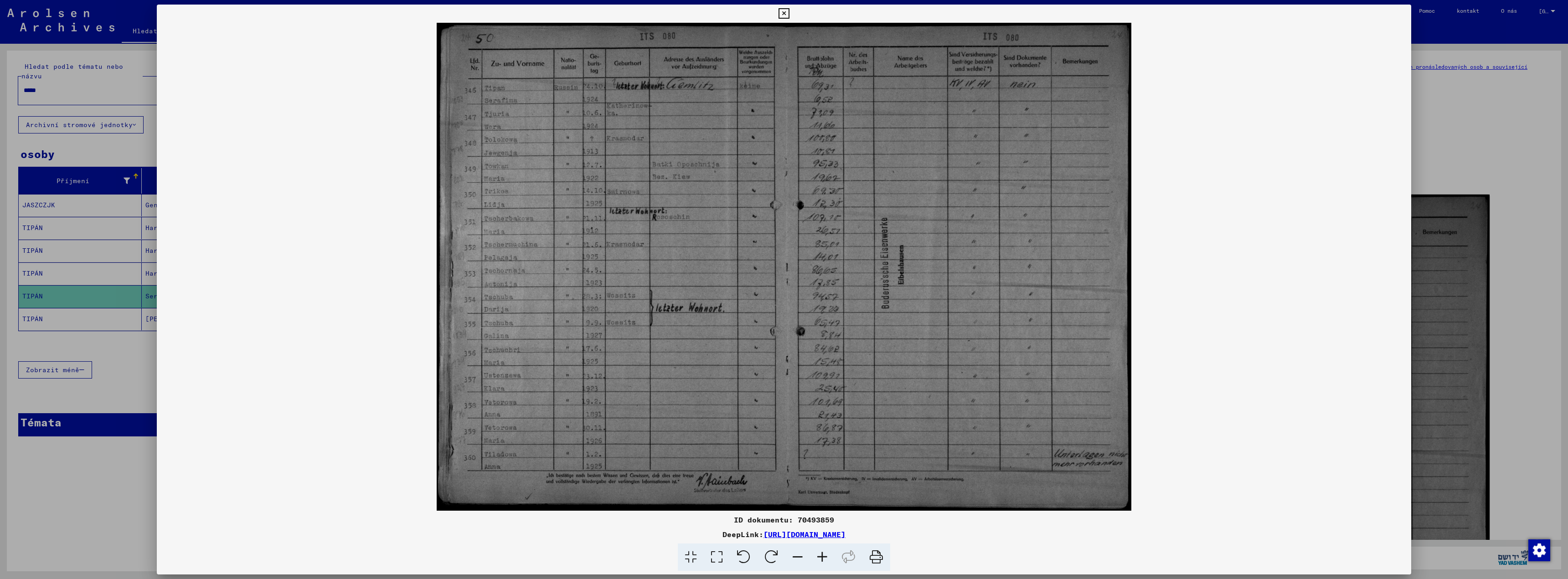
click at [591, 101] on img at bounding box center [784, 266] width 1255 height 488
click at [820, 558] on icon at bounding box center [822, 557] width 24 height 28
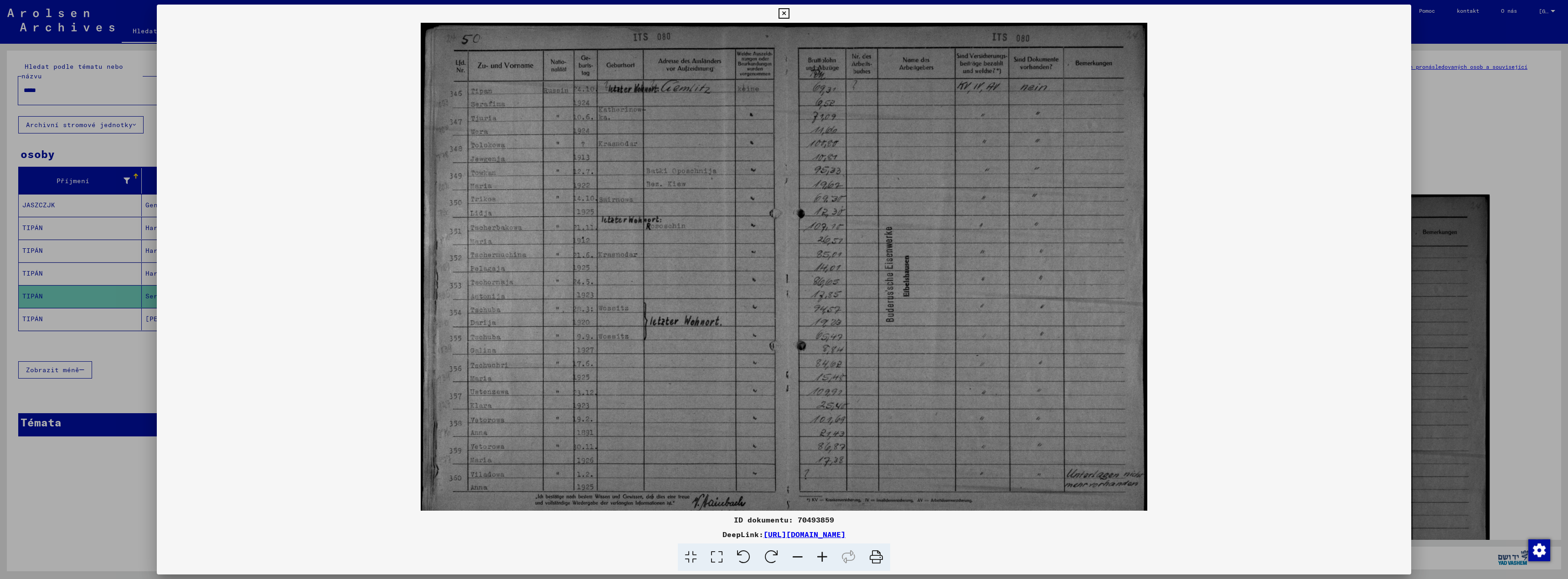
click at [820, 558] on icon at bounding box center [822, 557] width 24 height 28
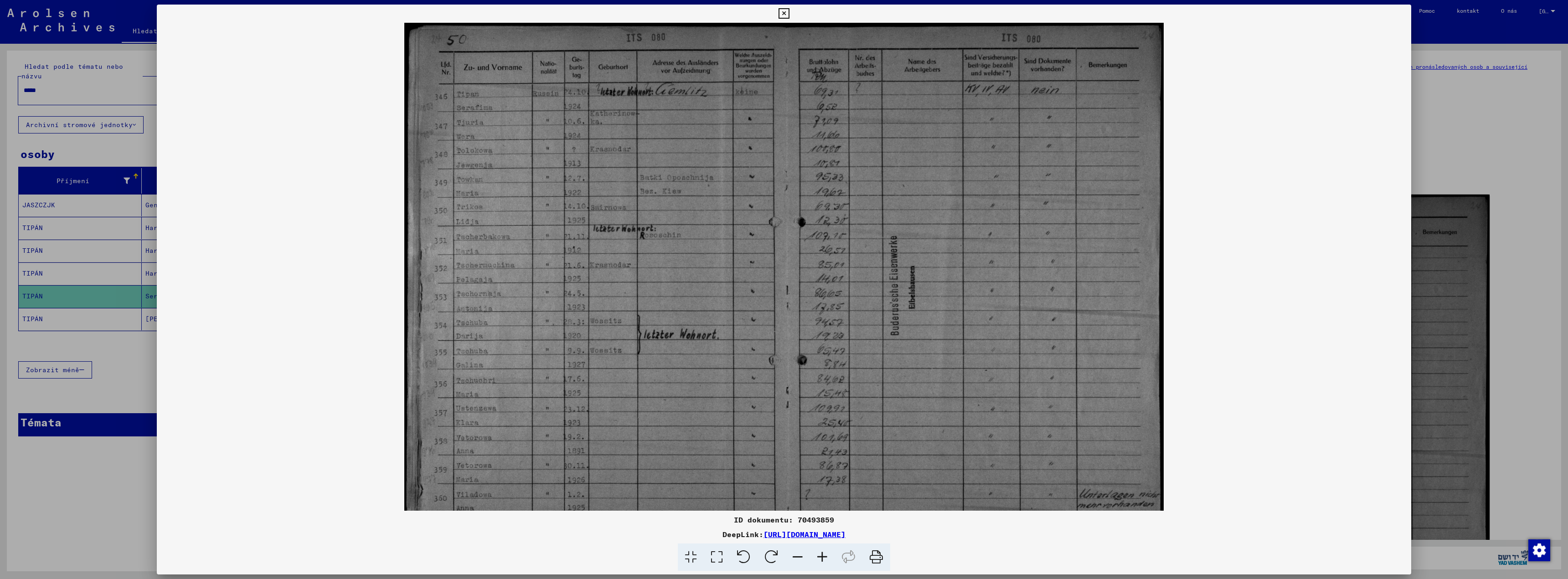
click at [820, 558] on icon at bounding box center [822, 557] width 24 height 28
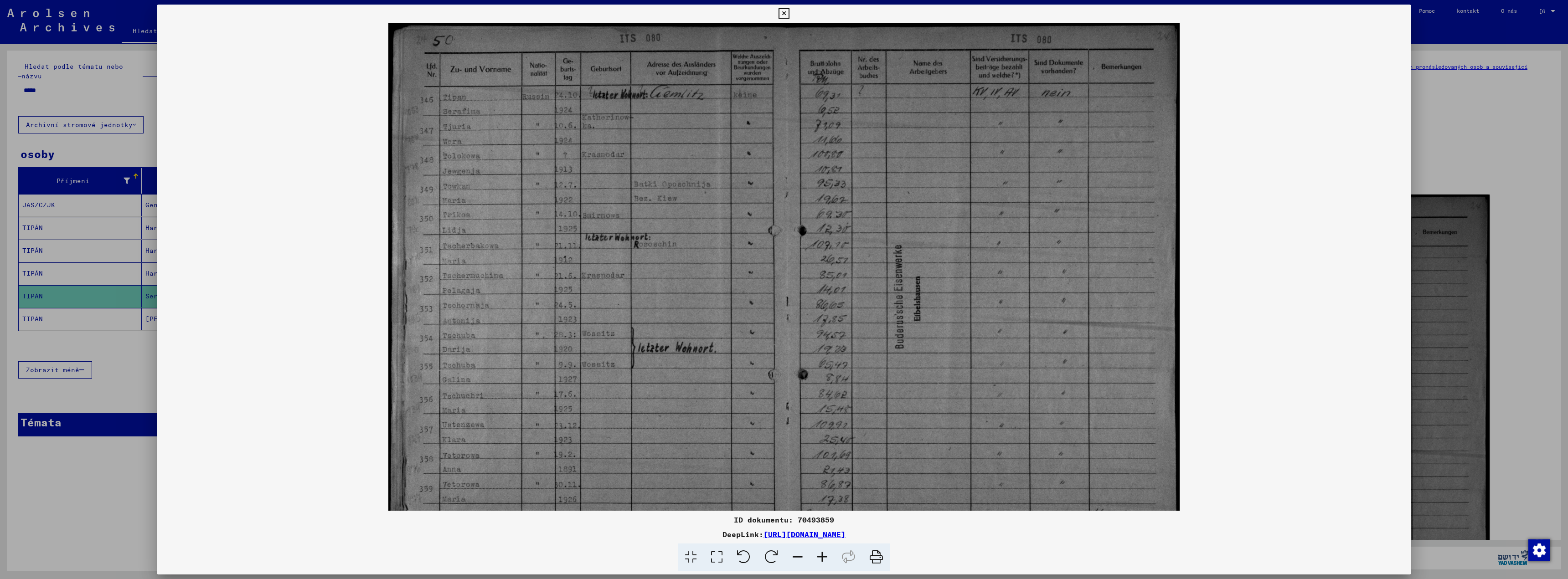
click at [820, 558] on icon at bounding box center [822, 557] width 24 height 28
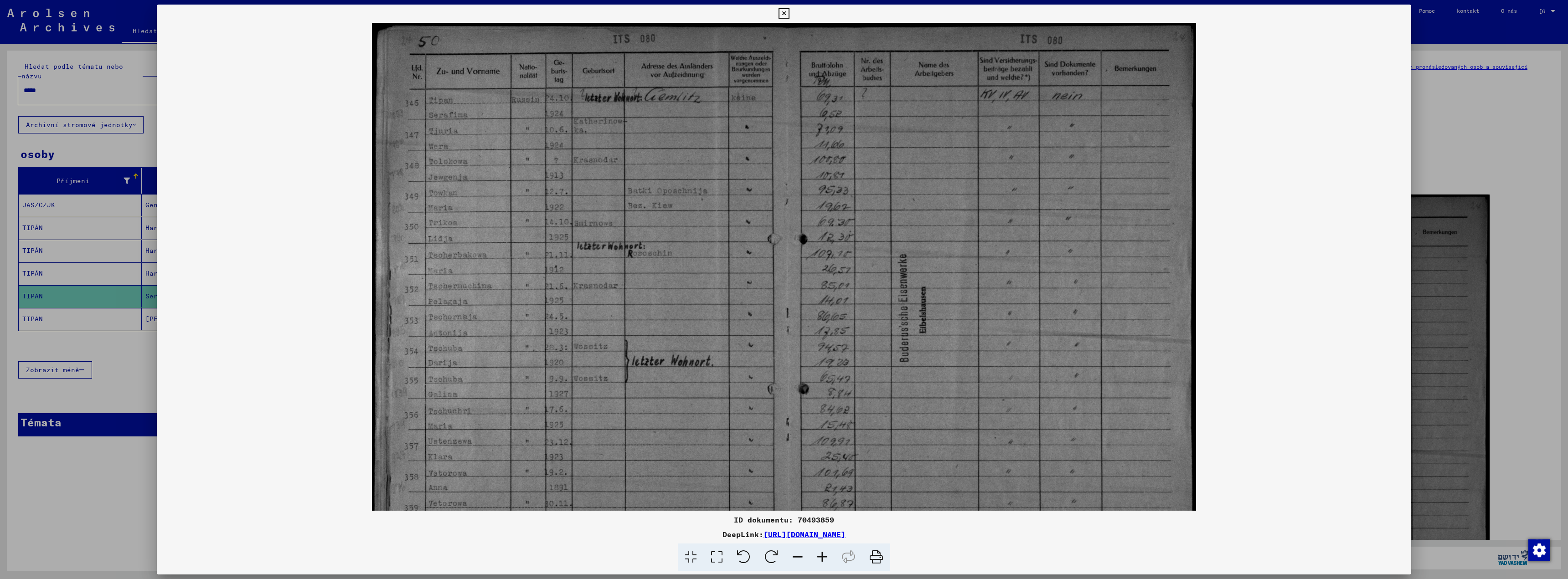
click at [820, 558] on icon at bounding box center [822, 557] width 24 height 28
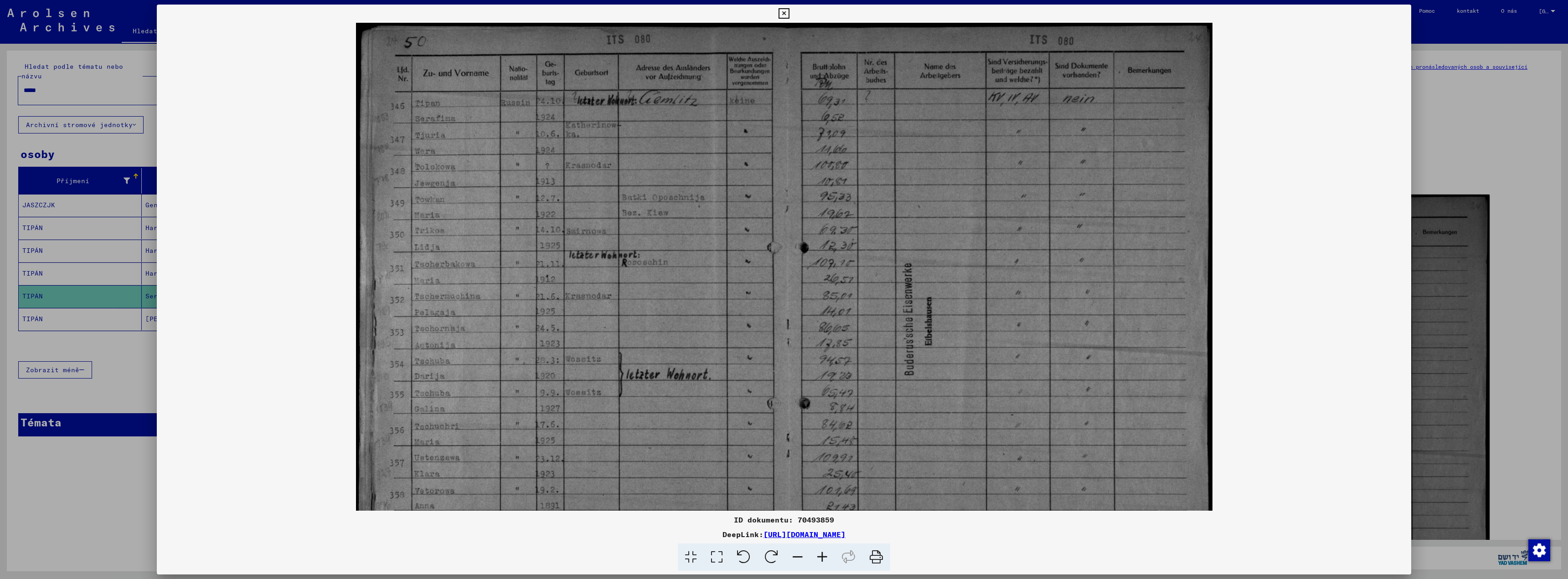
click at [820, 558] on icon at bounding box center [822, 557] width 24 height 28
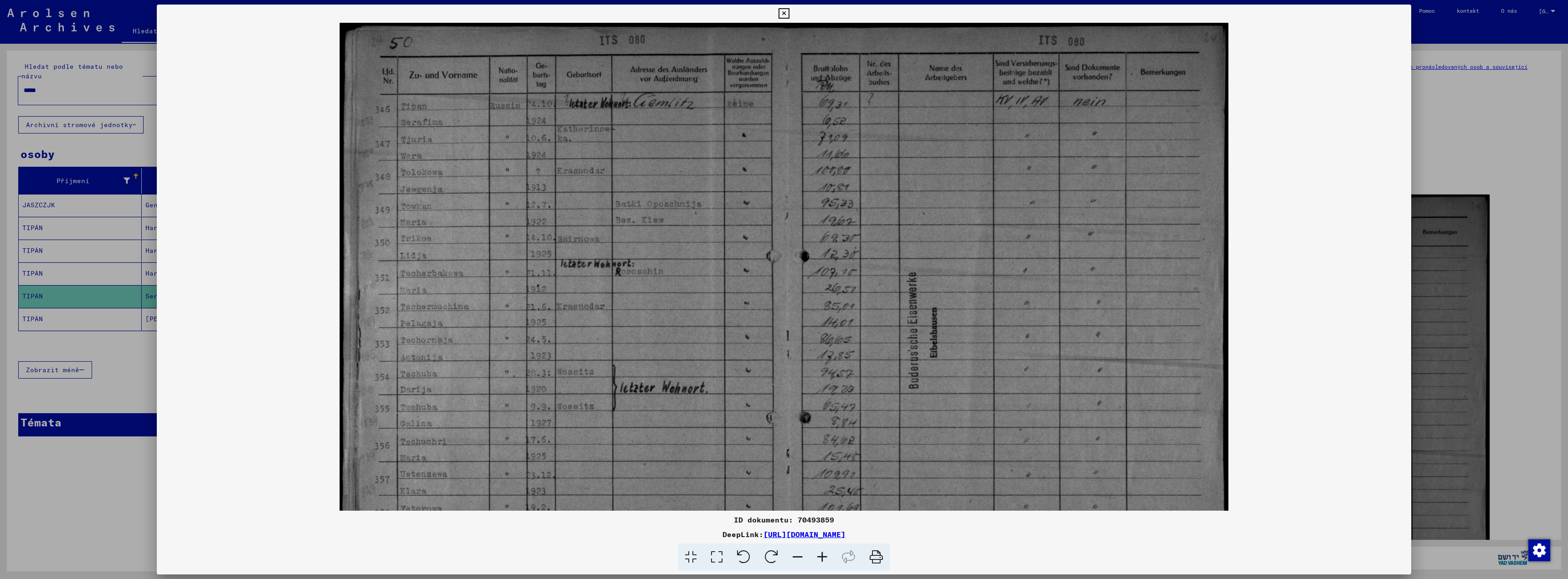
click at [820, 558] on icon at bounding box center [822, 557] width 24 height 28
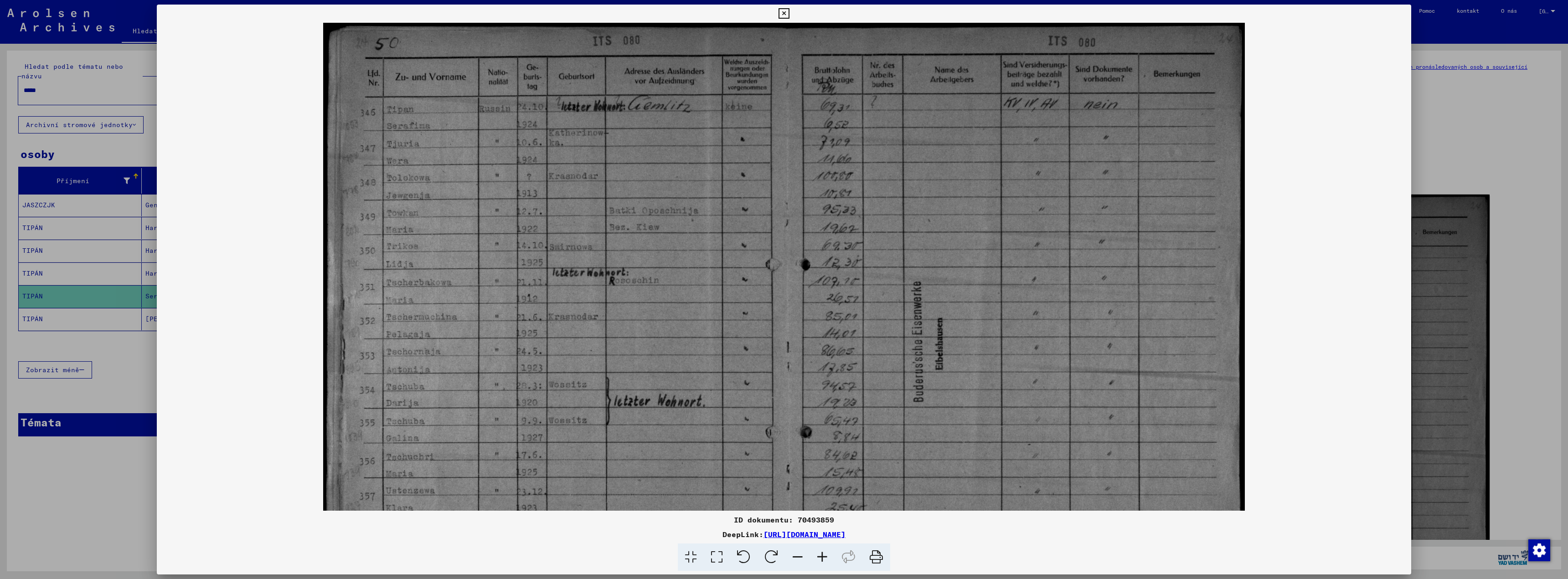
click at [820, 558] on icon at bounding box center [822, 557] width 24 height 28
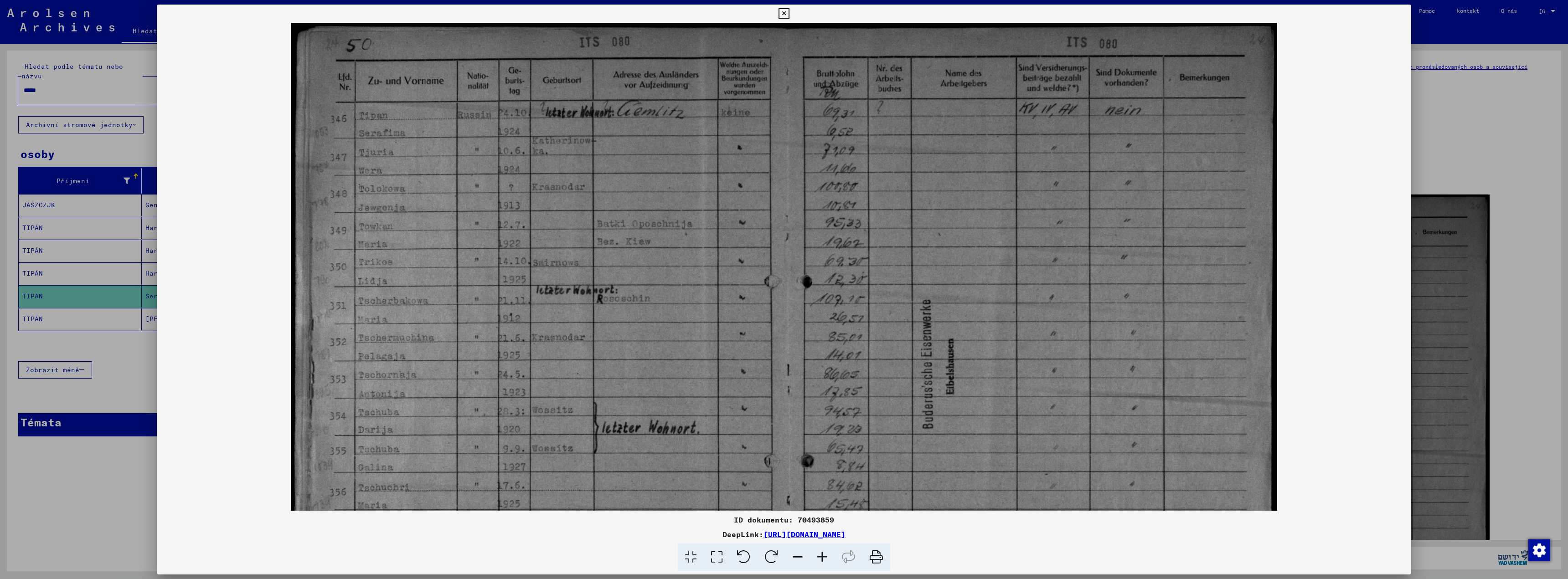
click at [820, 558] on icon at bounding box center [822, 557] width 24 height 28
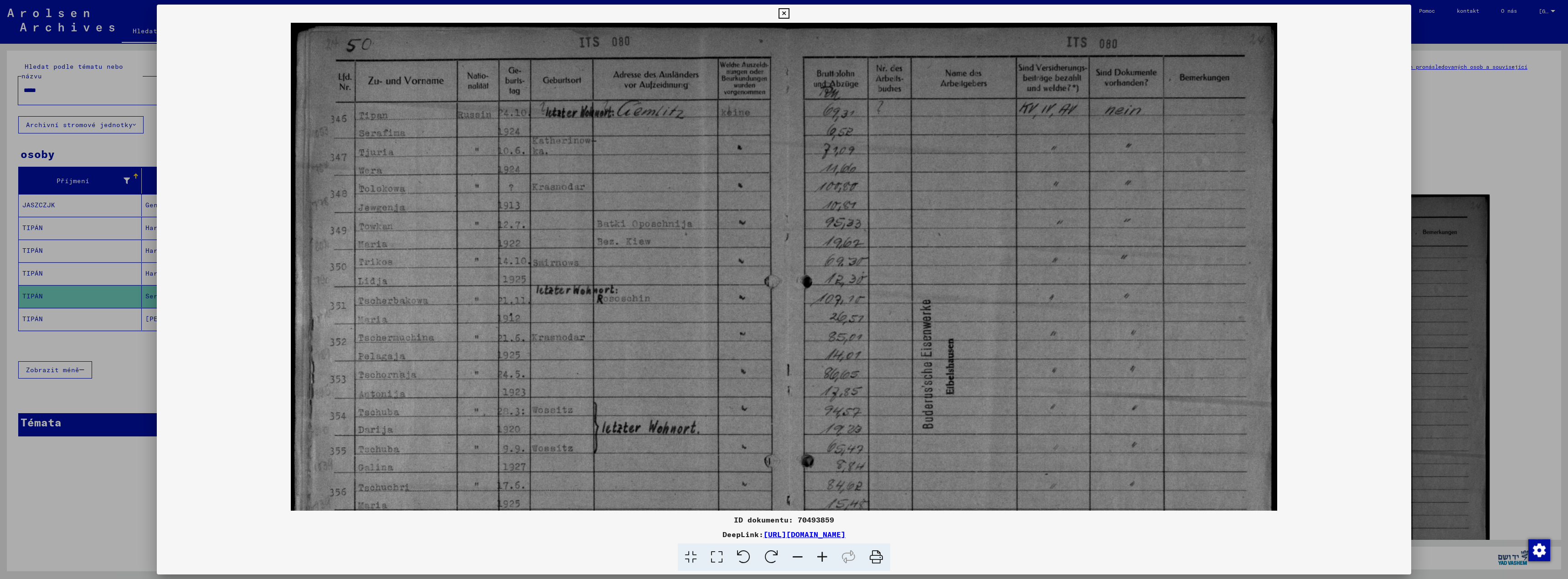
click at [820, 558] on icon at bounding box center [822, 557] width 24 height 28
click at [577, 119] on img at bounding box center [784, 368] width 986 height 693
click at [827, 558] on icon at bounding box center [822, 557] width 24 height 28
click at [828, 558] on icon at bounding box center [822, 557] width 24 height 28
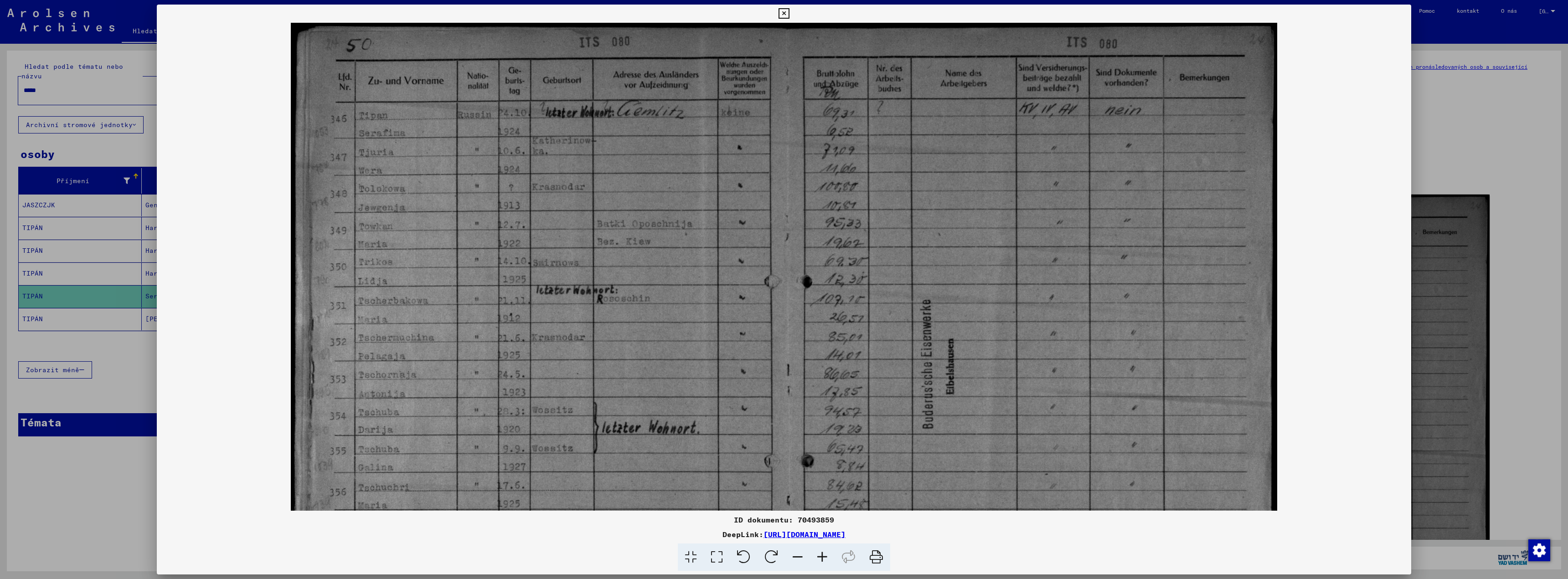
click at [828, 558] on icon at bounding box center [822, 557] width 24 height 28
click at [1497, 169] on div at bounding box center [784, 290] width 1568 height 579
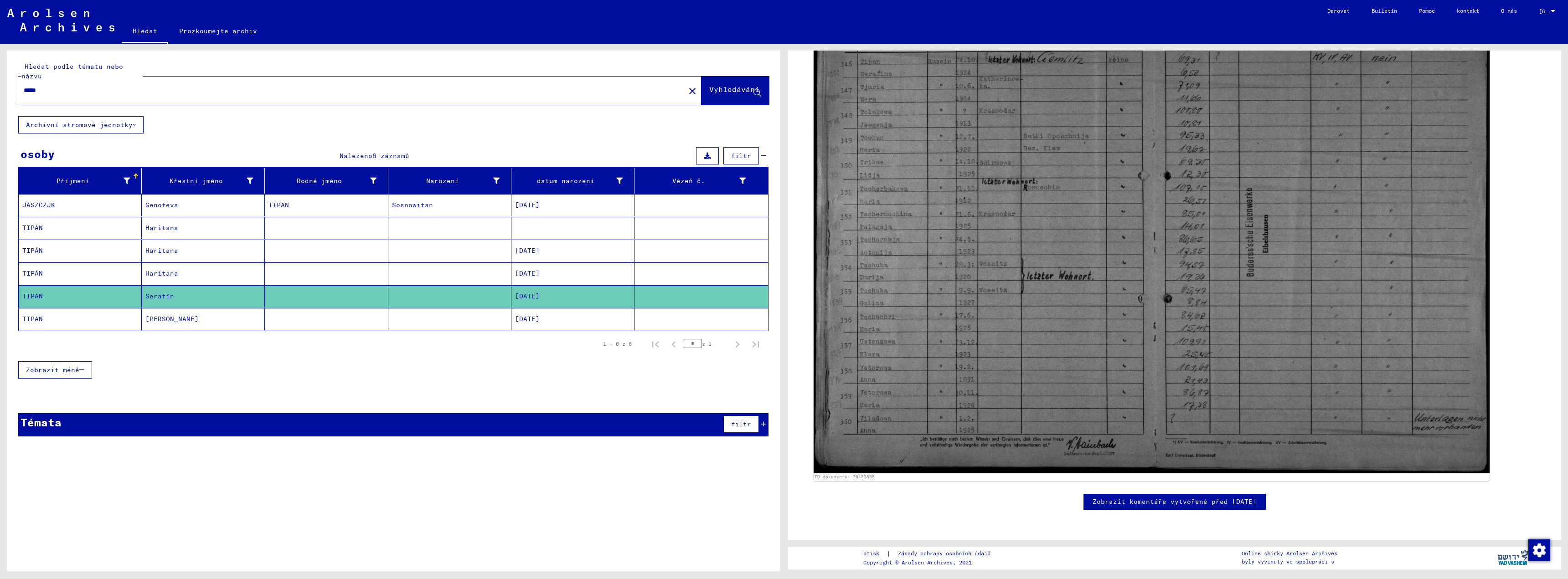
scroll to position [481, 0]
click at [159, 274] on font "Haritana" at bounding box center [162, 273] width 33 height 8
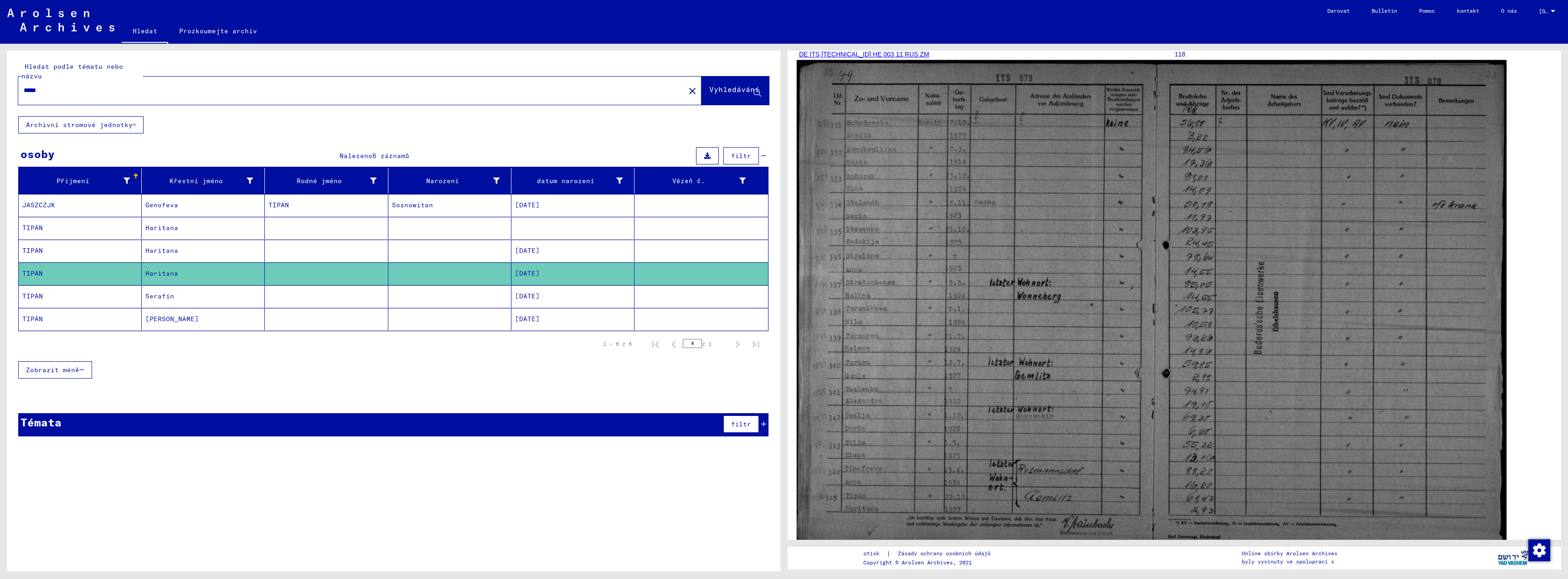
scroll to position [136, 0]
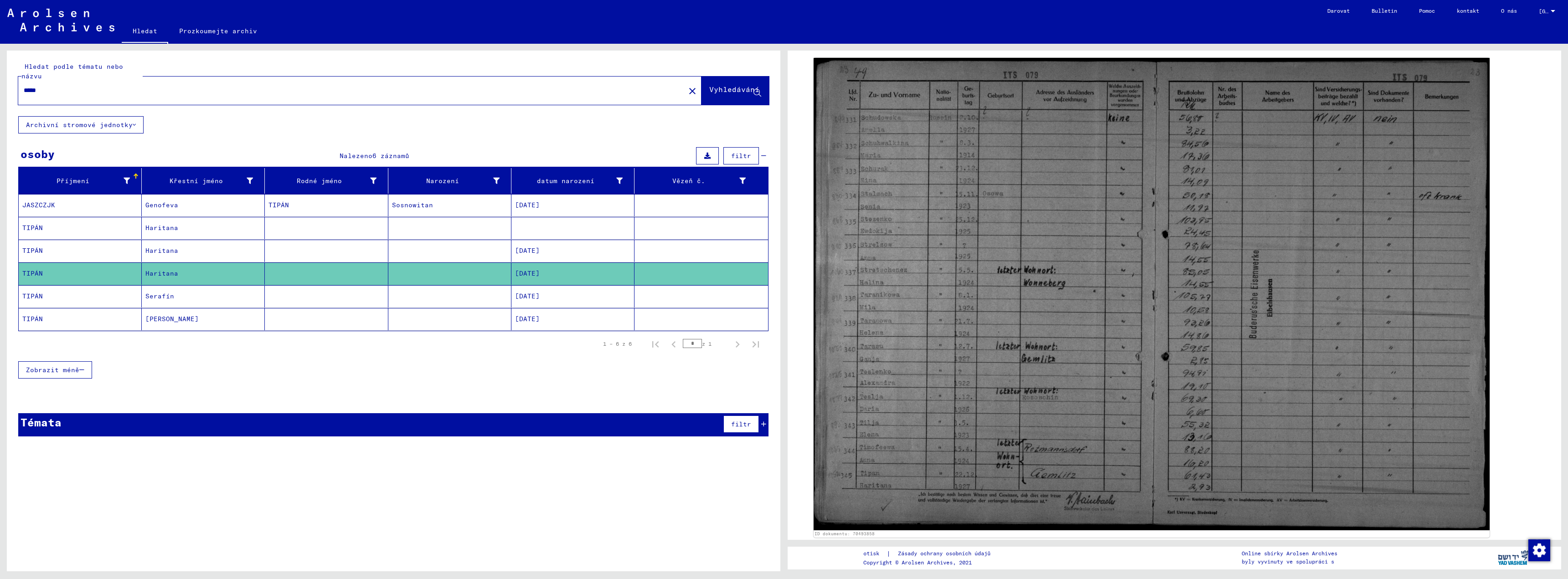
click at [160, 295] on font "Serafín" at bounding box center [160, 296] width 29 height 8
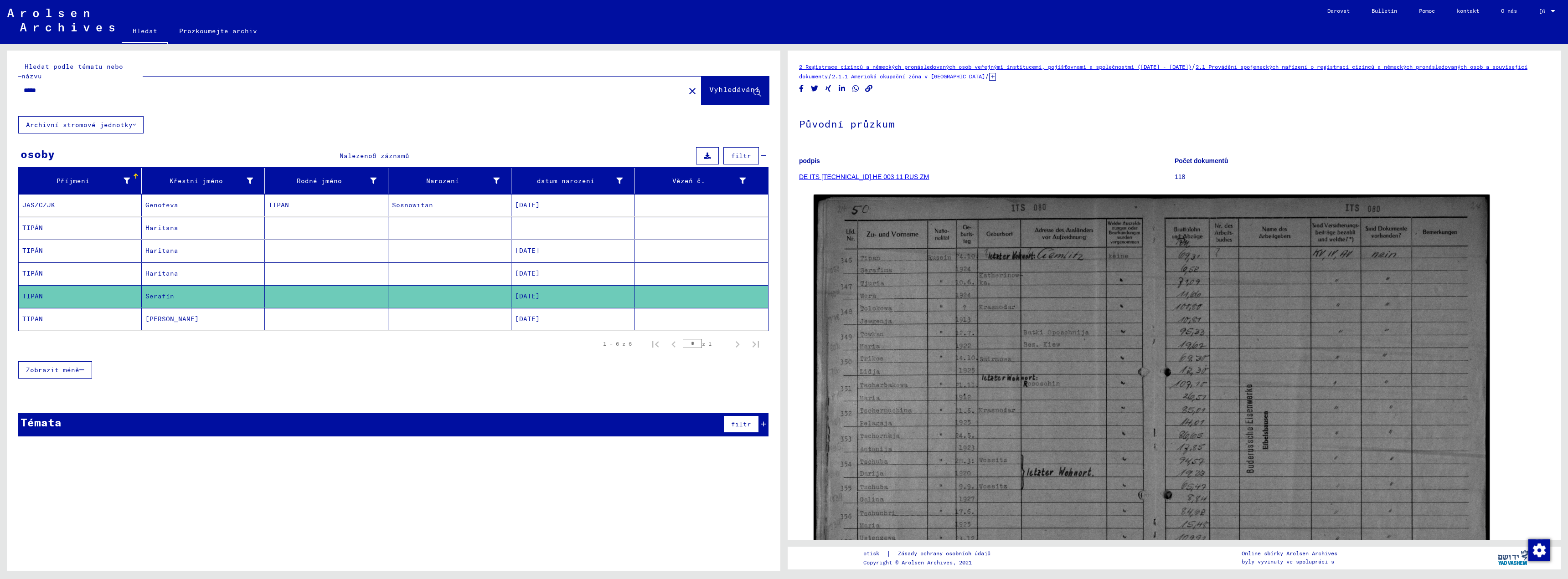
click at [171, 251] on font "Haritana" at bounding box center [162, 250] width 33 height 8
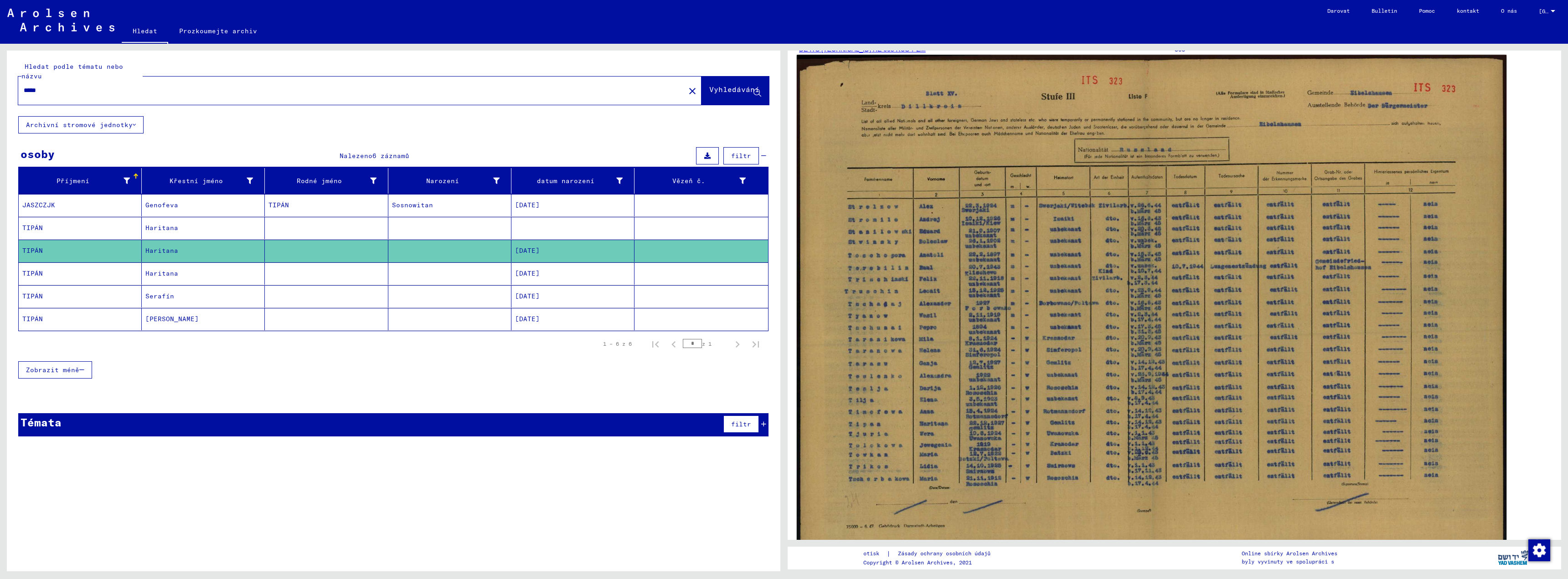
scroll to position [136, 0]
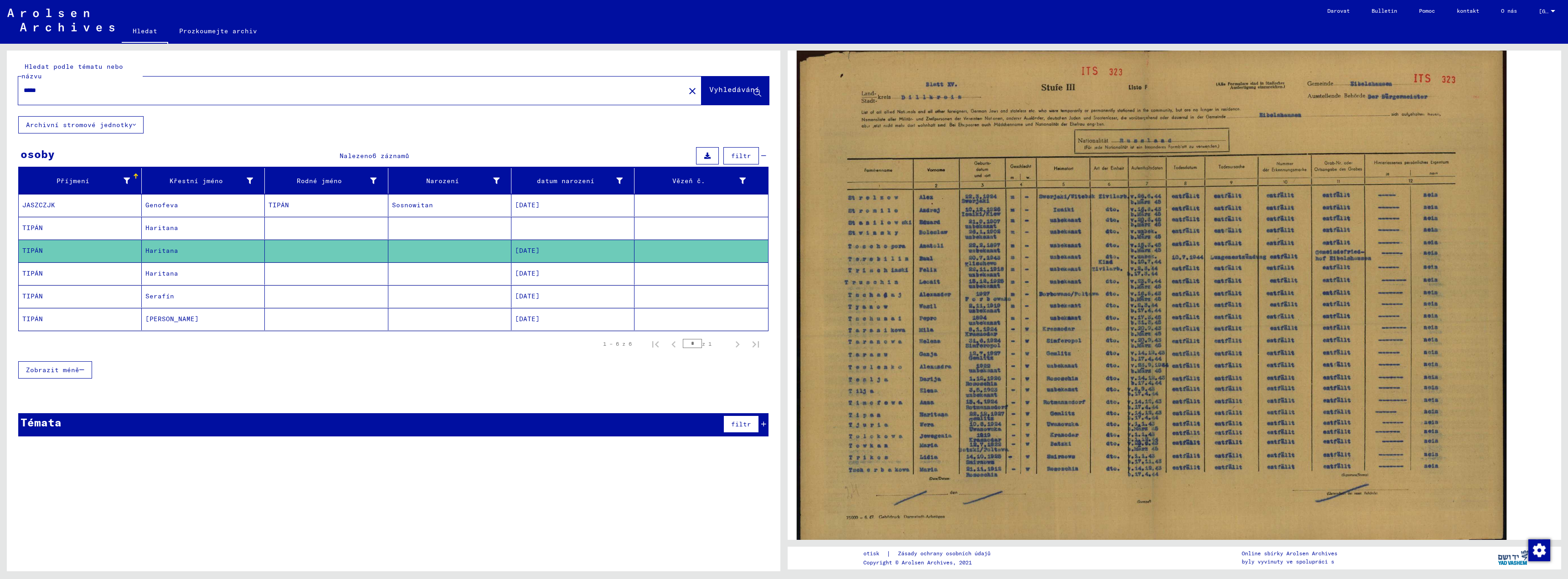
click at [1021, 415] on img at bounding box center [1151, 297] width 710 height 504
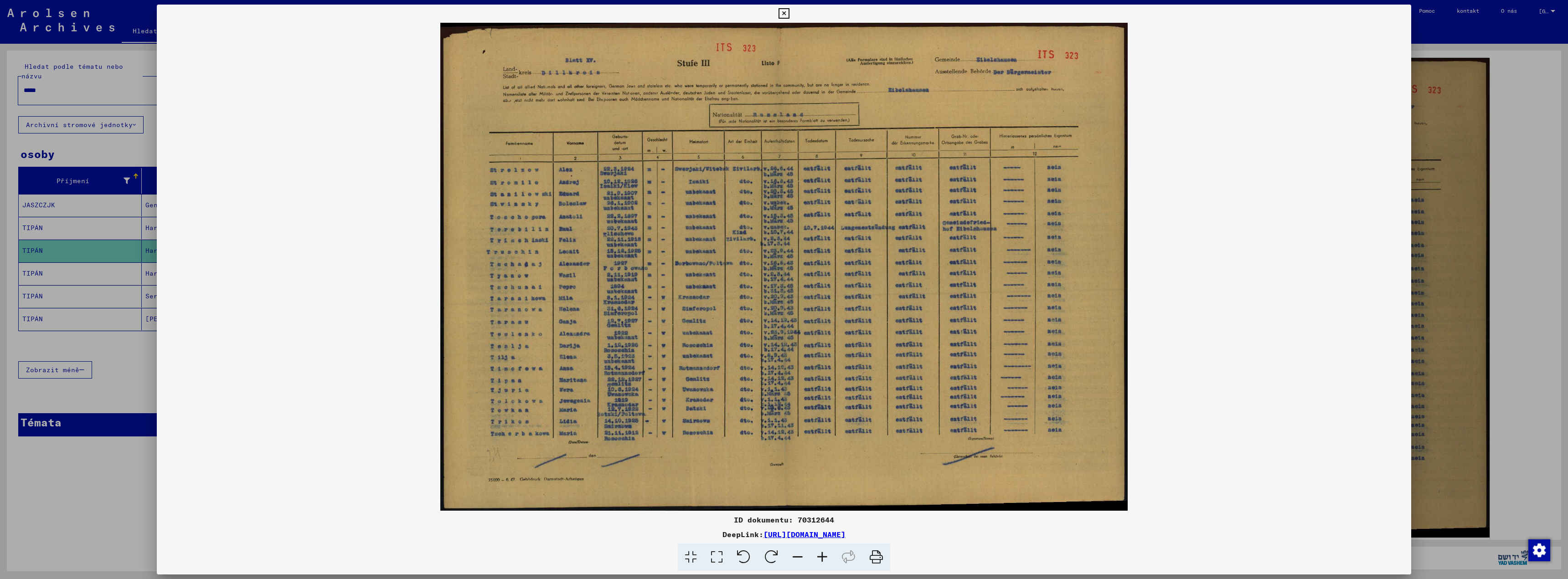
click at [822, 556] on icon at bounding box center [822, 557] width 24 height 28
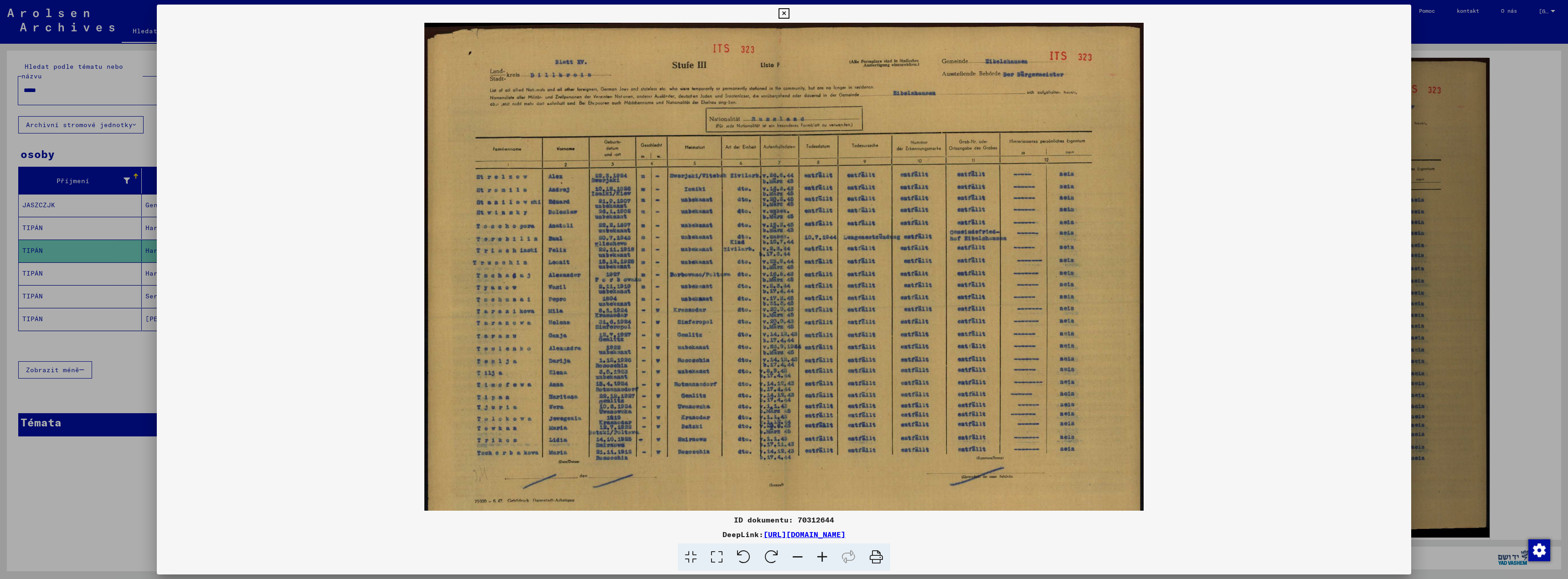
click at [822, 556] on icon at bounding box center [822, 557] width 24 height 28
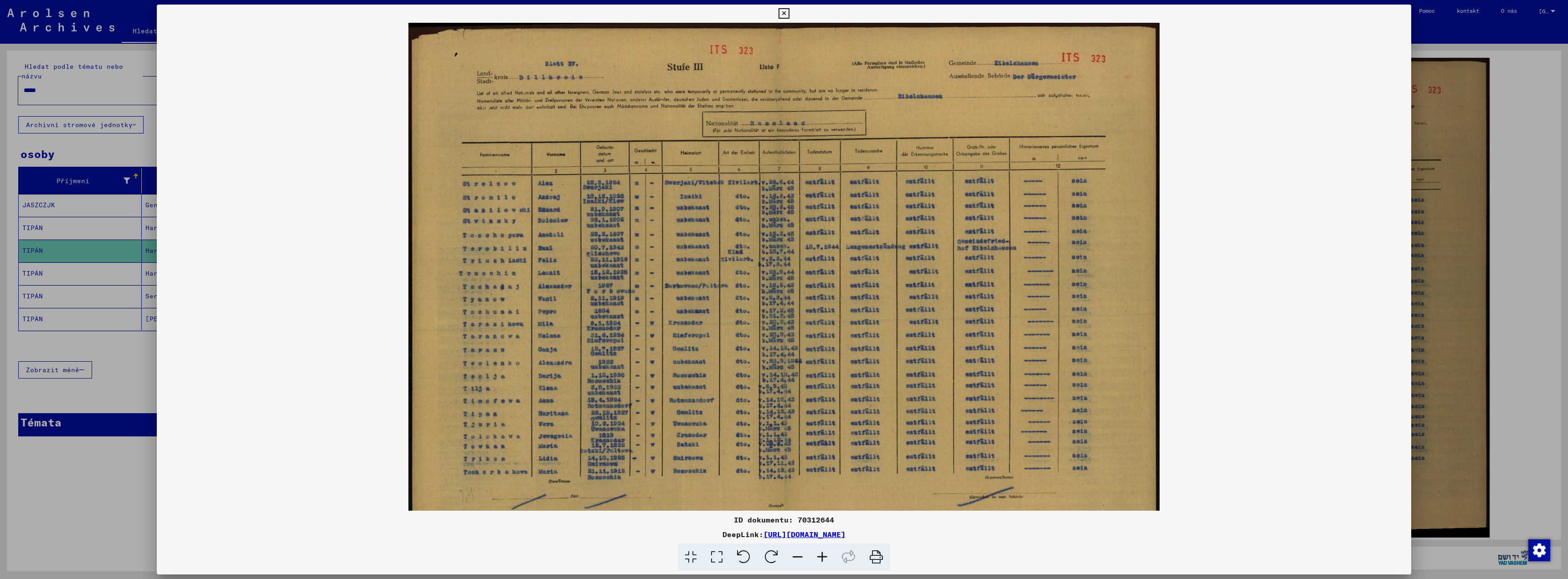
click at [822, 556] on icon at bounding box center [822, 557] width 24 height 28
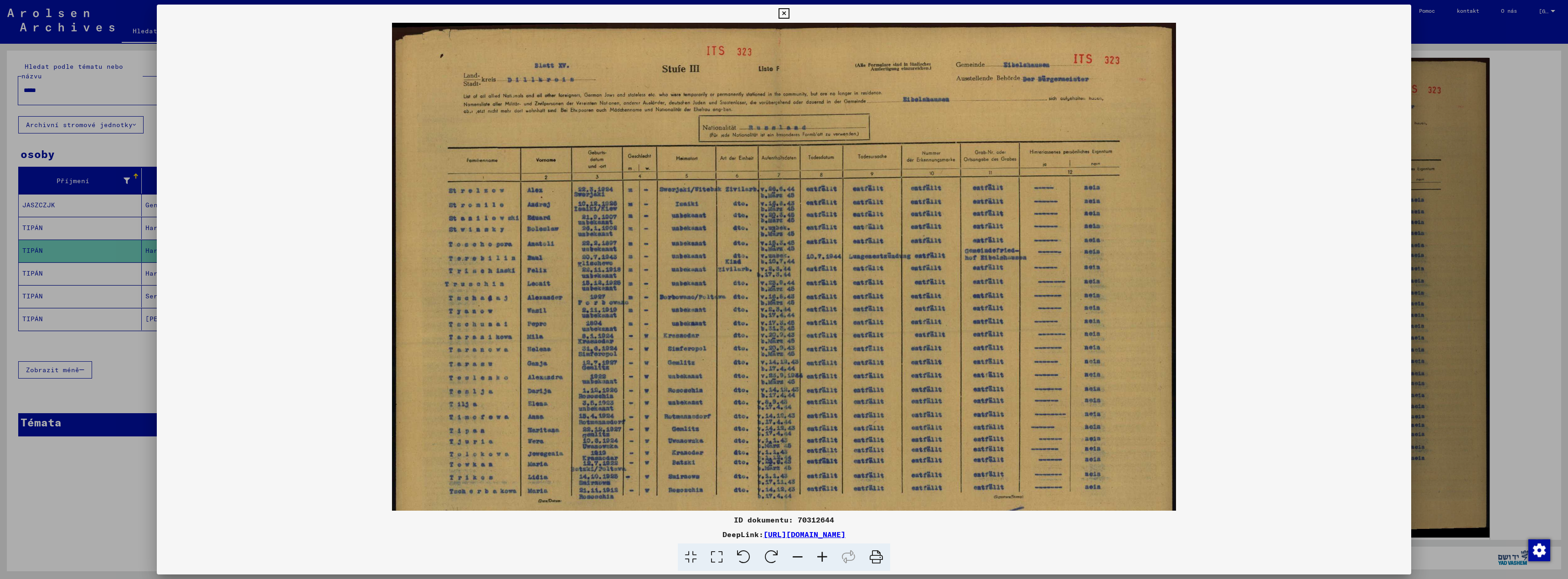
click at [822, 556] on icon at bounding box center [822, 557] width 24 height 28
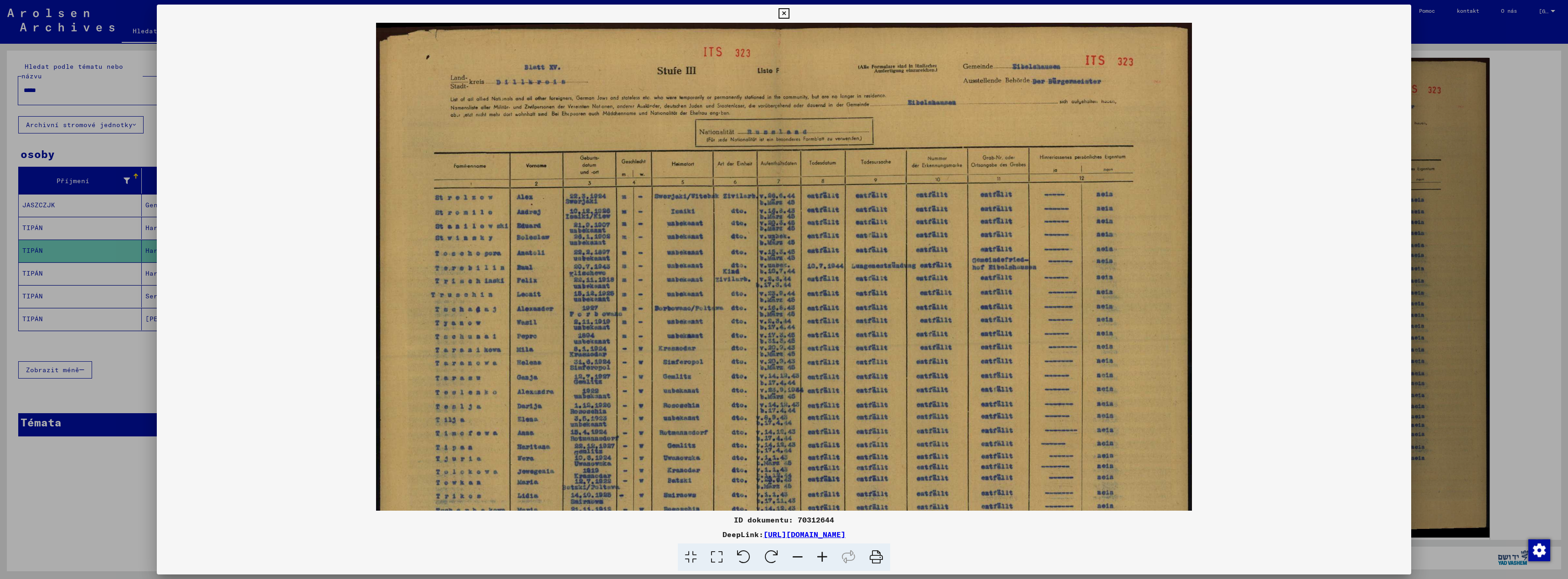
click at [822, 556] on icon at bounding box center [822, 557] width 24 height 28
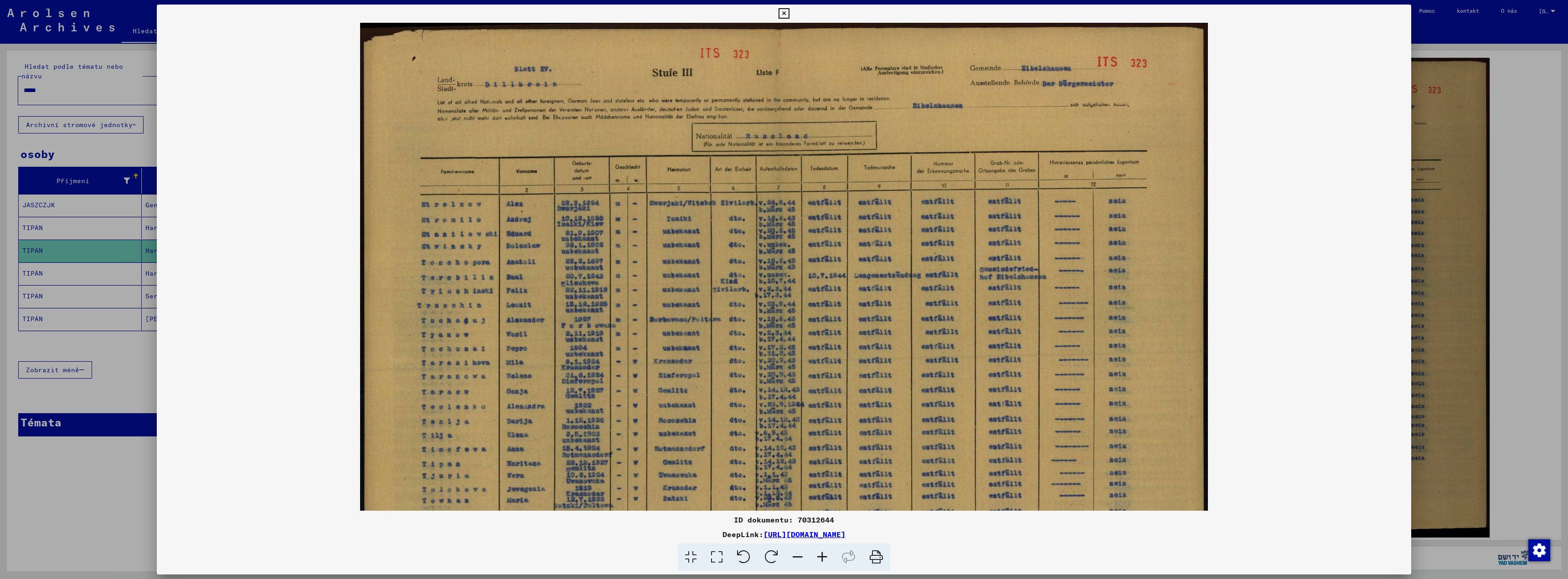
click at [822, 556] on icon at bounding box center [822, 557] width 24 height 28
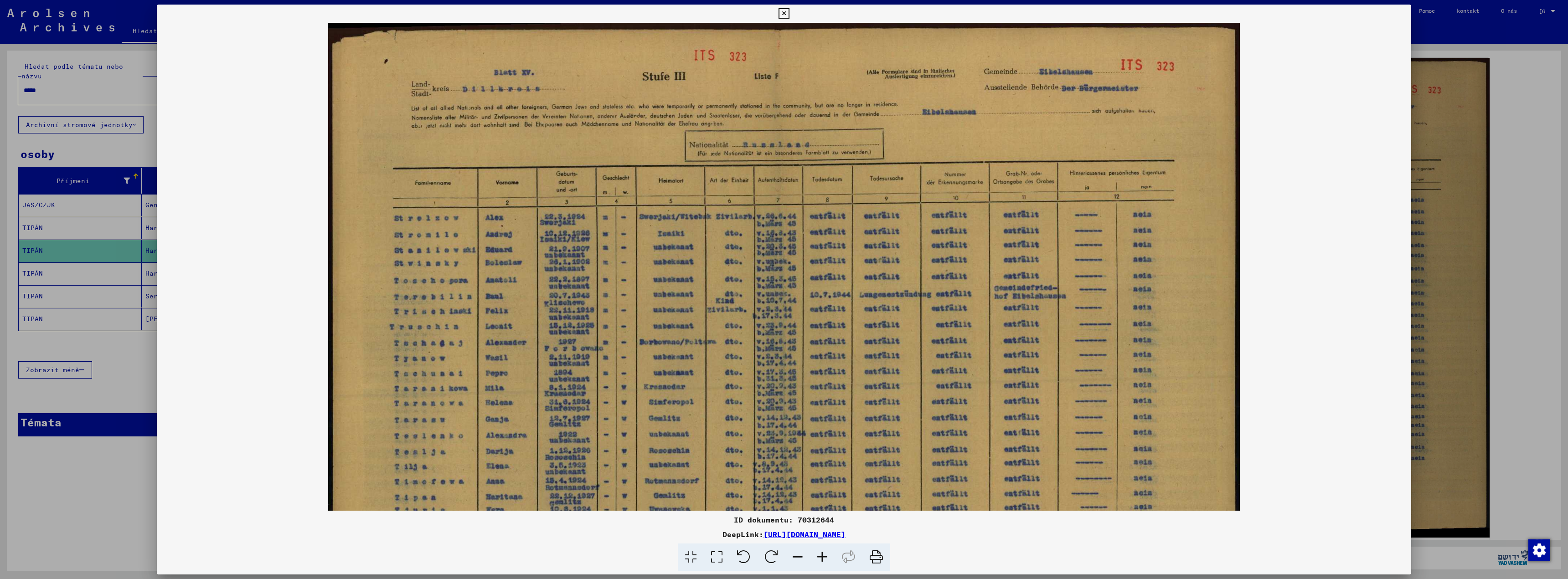
click at [822, 556] on icon at bounding box center [822, 557] width 24 height 28
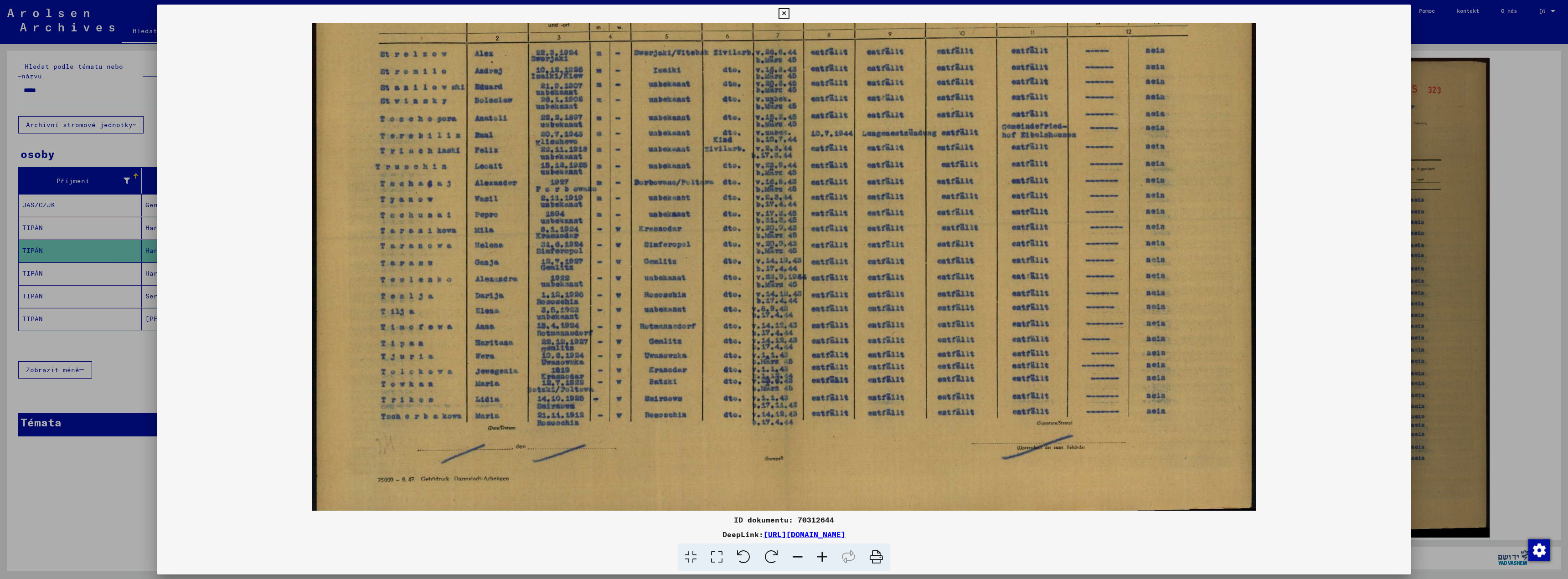
drag, startPoint x: 647, startPoint y: 498, endPoint x: 660, endPoint y: 321, distance: 177.5
click at [663, 322] on img at bounding box center [784, 187] width 944 height 670
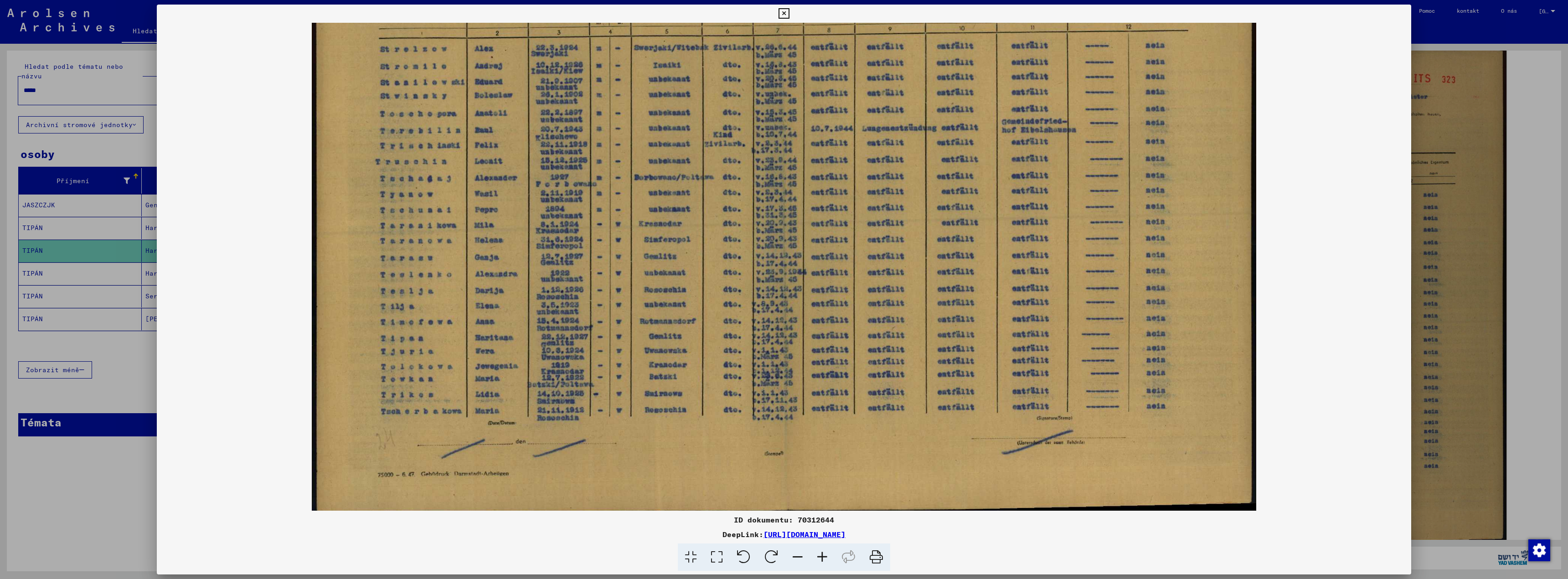
click at [1428, 284] on div at bounding box center [784, 290] width 1568 height 579
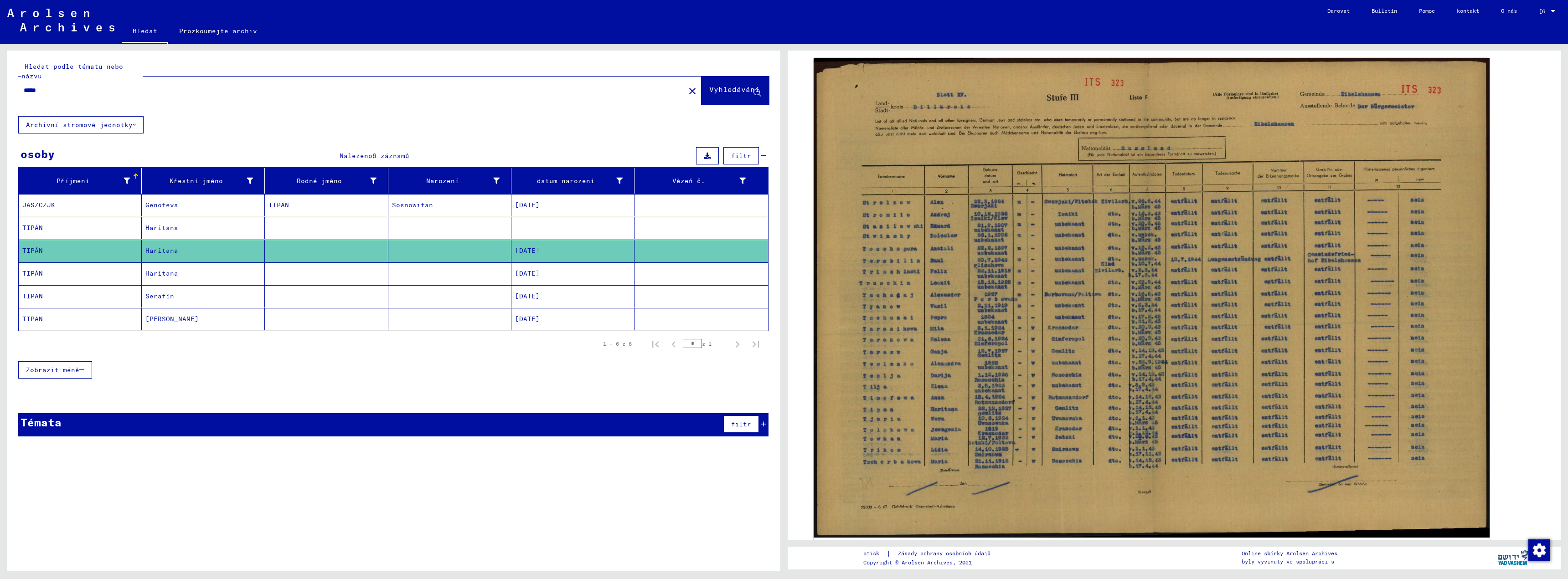
click at [180, 207] on mat-cell "Genofeva" at bounding box center [203, 205] width 123 height 23
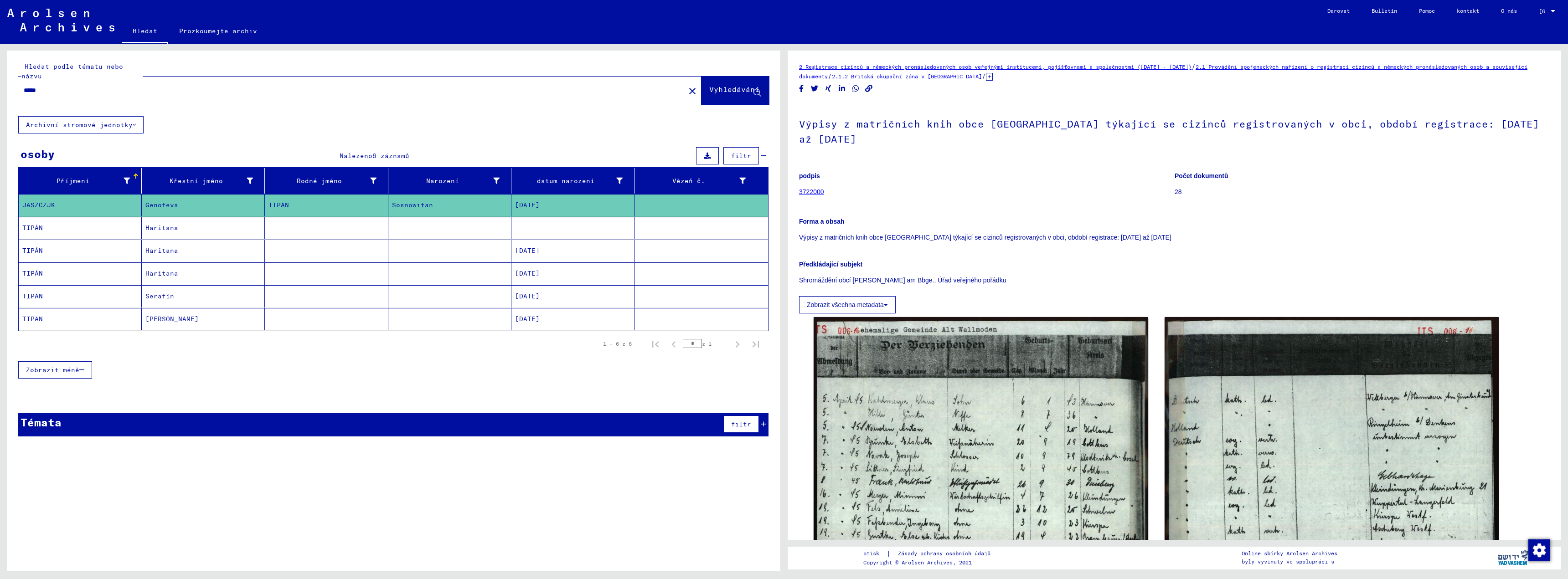
click at [69, 89] on input "*****" at bounding box center [351, 90] width 656 height 9
type input "*"
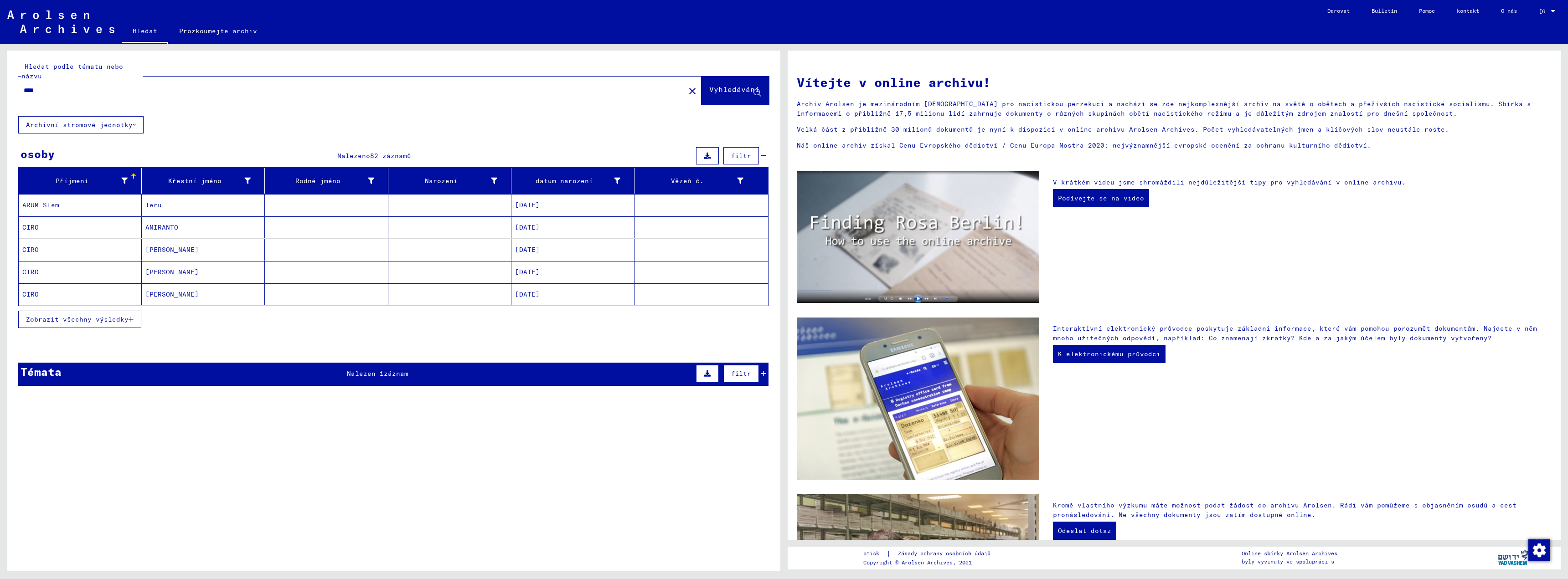
click at [63, 316] on font "Zobrazit všechny výsledky" at bounding box center [77, 319] width 103 height 8
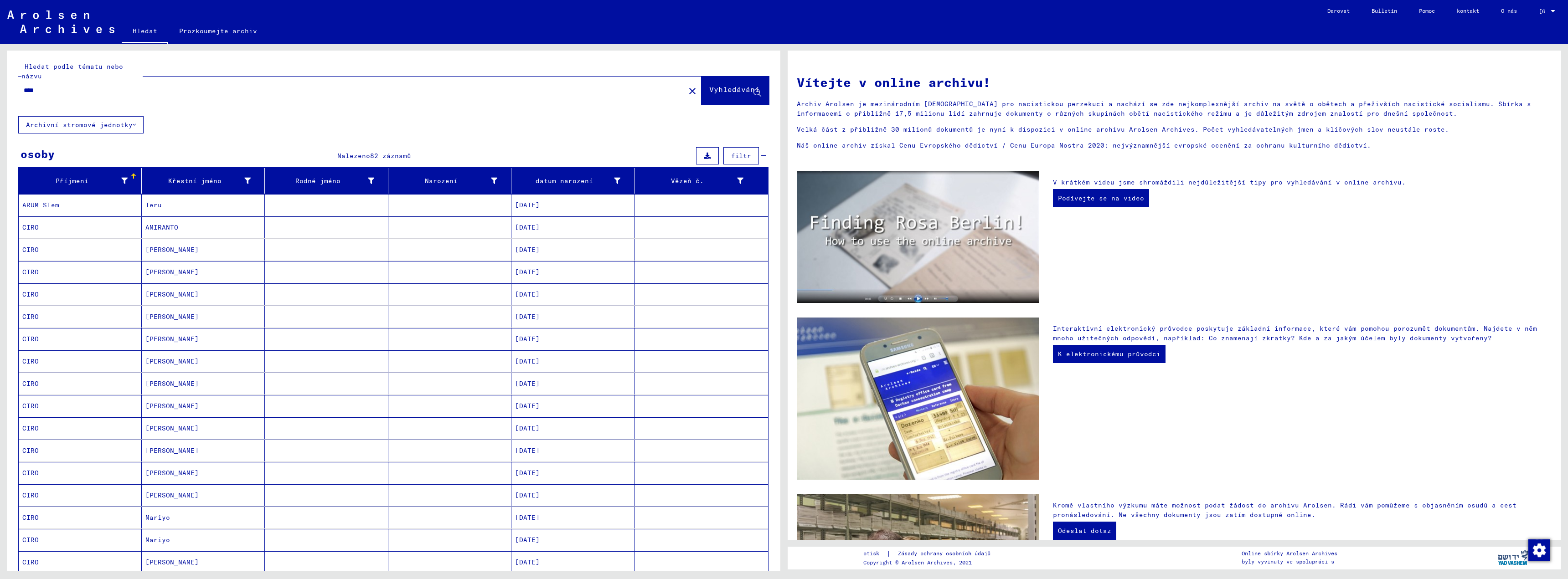
click at [63, 88] on input "****" at bounding box center [349, 90] width 651 height 9
type input "*"
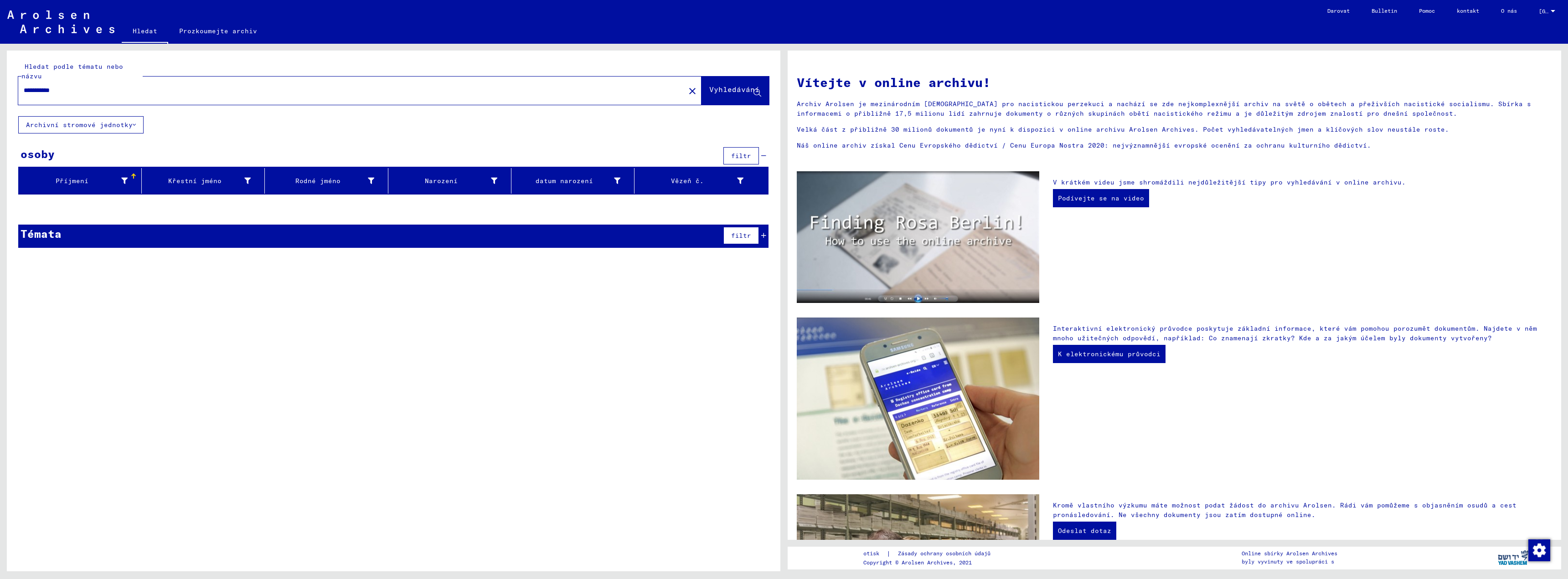
click at [43, 241] on div "Témata" at bounding box center [41, 233] width 41 height 16
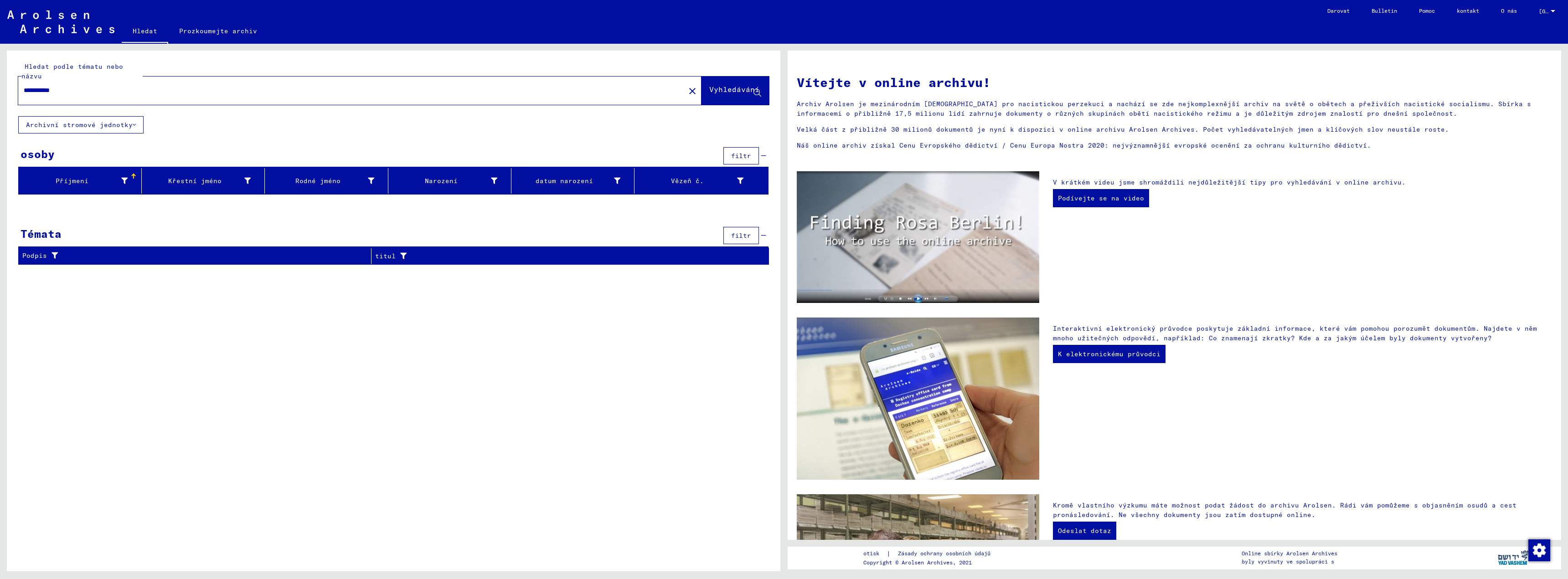
click at [72, 89] on input "**********" at bounding box center [349, 90] width 651 height 9
type input "**********"
